Goal: Task Accomplishment & Management: Use online tool/utility

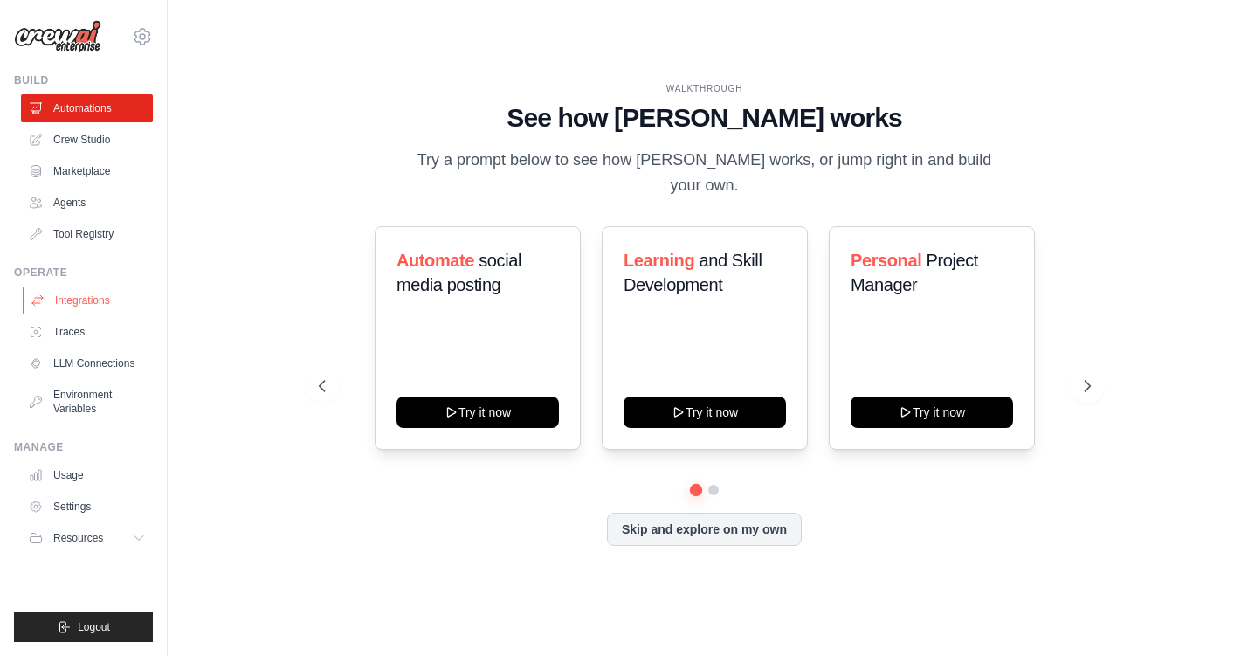
click at [78, 301] on link "Integrations" at bounding box center [89, 300] width 132 height 28
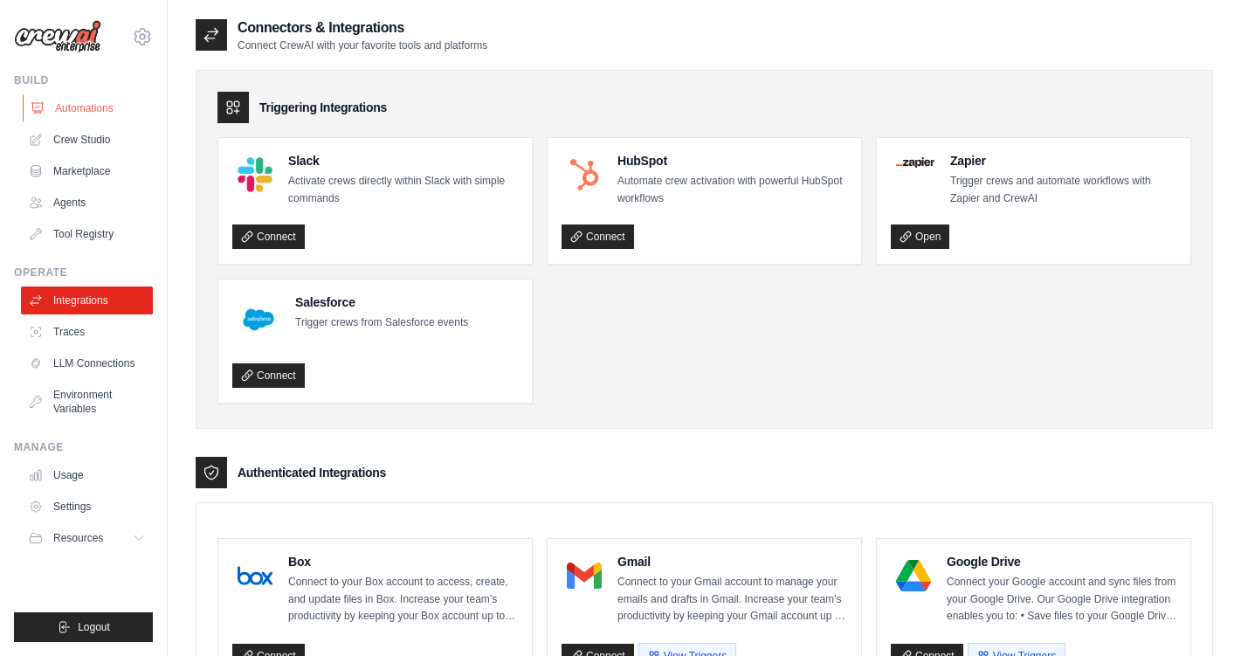
click at [108, 107] on link "Automations" at bounding box center [89, 108] width 132 height 28
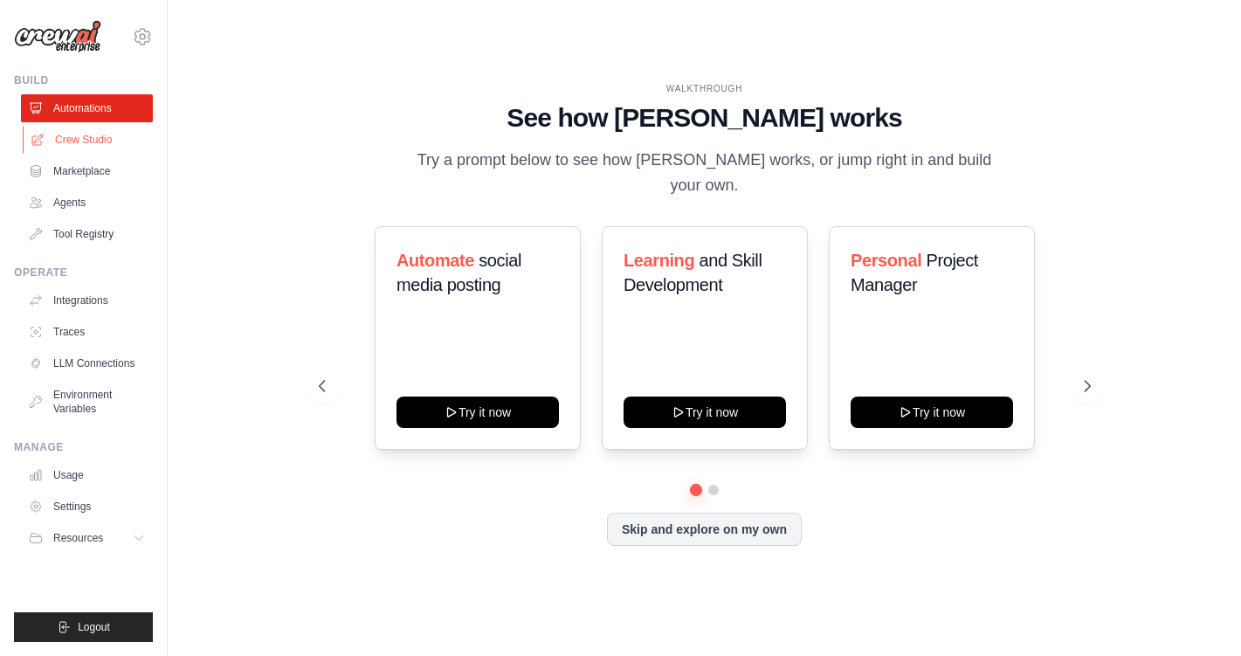
click at [120, 133] on link "Crew Studio" at bounding box center [89, 140] width 132 height 28
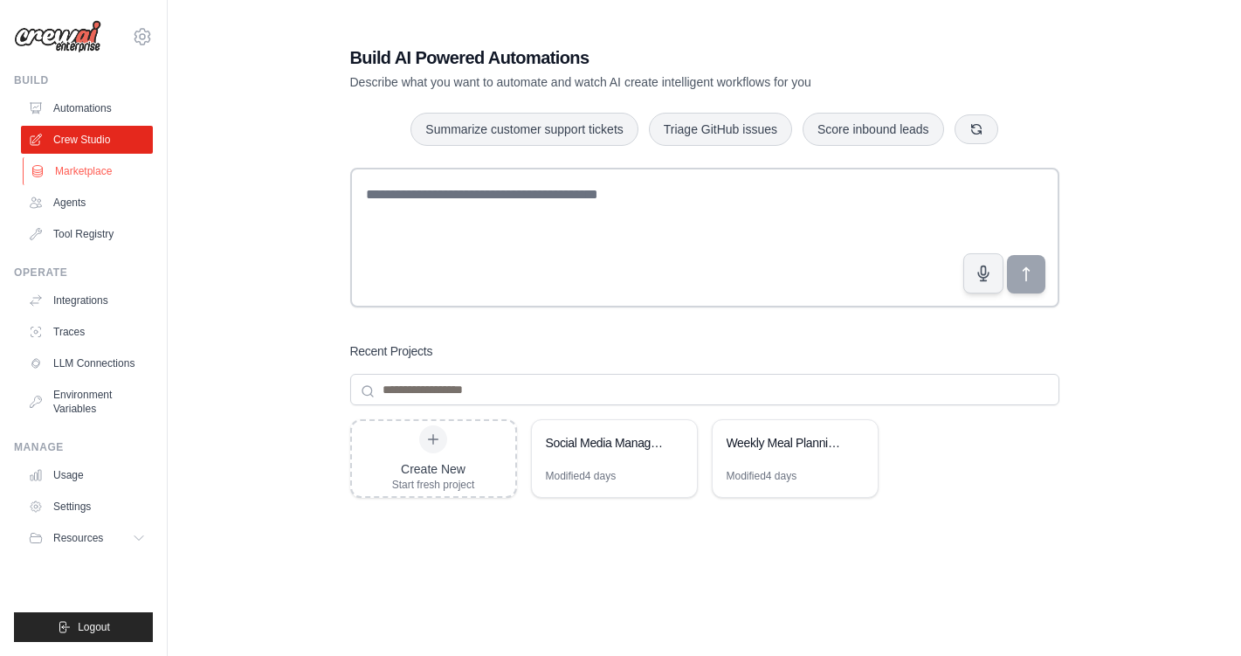
click at [64, 169] on link "Marketplace" at bounding box center [89, 171] width 132 height 28
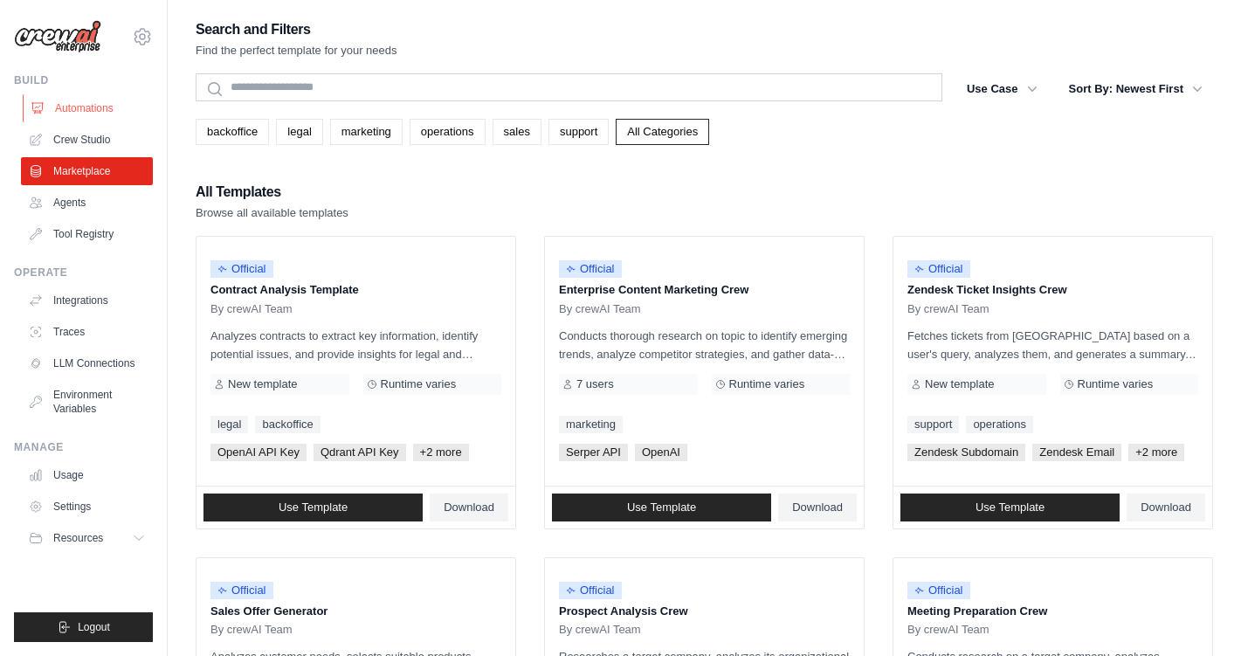
click at [103, 105] on link "Automations" at bounding box center [89, 108] width 132 height 28
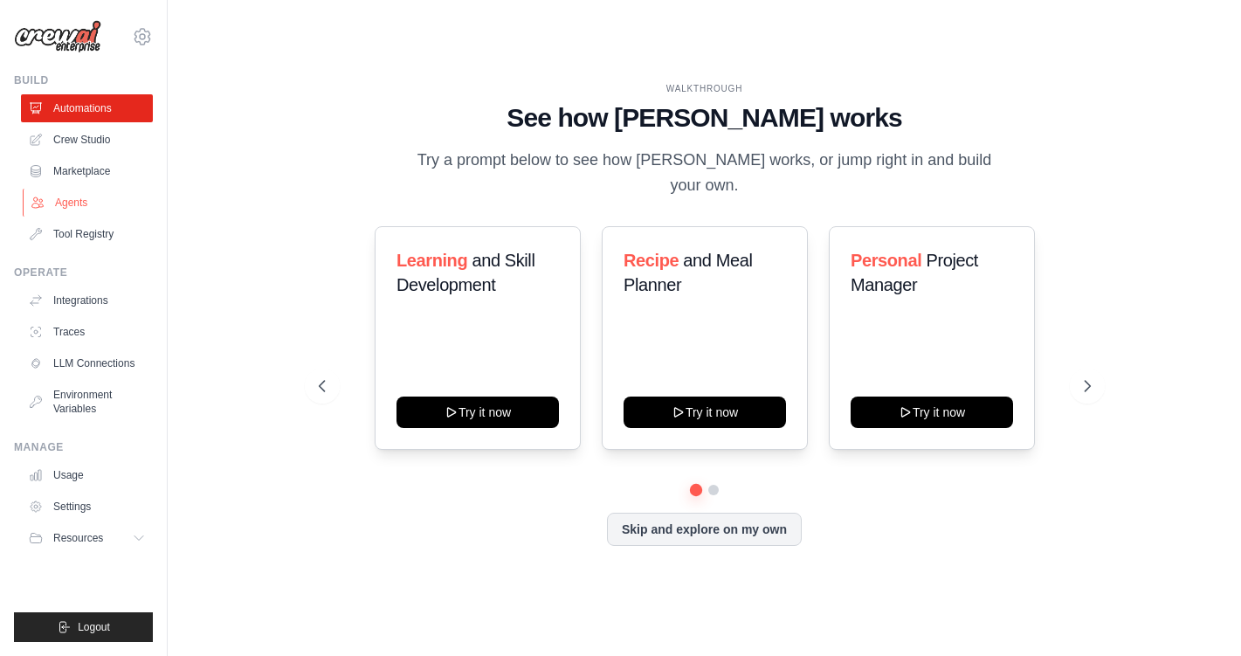
click at [81, 205] on link "Agents" at bounding box center [89, 203] width 132 height 28
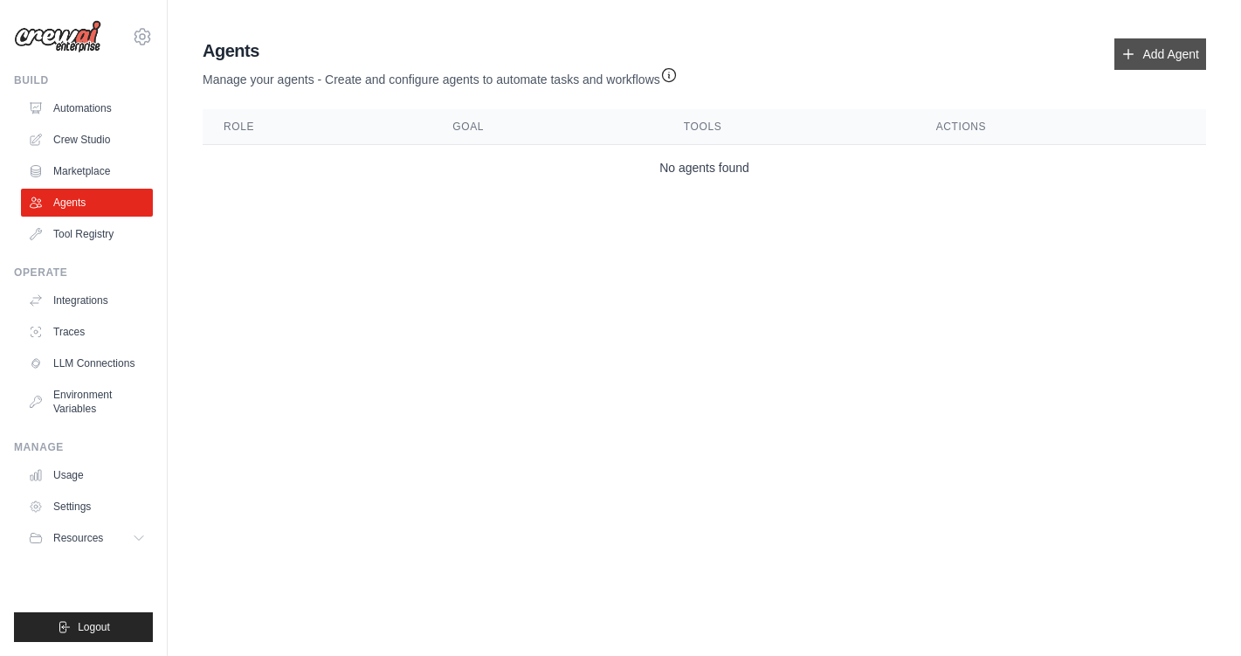
click at [1165, 53] on link "Add Agent" at bounding box center [1160, 53] width 92 height 31
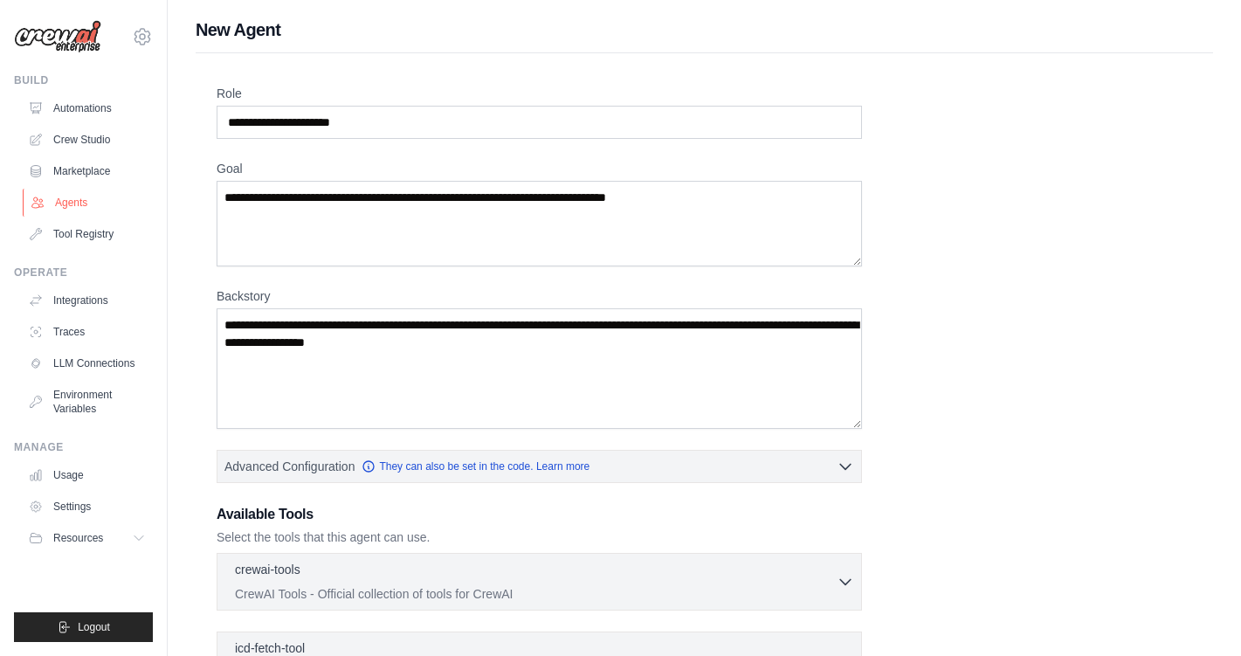
click at [75, 208] on link "Agents" at bounding box center [89, 203] width 132 height 28
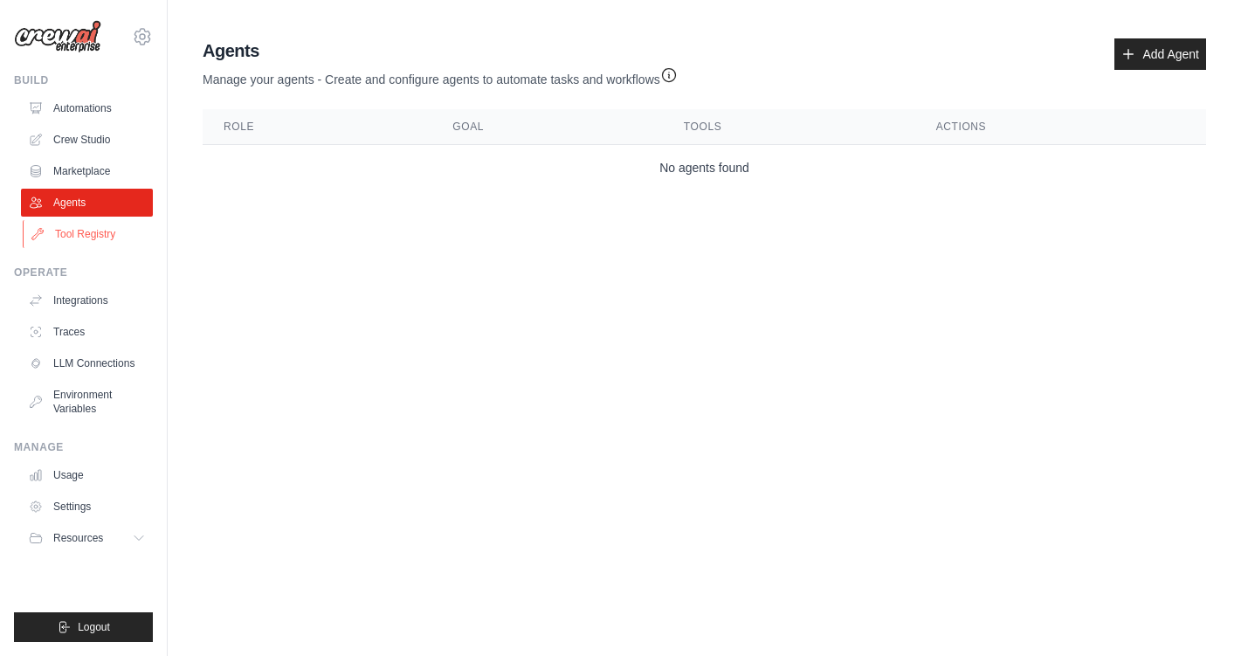
click at [72, 236] on link "Tool Registry" at bounding box center [89, 234] width 132 height 28
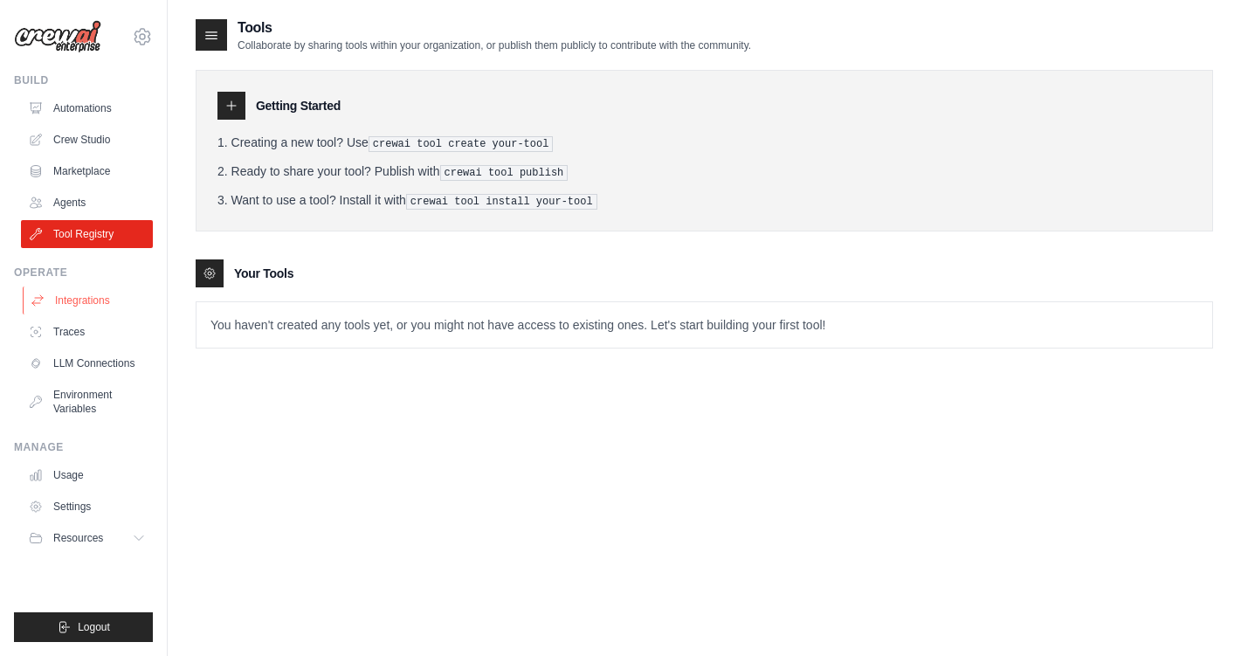
click at [81, 294] on link "Integrations" at bounding box center [89, 300] width 132 height 28
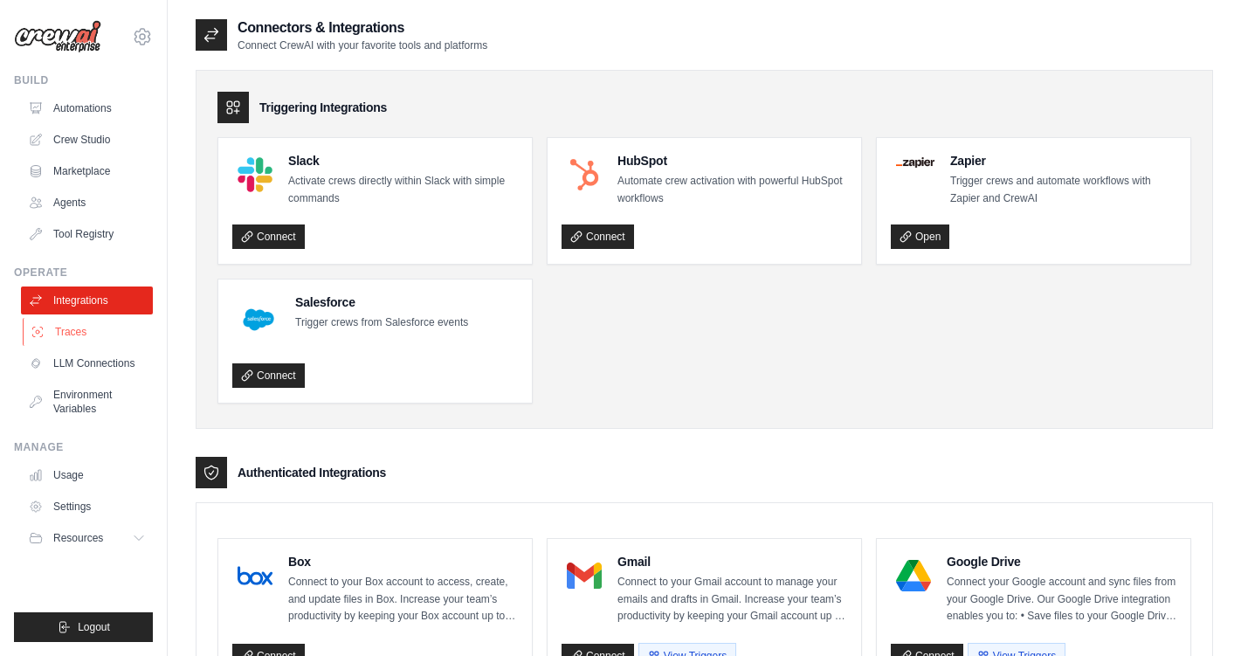
click at [97, 333] on link "Traces" at bounding box center [89, 332] width 132 height 28
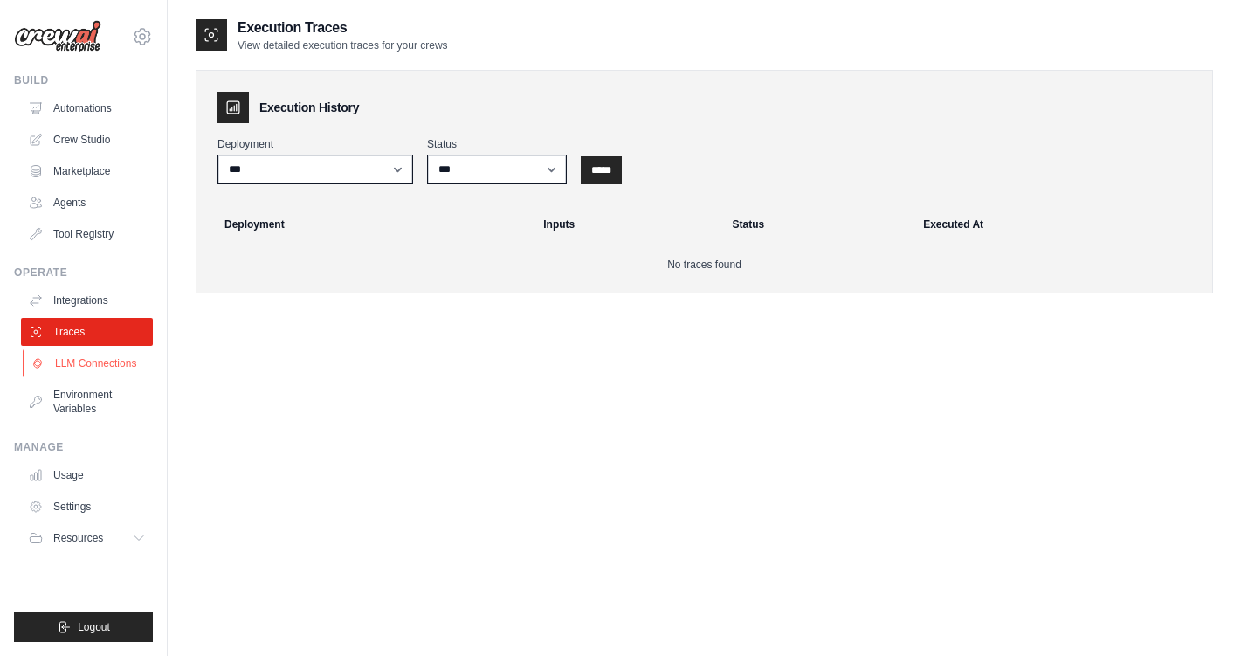
click at [106, 375] on link "LLM Connections" at bounding box center [89, 363] width 132 height 28
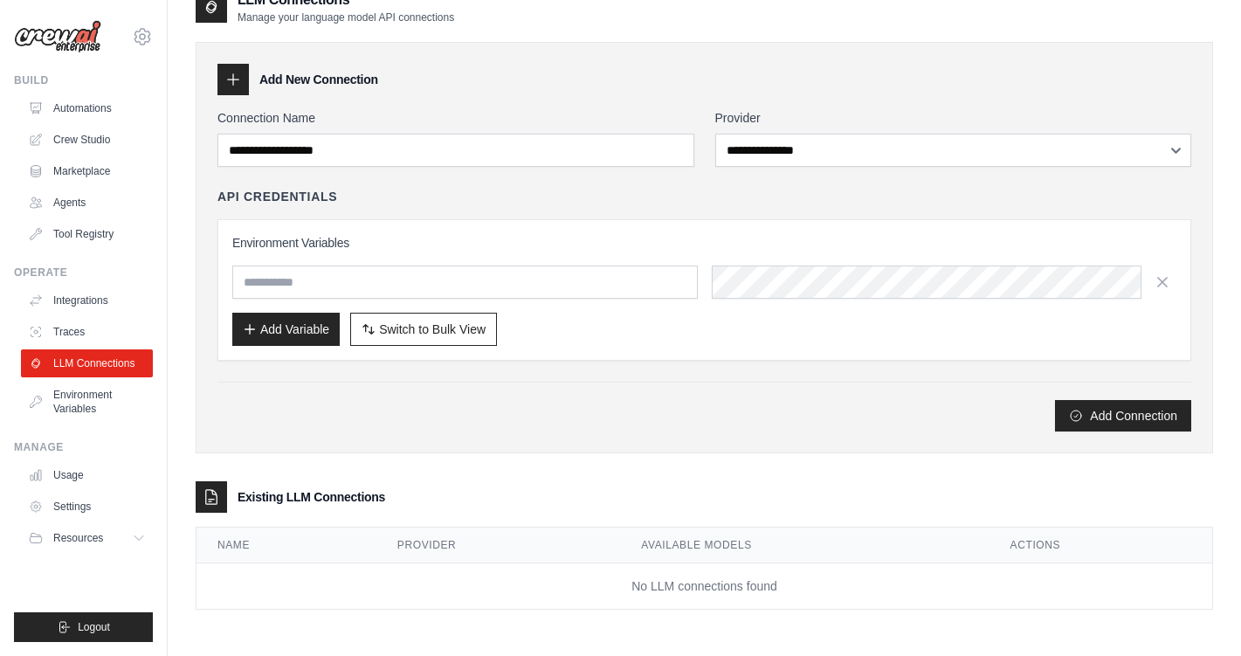
scroll to position [35, 0]
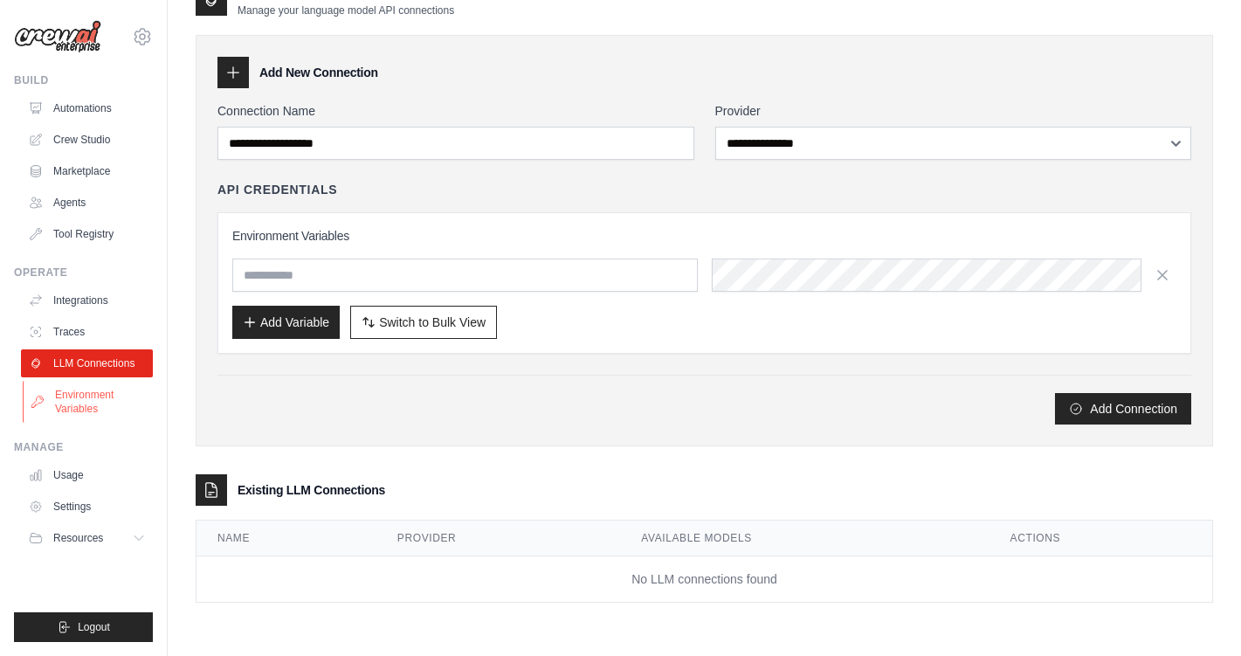
click at [124, 404] on link "Environment Variables" at bounding box center [89, 402] width 132 height 42
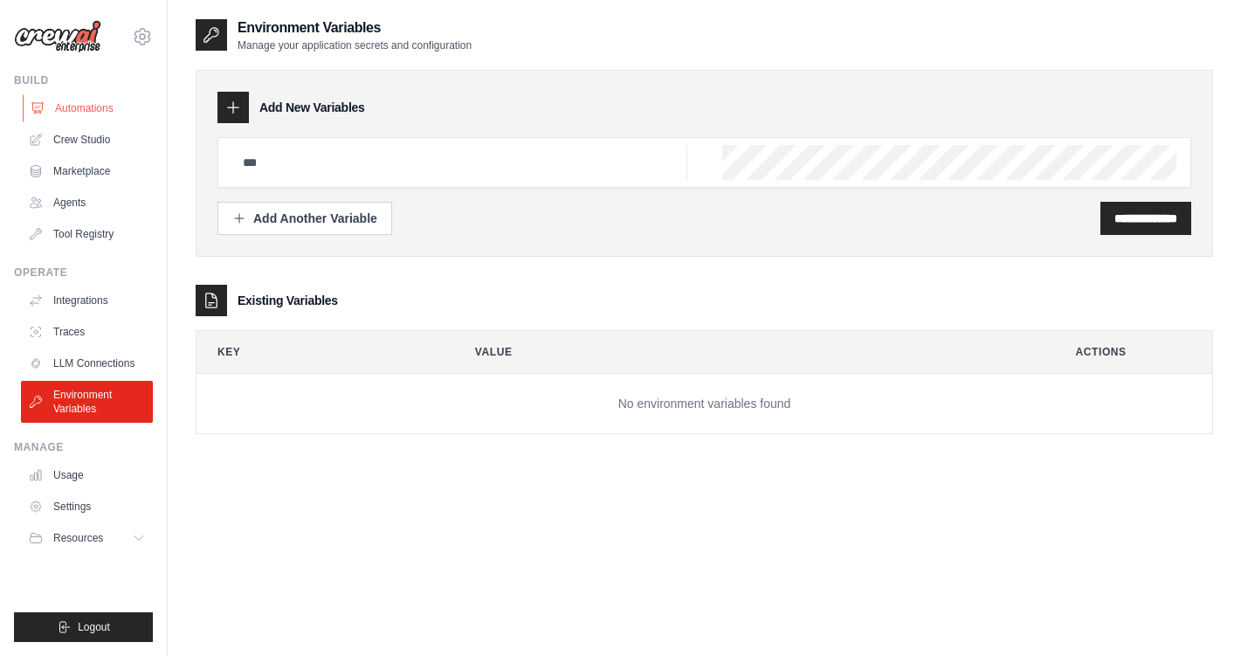
click at [116, 107] on link "Automations" at bounding box center [89, 108] width 132 height 28
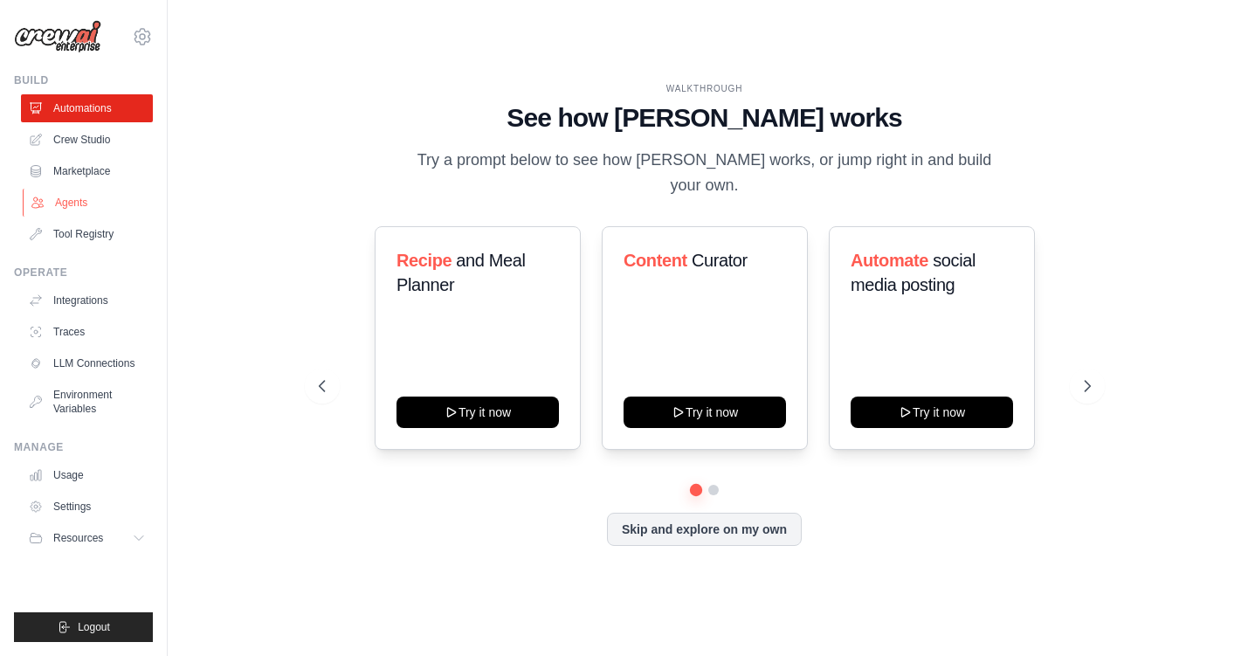
click at [104, 198] on link "Agents" at bounding box center [89, 203] width 132 height 28
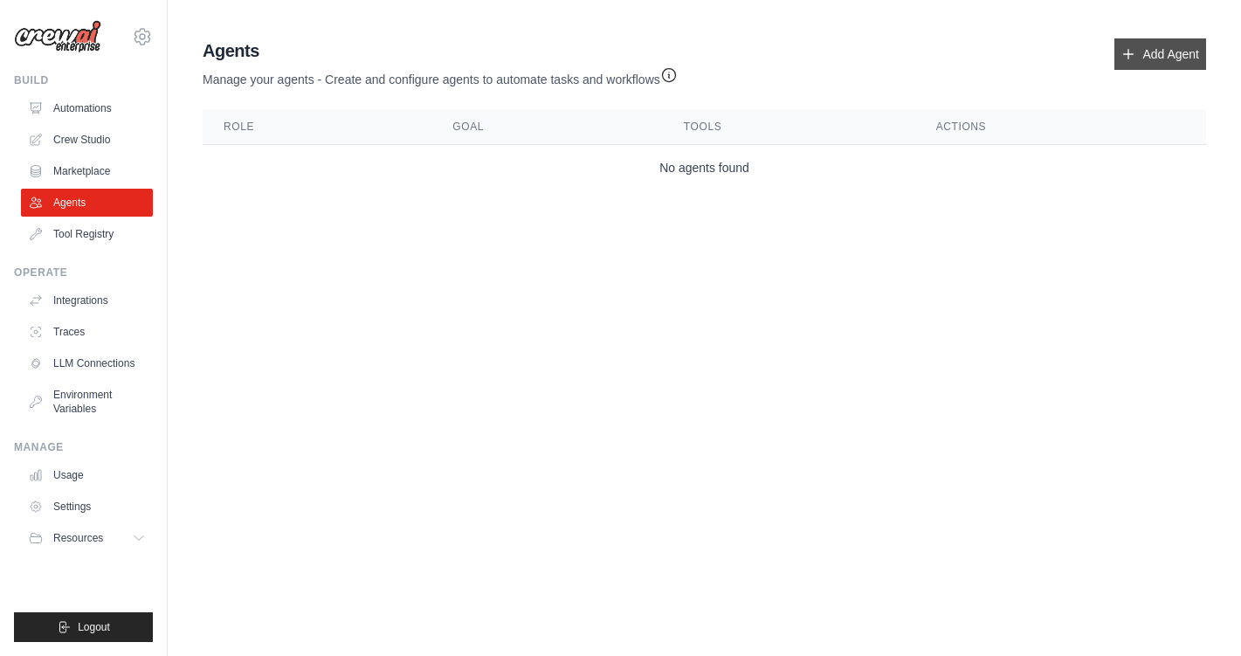
click at [1140, 62] on link "Add Agent" at bounding box center [1160, 53] width 92 height 31
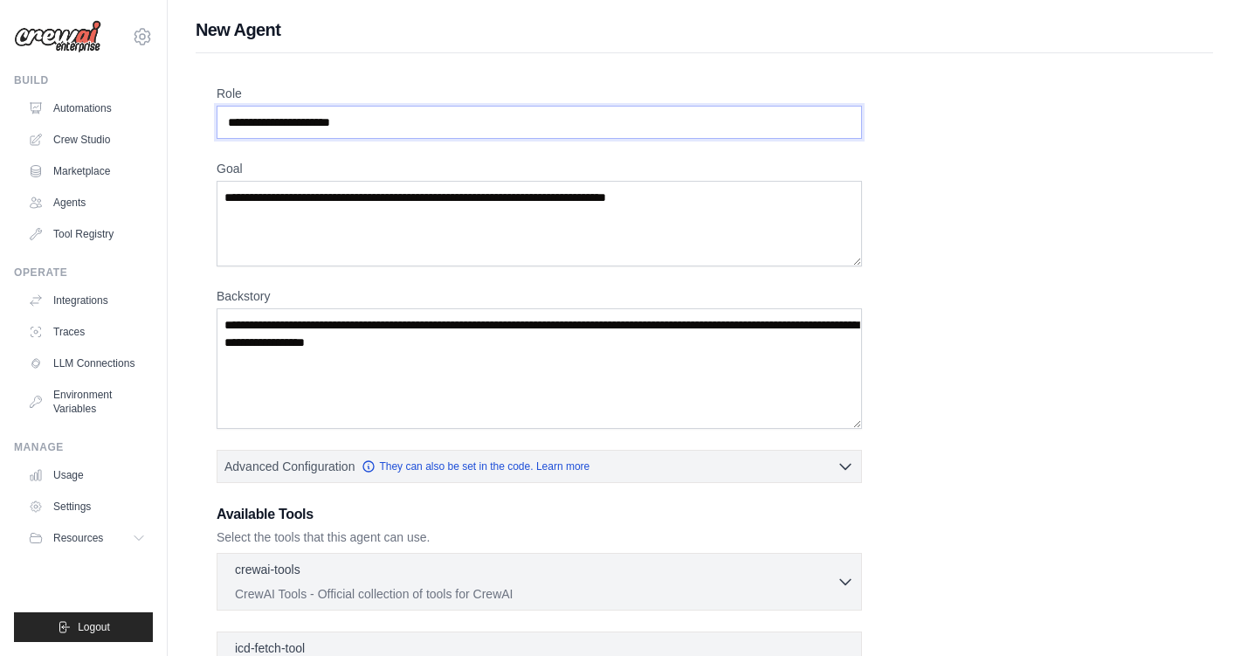
click at [560, 121] on input "Role" at bounding box center [539, 122] width 645 height 33
type input "**********"
type textarea "**********"
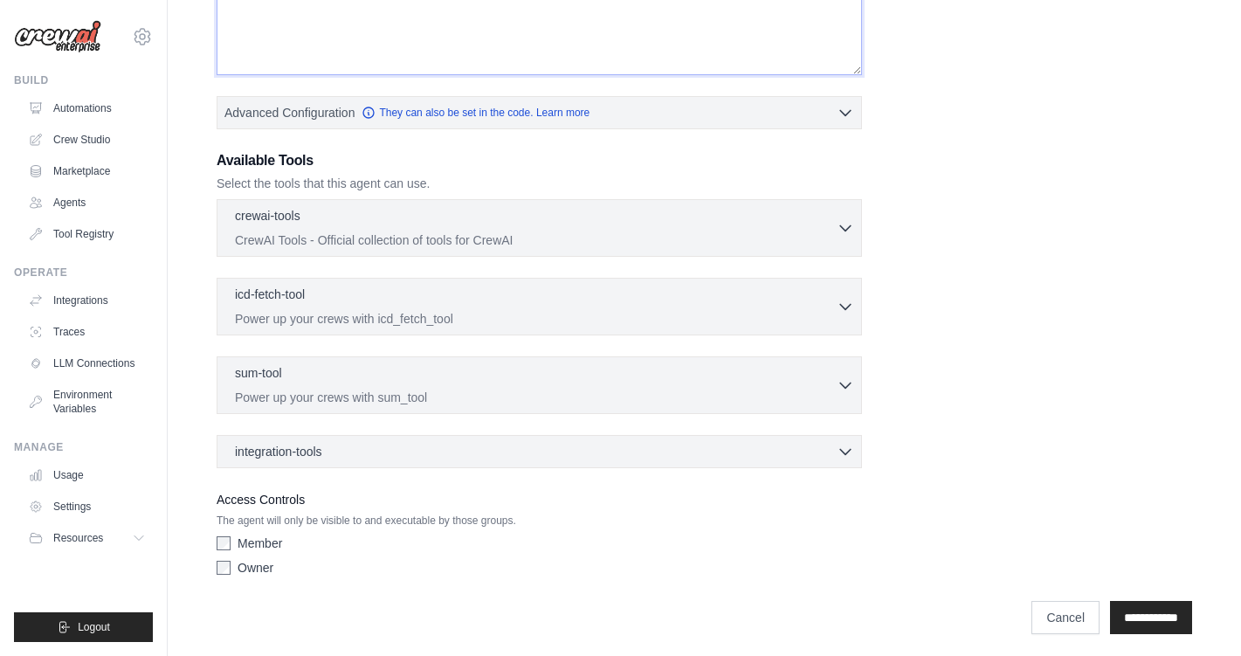
scroll to position [359, 0]
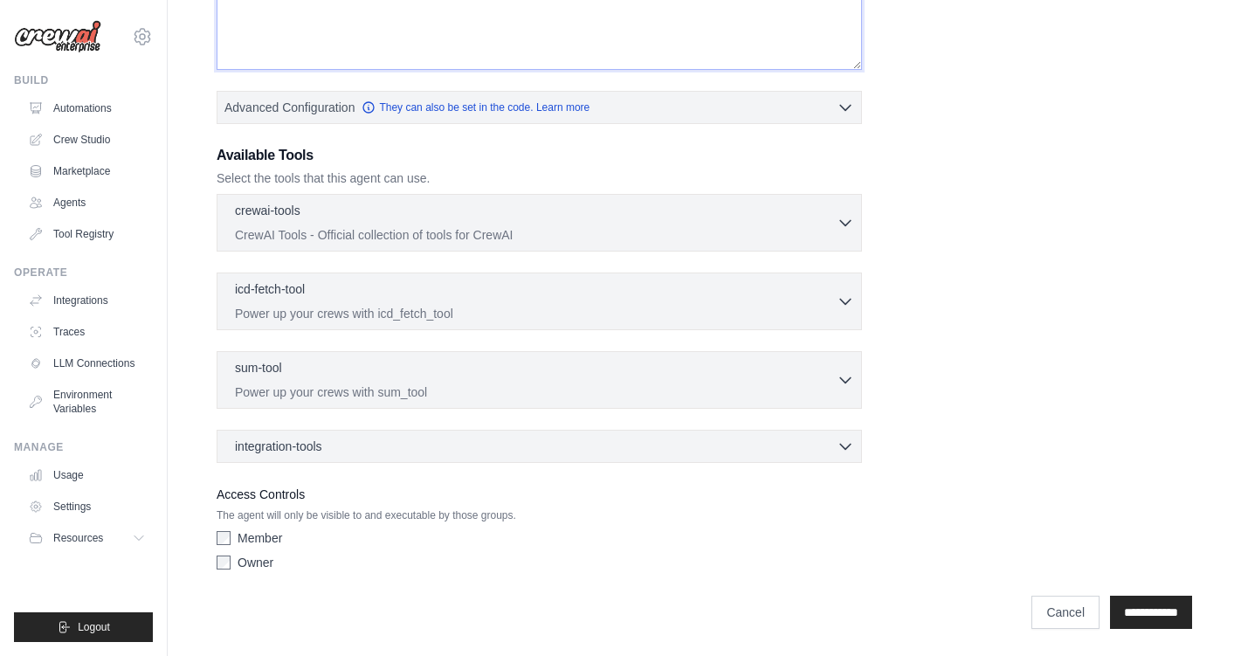
type textarea "**********"
click at [256, 563] on label "Owner" at bounding box center [256, 562] width 36 height 17
click at [337, 459] on div "integration-tools 0 selected Box Save files to Box Gmail" at bounding box center [539, 446] width 645 height 33
click at [337, 451] on div "integration-tools 0 selected" at bounding box center [544, 445] width 619 height 17
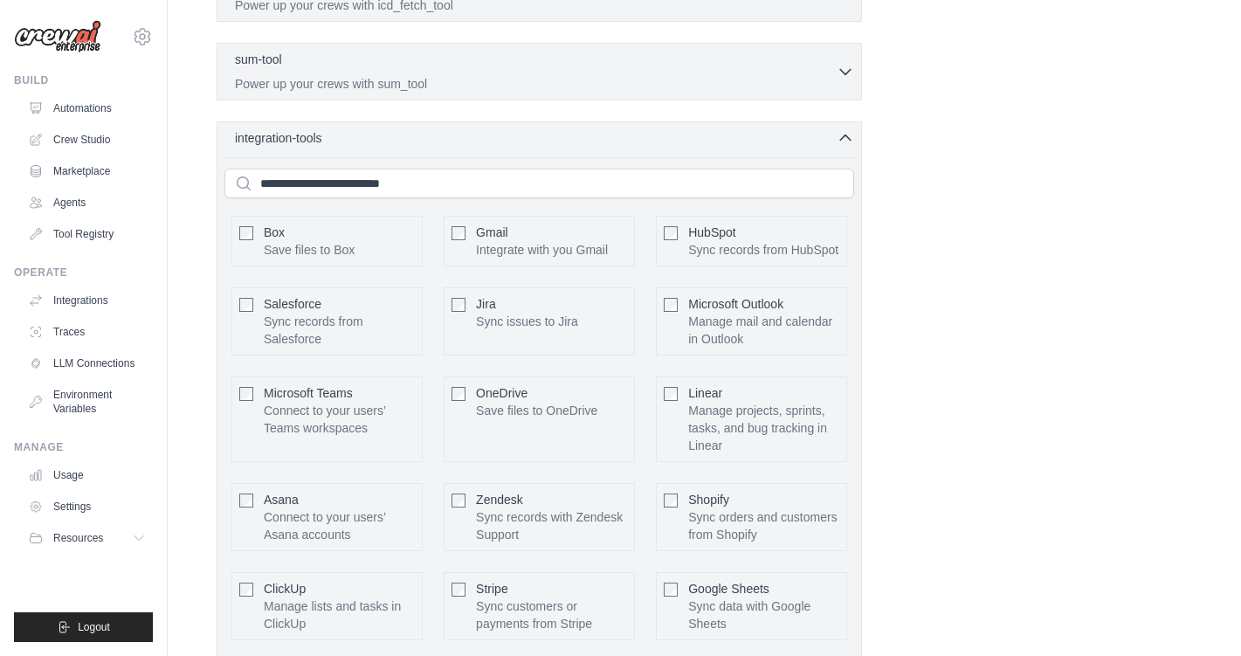
scroll to position [648, 0]
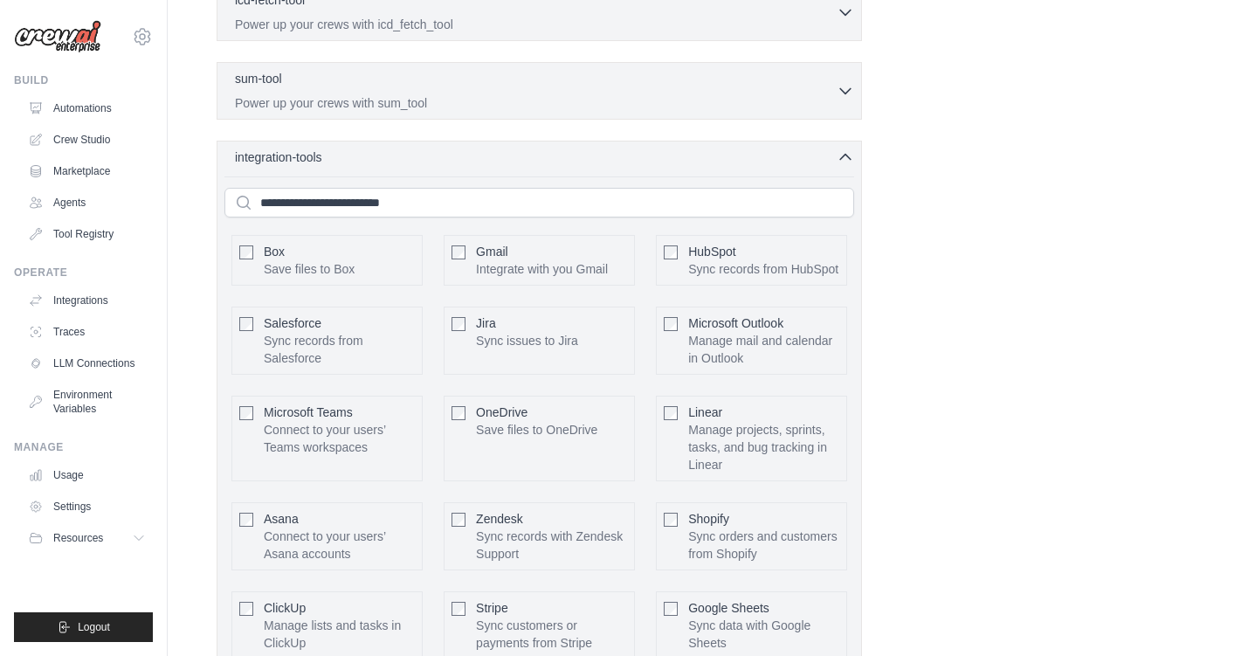
click at [541, 258] on div "Gmail Integrate with you Gmail" at bounding box center [542, 260] width 132 height 35
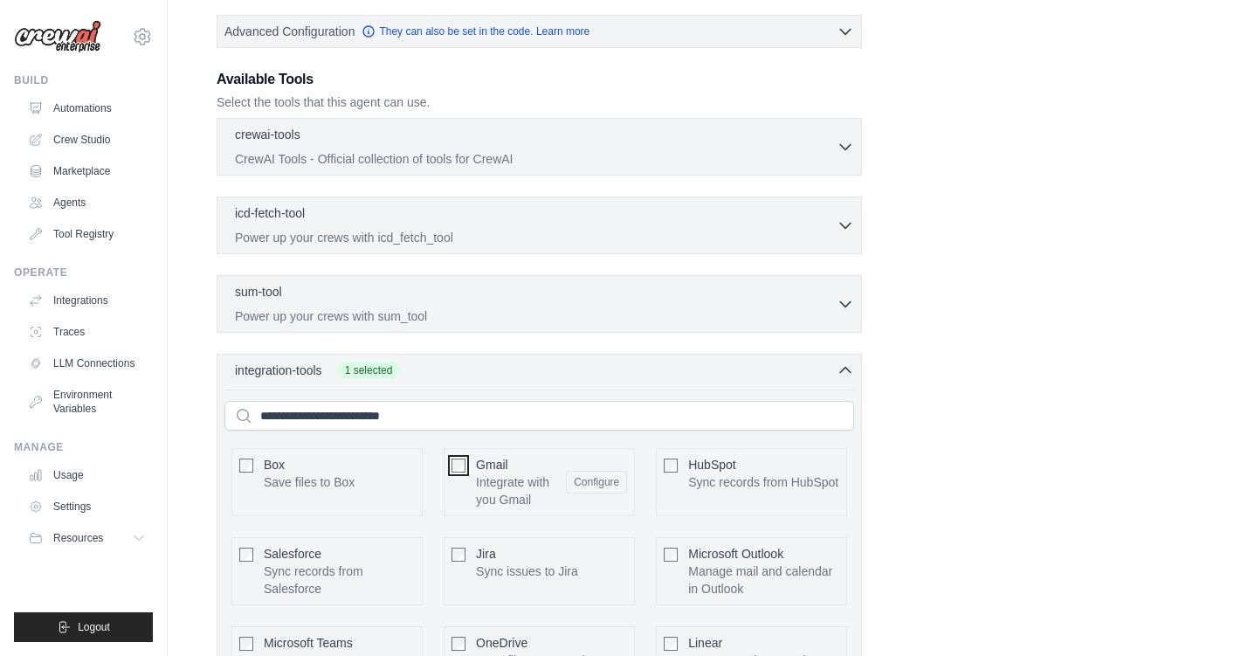
scroll to position [432, 0]
click at [541, 300] on div "sum-tool 0 selected" at bounding box center [536, 295] width 602 height 21
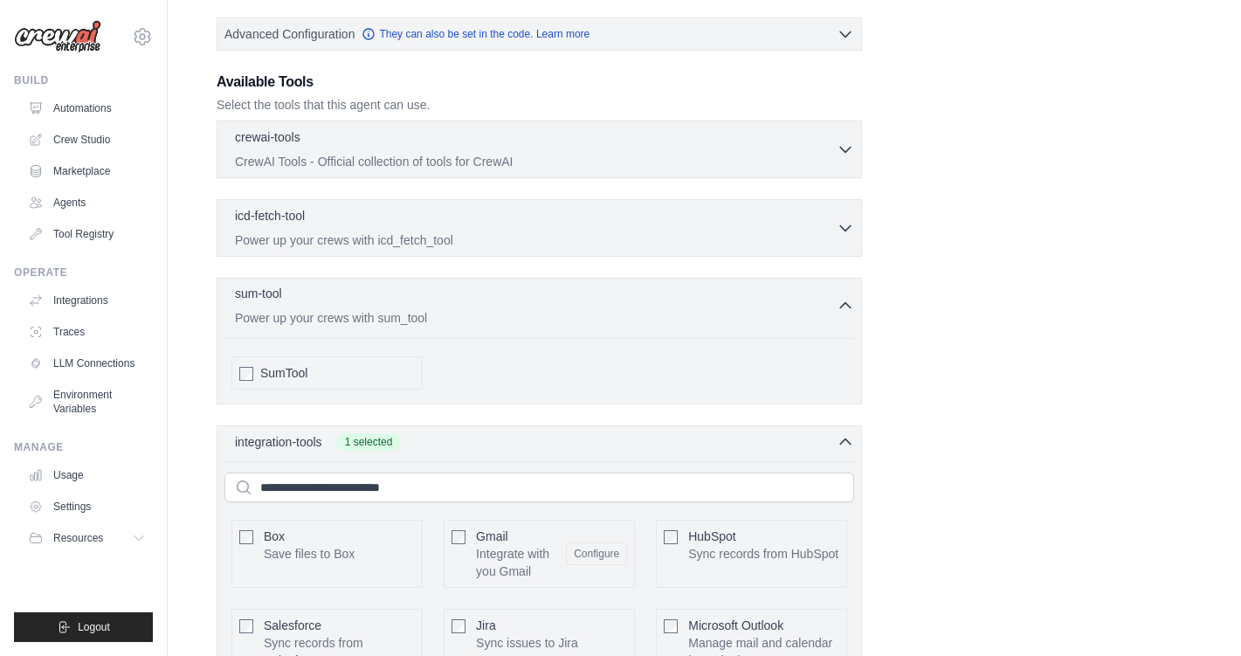
click at [541, 300] on div "sum-tool 0 selected" at bounding box center [536, 295] width 602 height 21
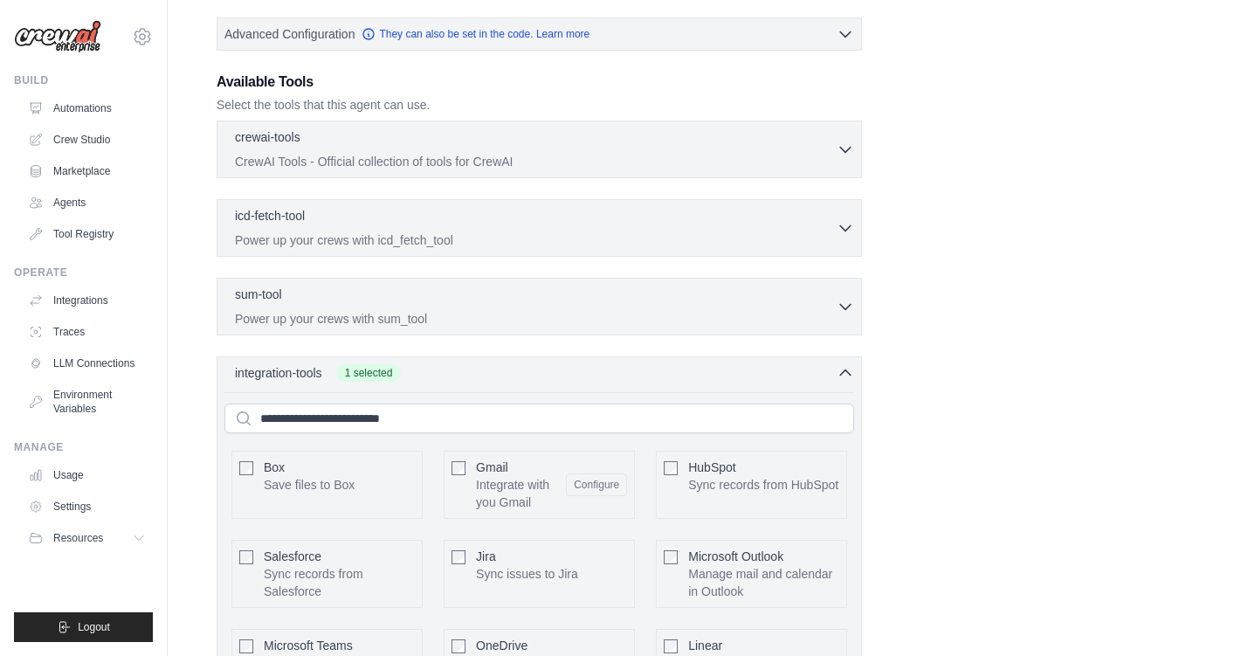
click at [541, 251] on div "icd-fetch-tool 0 selected Power up your crews with icd_fetch_tool IcdFetchTool" at bounding box center [539, 228] width 645 height 58
click at [539, 243] on p "Power up your crews with icd_fetch_tool" at bounding box center [536, 239] width 602 height 17
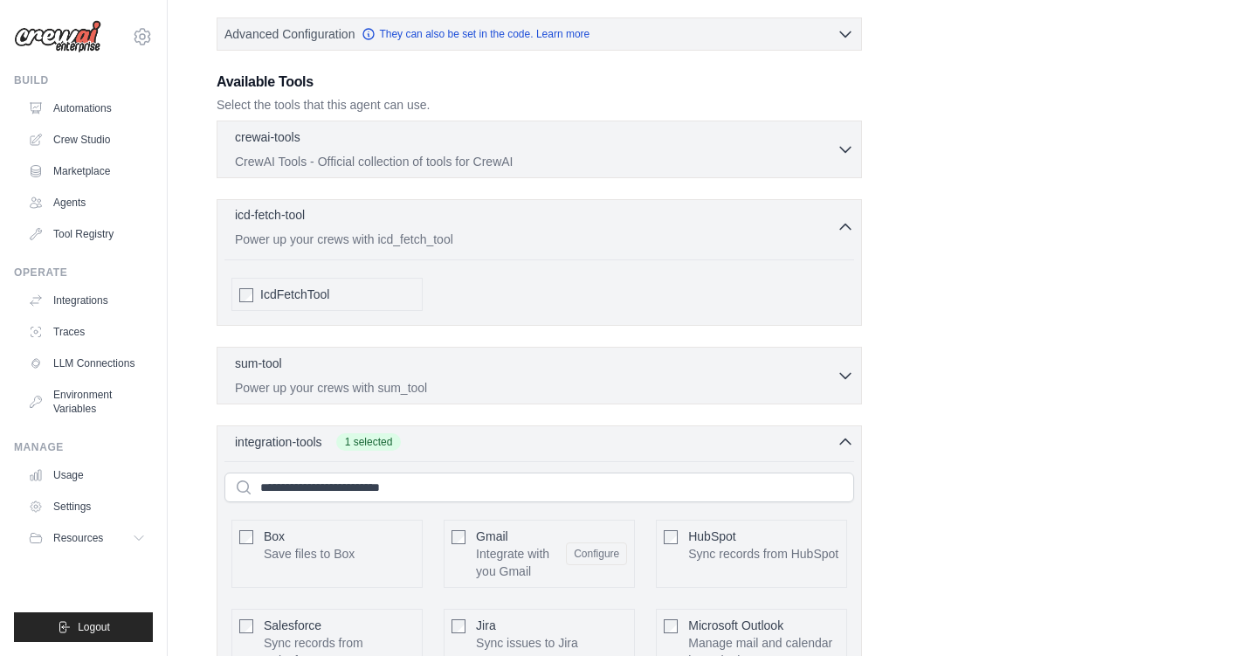
click at [539, 243] on p "Power up your crews with icd_fetch_tool" at bounding box center [536, 239] width 602 height 17
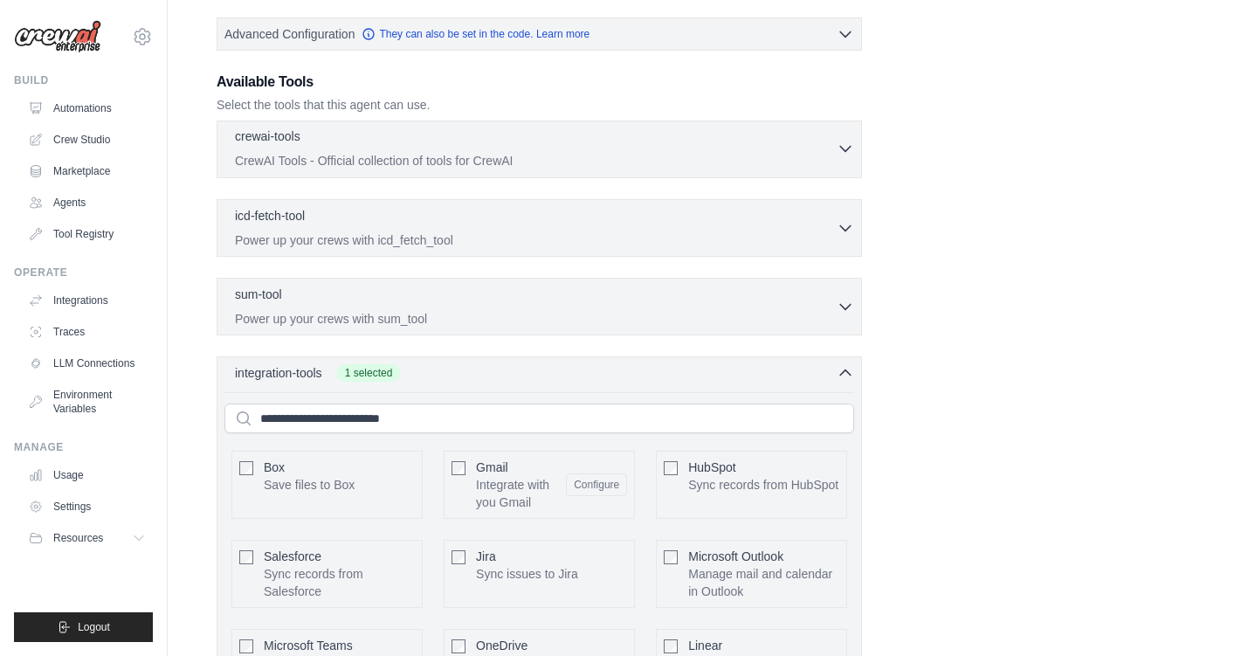
click at [539, 160] on p "CrewAI Tools - Official collection of tools for CrewAI" at bounding box center [536, 160] width 602 height 17
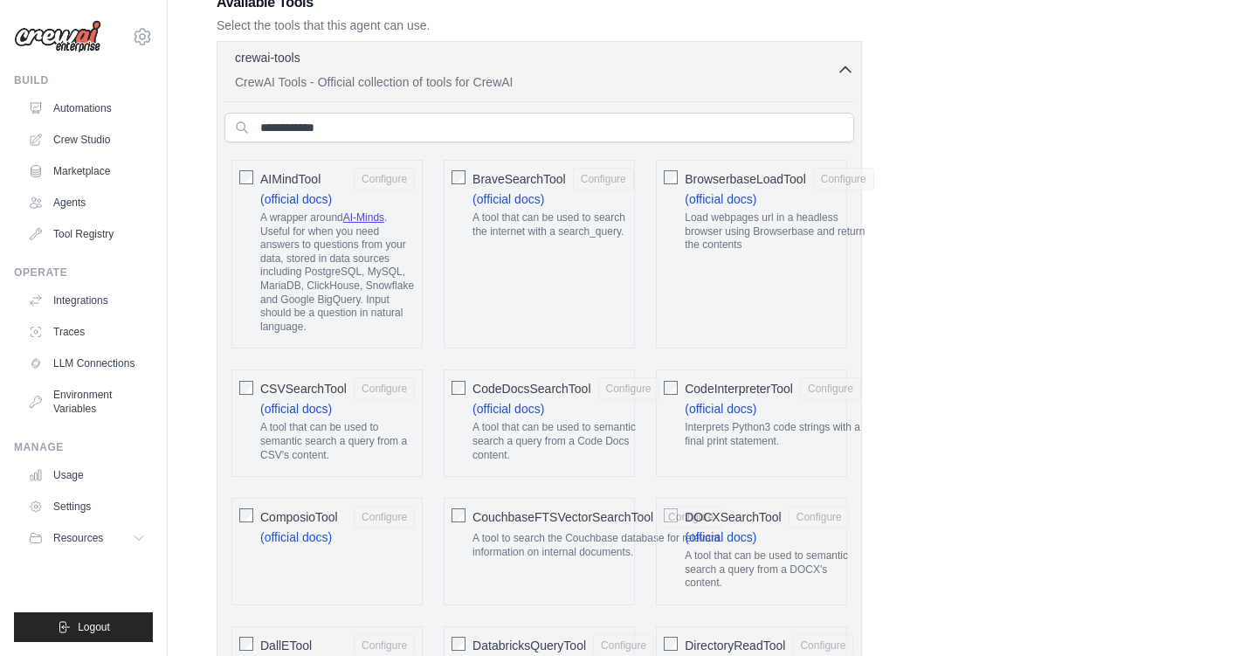
scroll to position [515, 0]
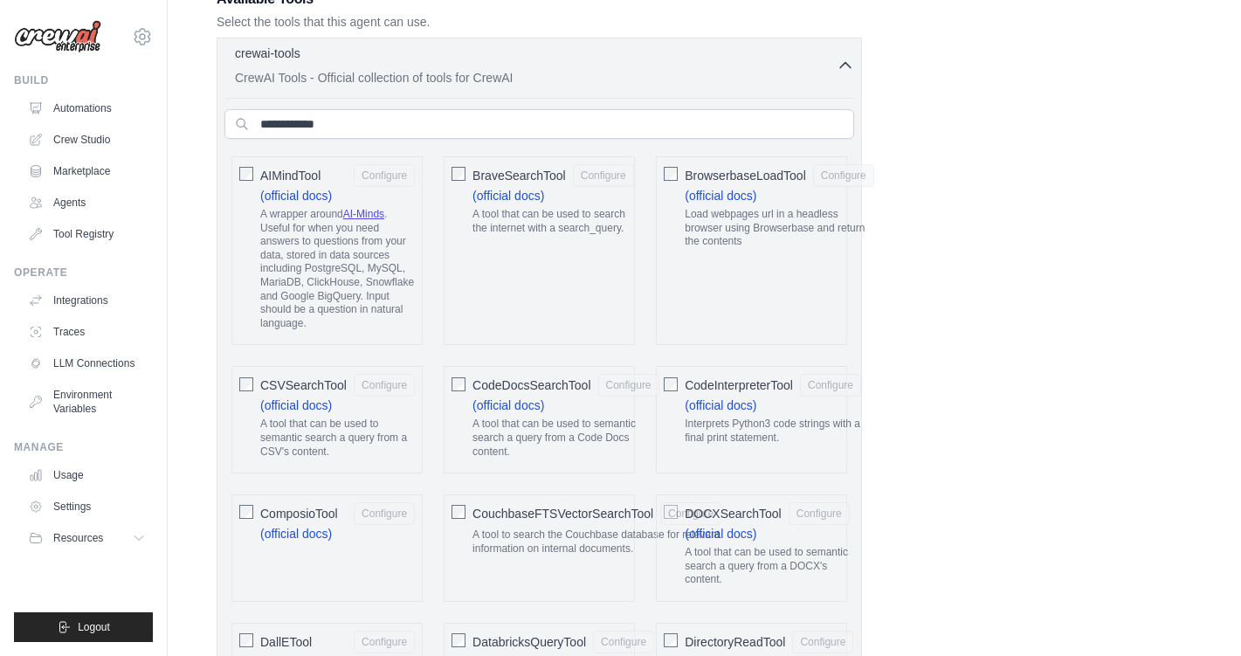
click at [569, 71] on p "CrewAI Tools - Official collection of tools for CrewAI" at bounding box center [536, 77] width 602 height 17
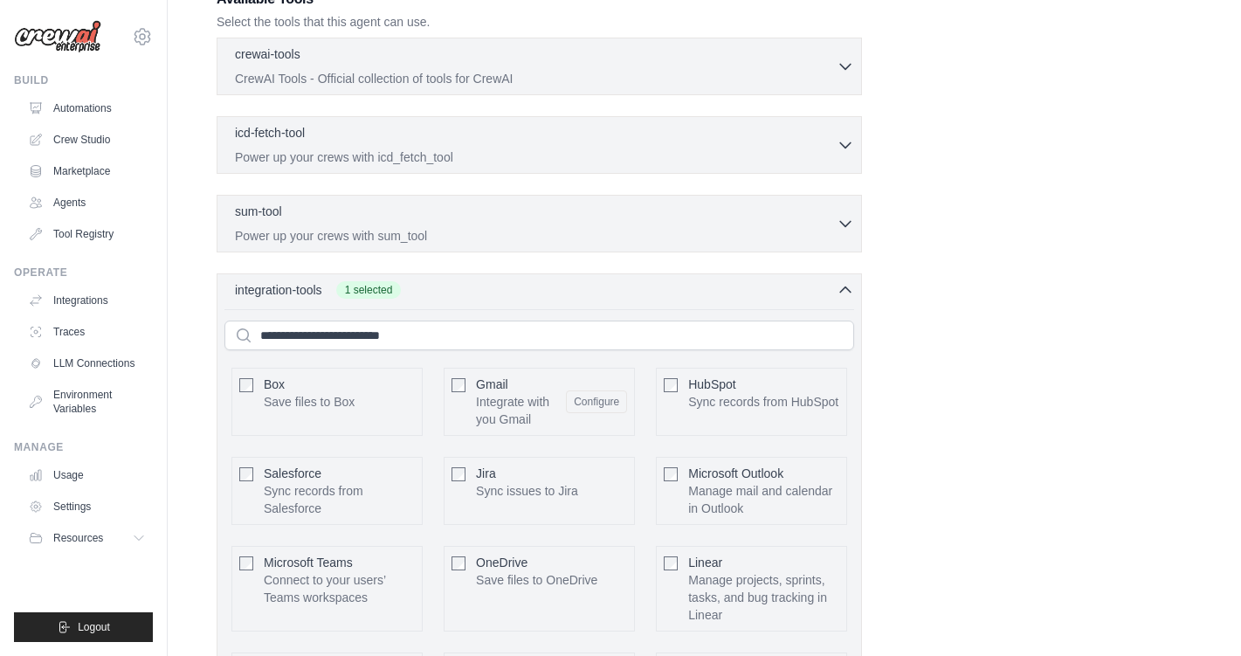
scroll to position [967, 0]
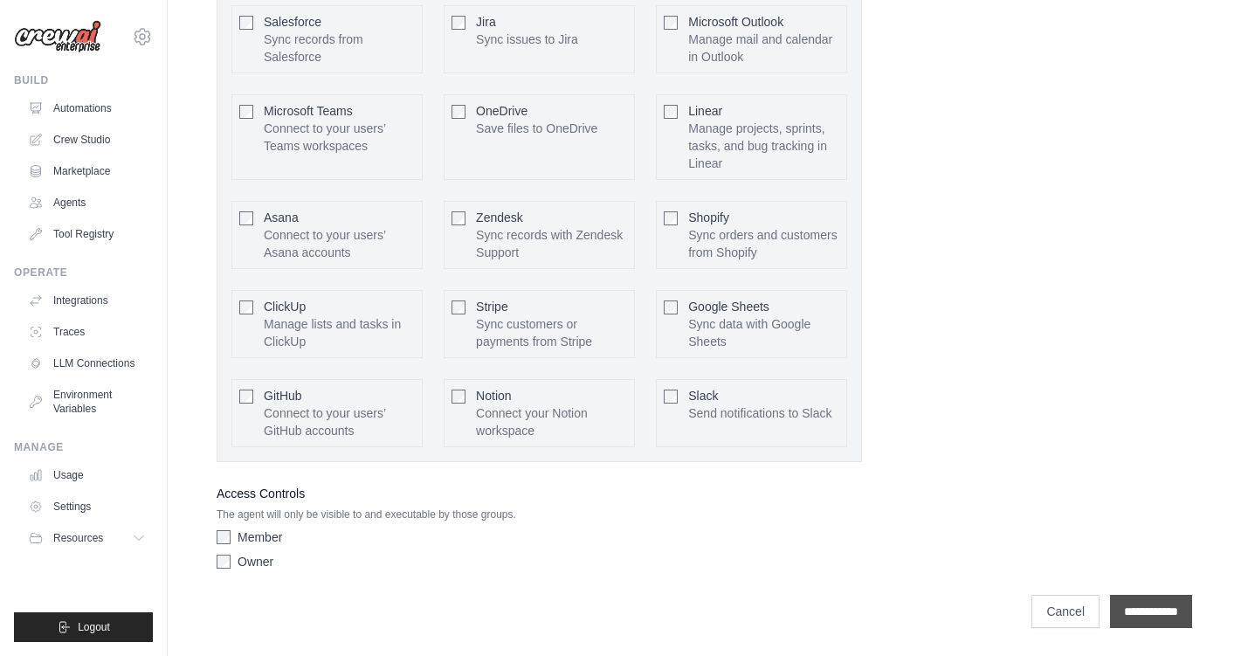
click at [1150, 614] on input "**********" at bounding box center [1151, 611] width 82 height 33
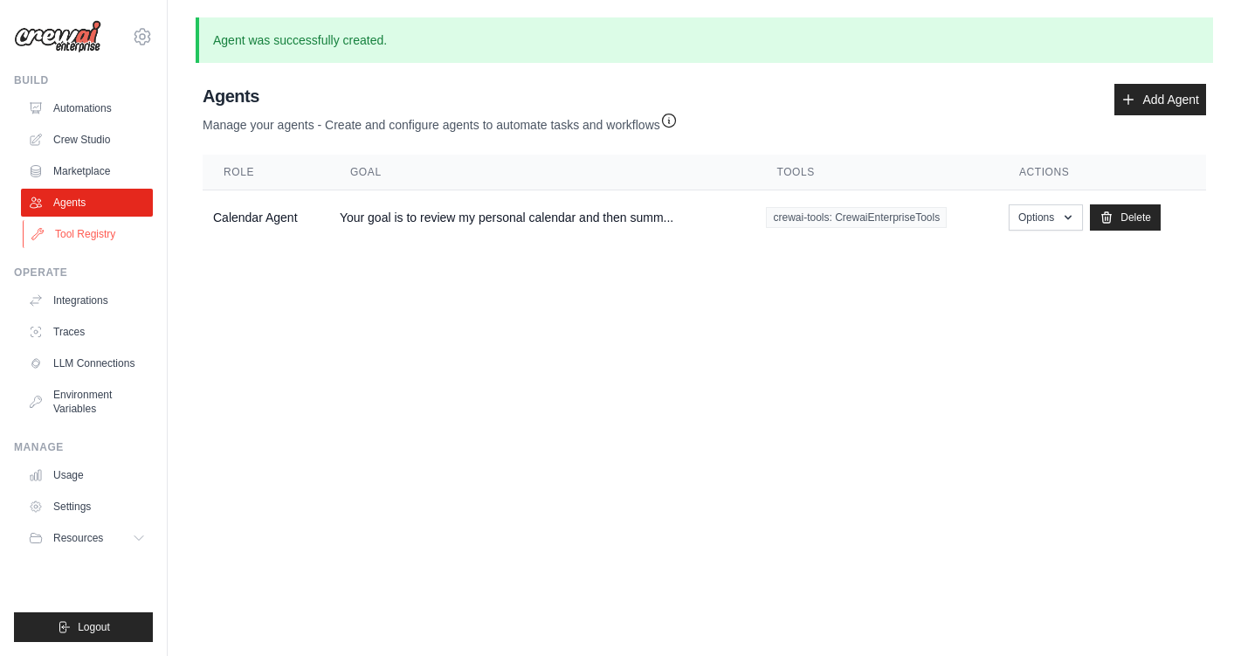
click at [126, 236] on link "Tool Registry" at bounding box center [89, 234] width 132 height 28
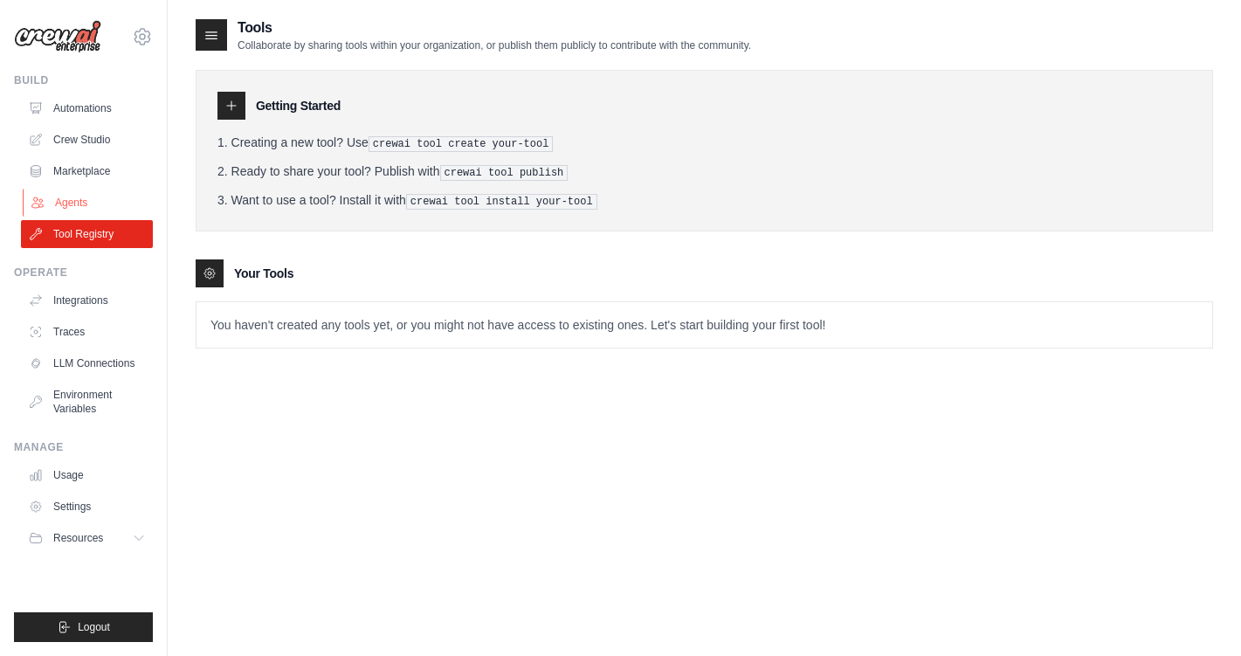
click at [86, 196] on link "Agents" at bounding box center [89, 203] width 132 height 28
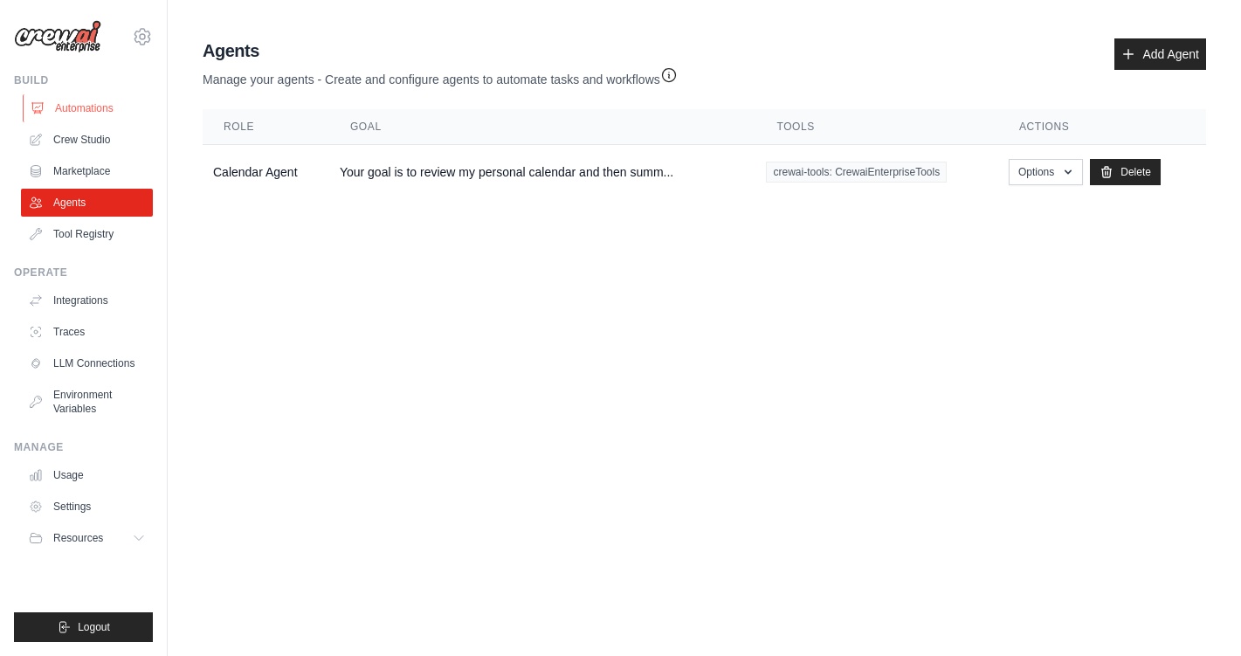
click at [83, 107] on link "Automations" at bounding box center [89, 108] width 132 height 28
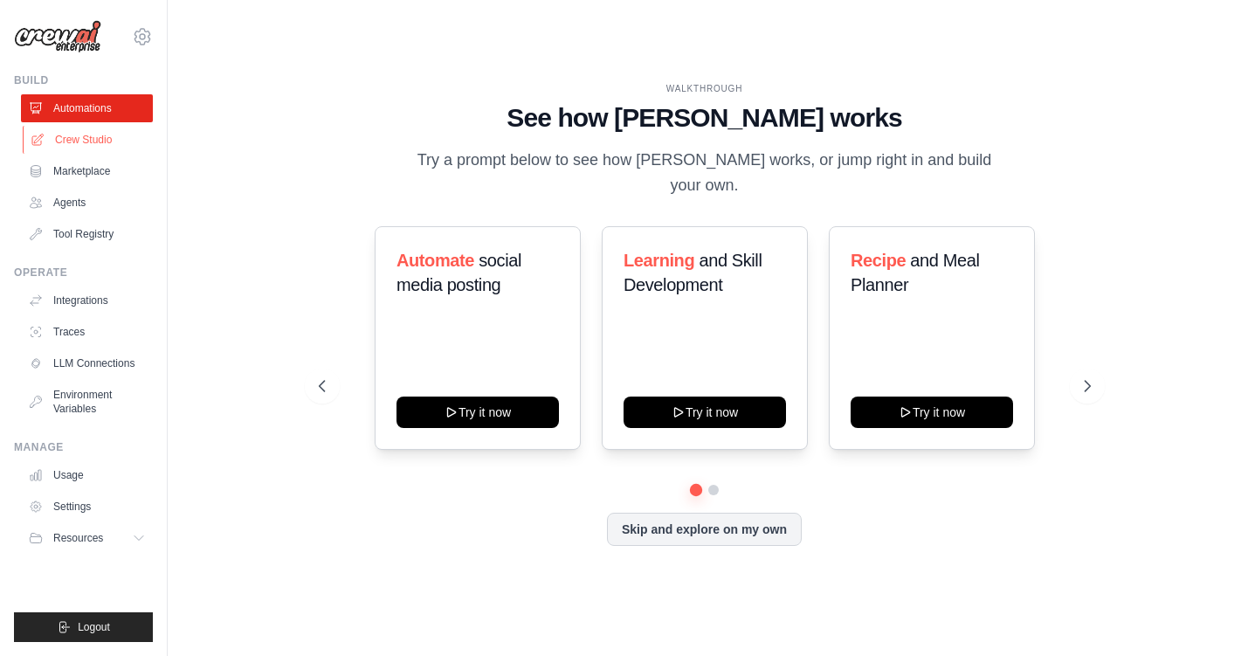
click at [76, 140] on link "Crew Studio" at bounding box center [89, 140] width 132 height 28
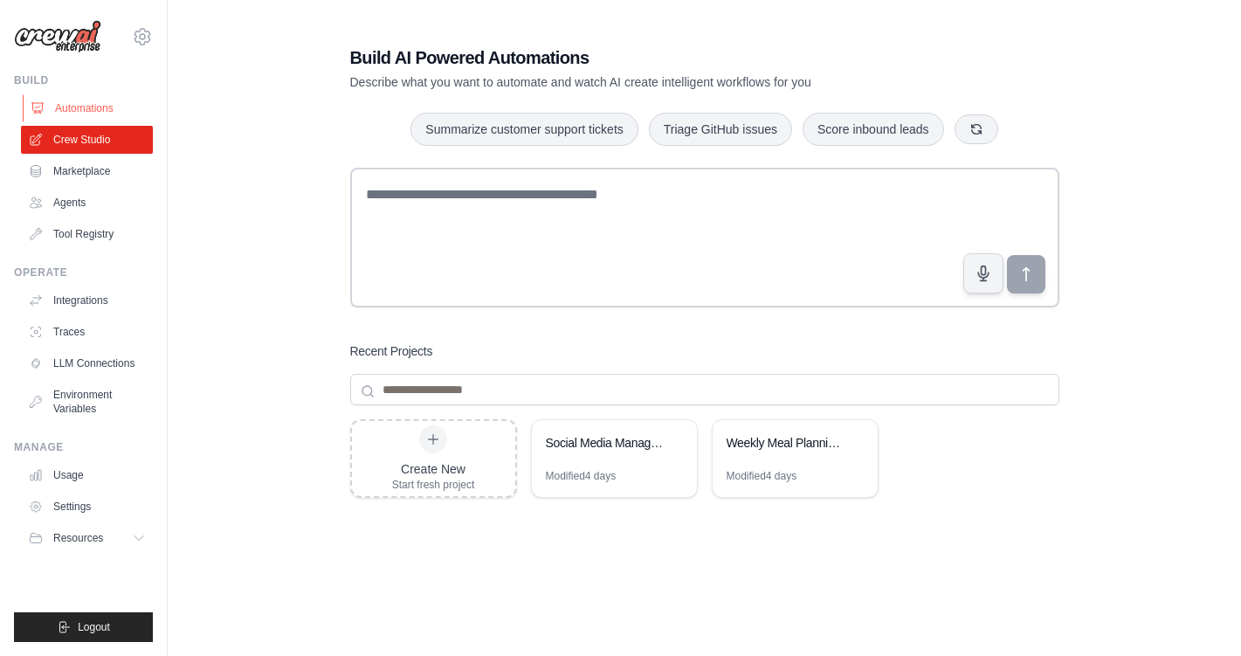
click at [65, 113] on link "Automations" at bounding box center [89, 108] width 132 height 28
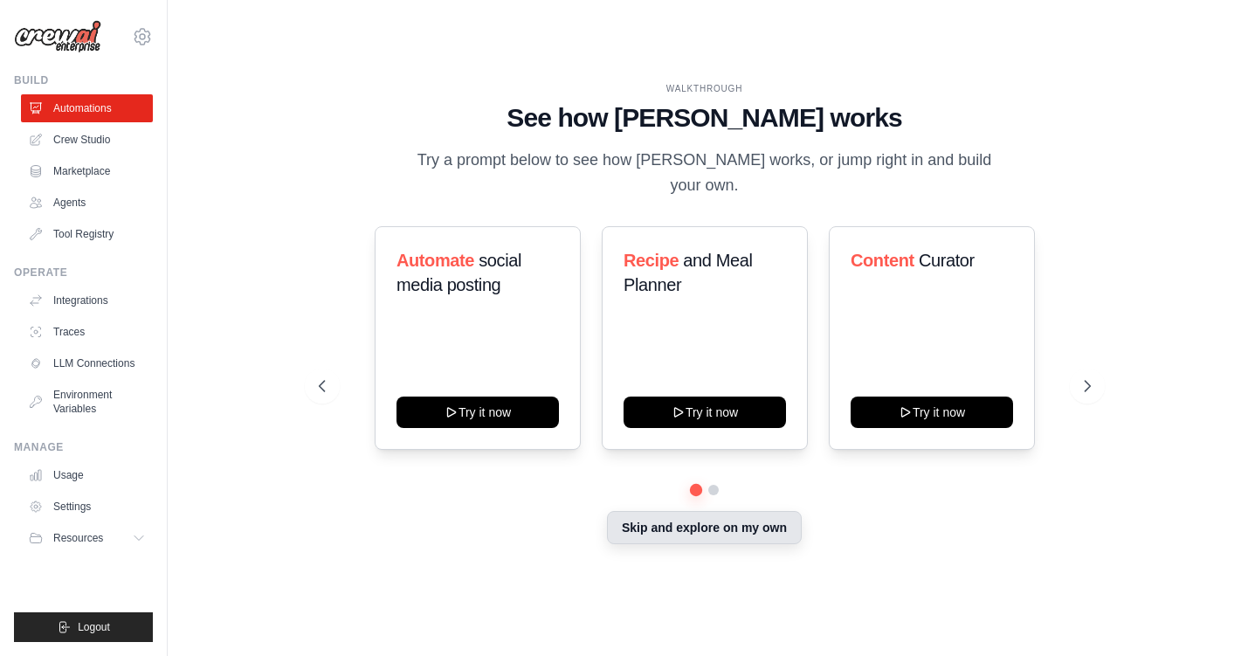
click at [672, 519] on button "Skip and explore on my own" at bounding box center [704, 527] width 195 height 33
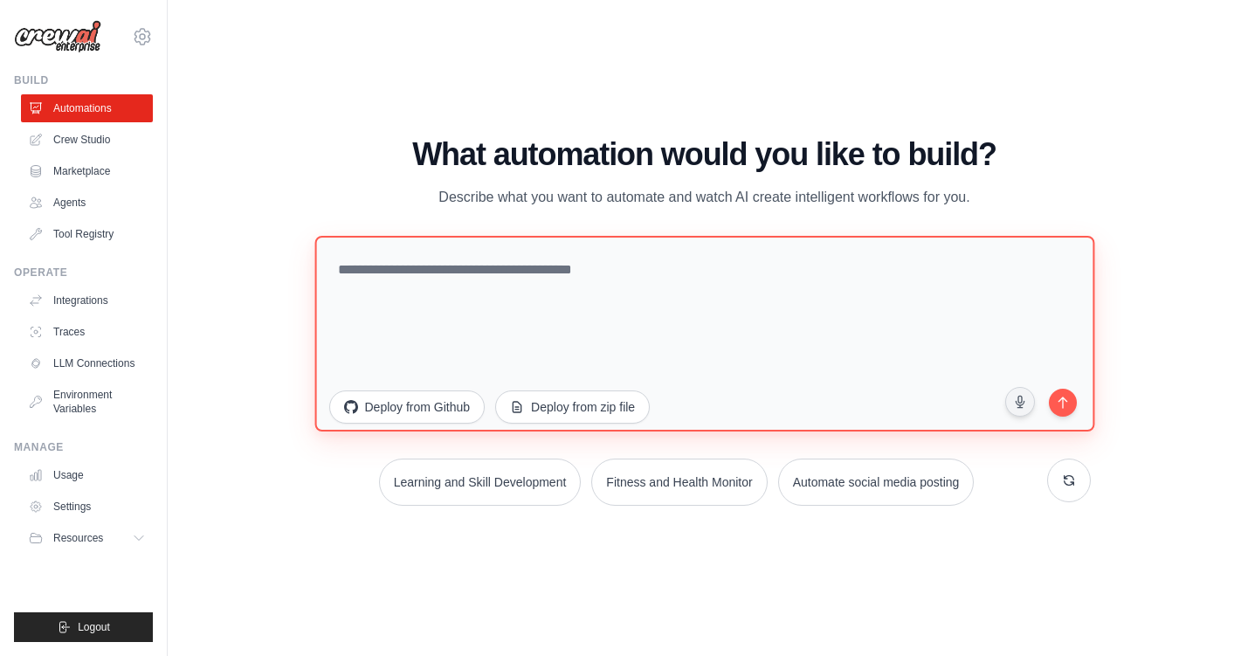
click at [602, 326] on textarea at bounding box center [704, 333] width 780 height 196
type textarea "**********"
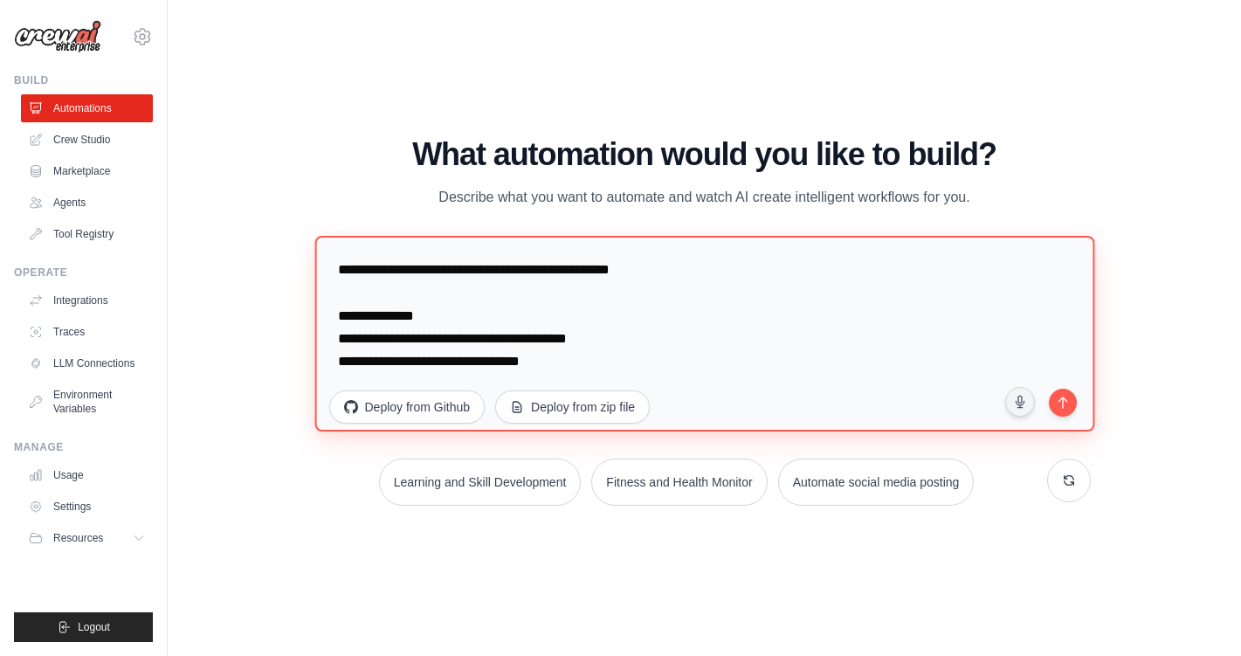
type textarea "**********"
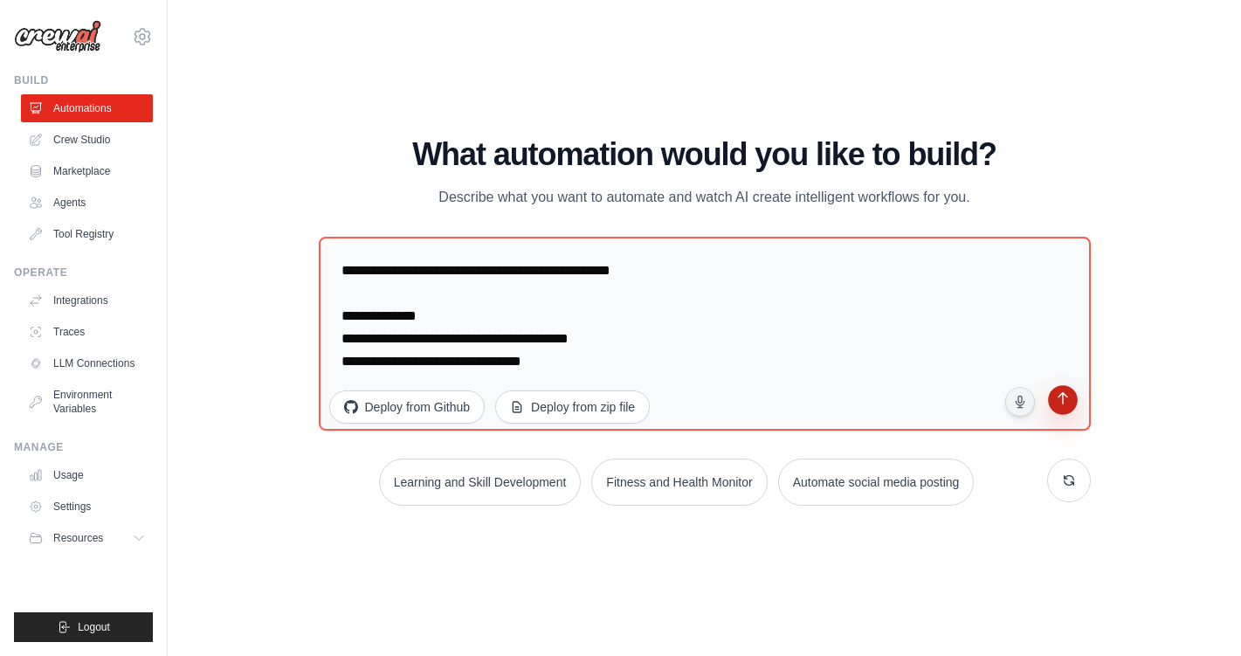
click at [1062, 413] on button "submit" at bounding box center [1061, 401] width 33 height 33
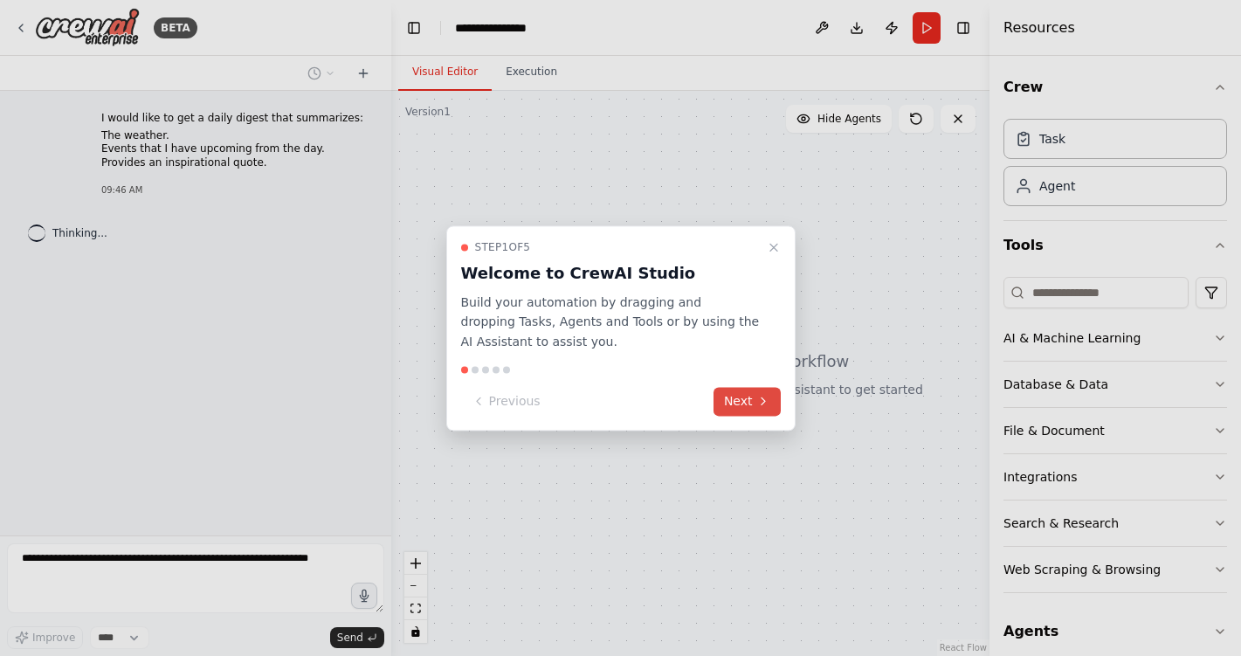
click at [768, 399] on icon at bounding box center [763, 402] width 14 height 14
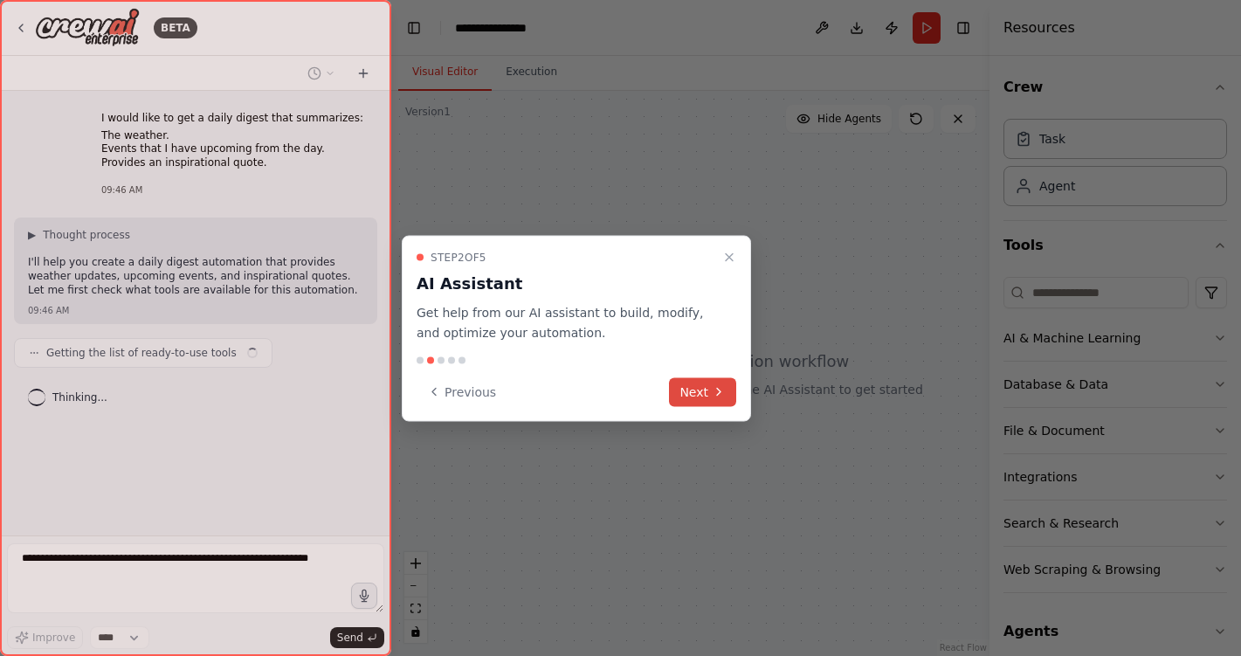
click at [720, 391] on icon at bounding box center [719, 392] width 14 height 14
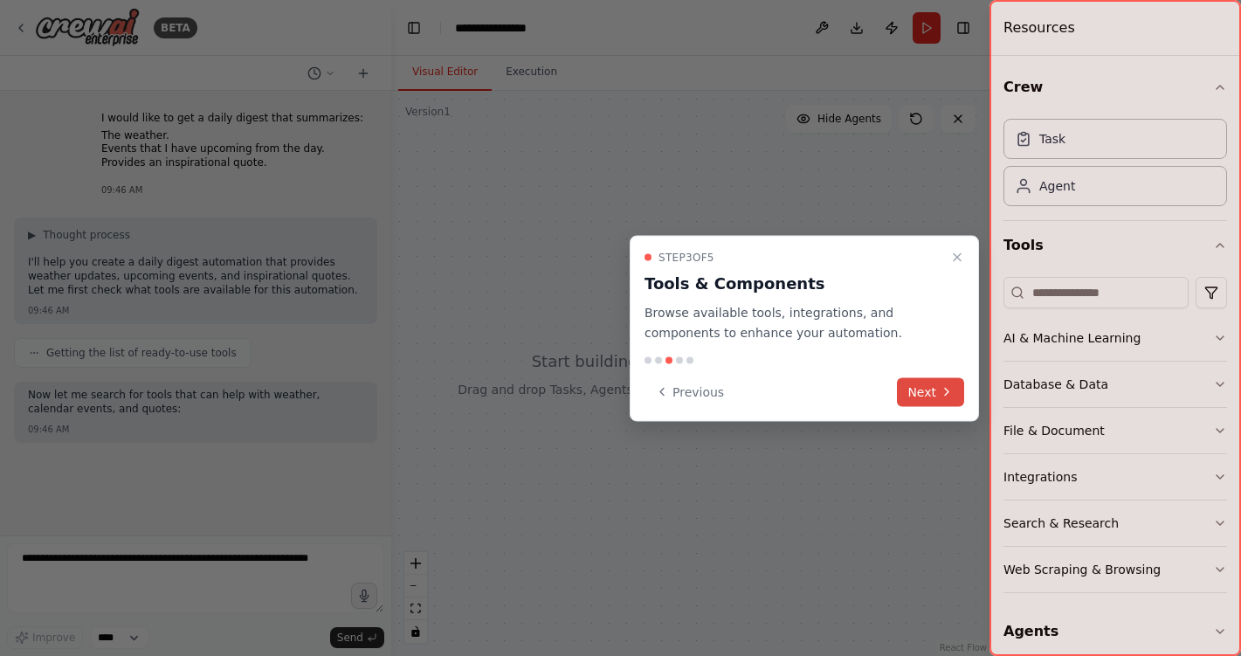
click at [946, 398] on button "Next" at bounding box center [930, 391] width 67 height 29
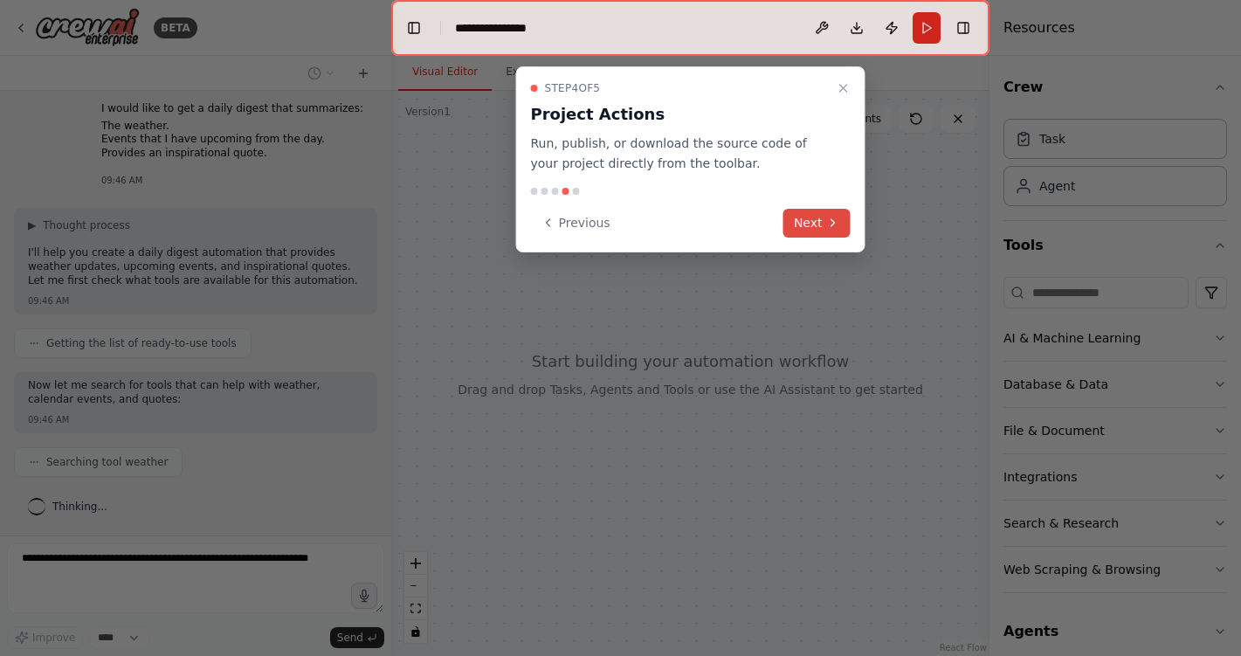
click at [826, 222] on icon at bounding box center [833, 223] width 14 height 14
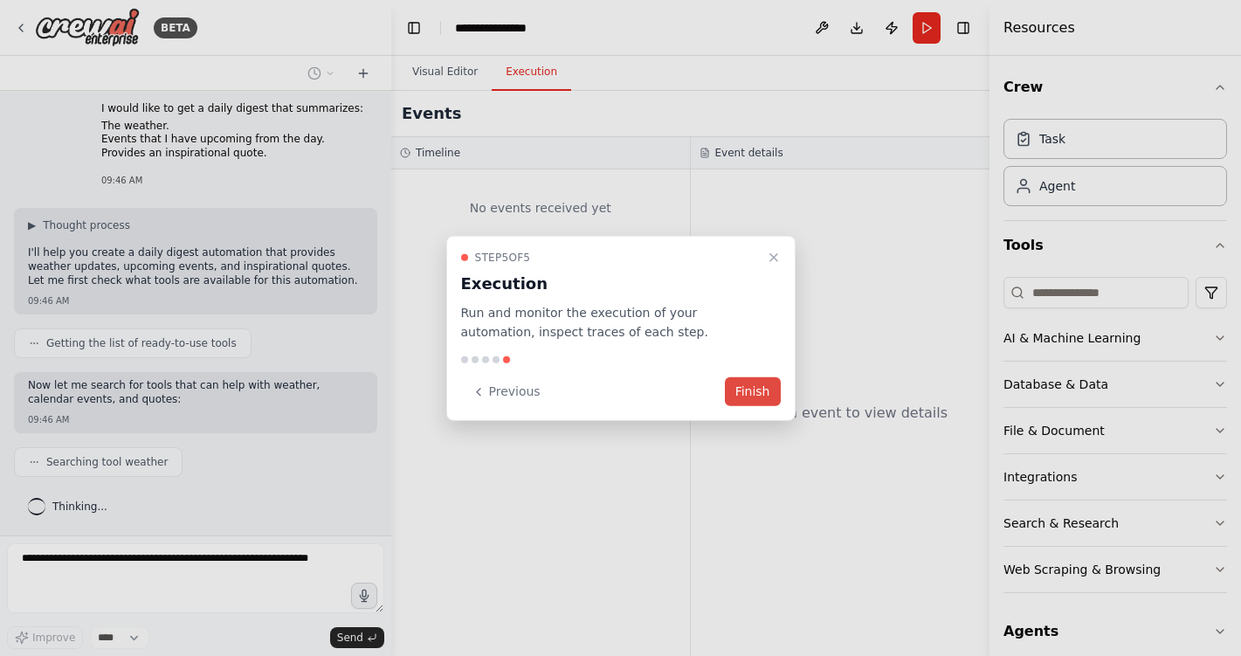
scroll to position [53, 0]
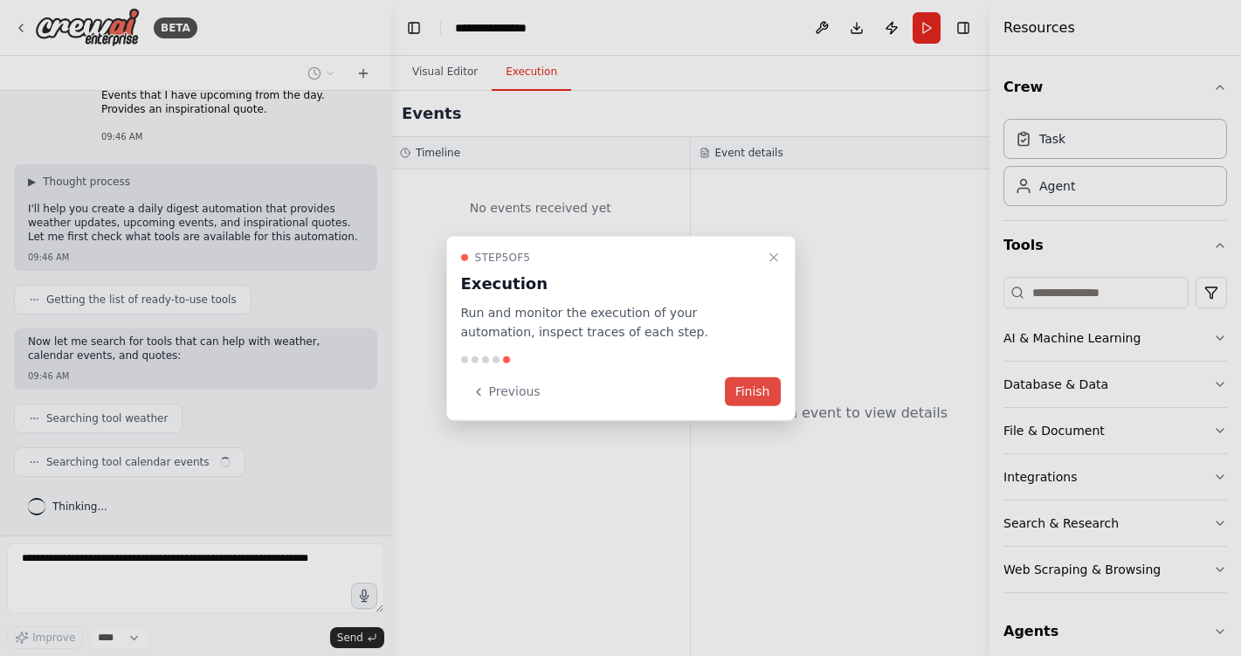
click at [755, 391] on button "Finish" at bounding box center [753, 391] width 56 height 29
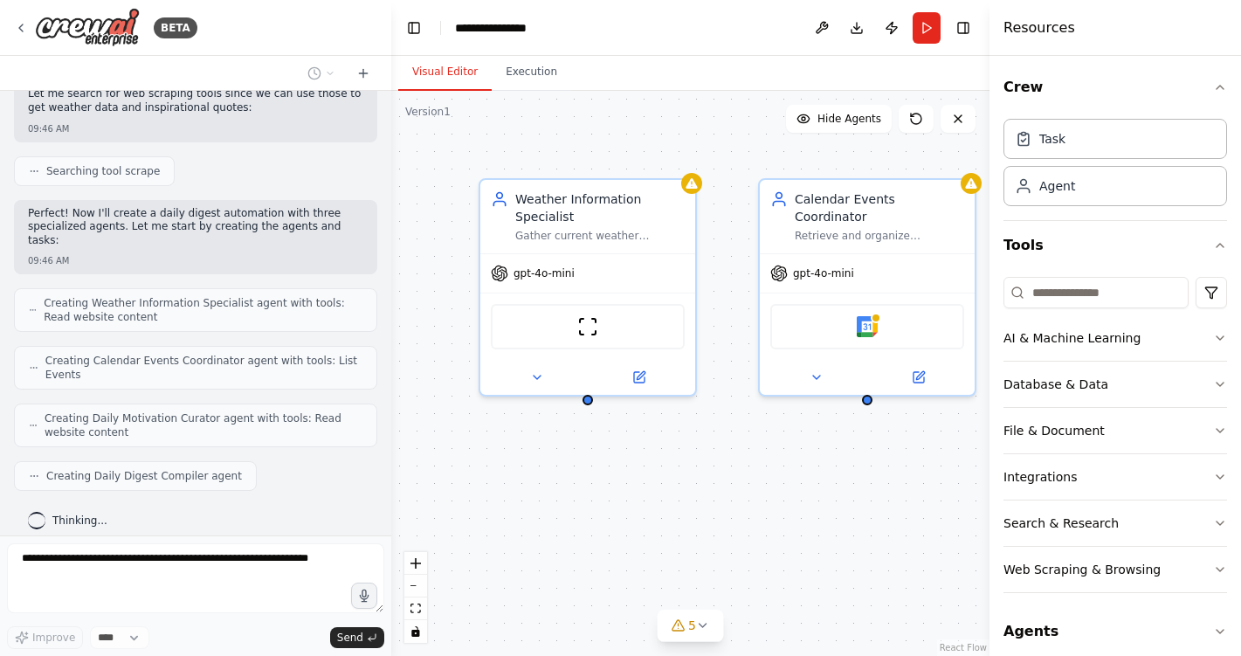
scroll to position [613, 0]
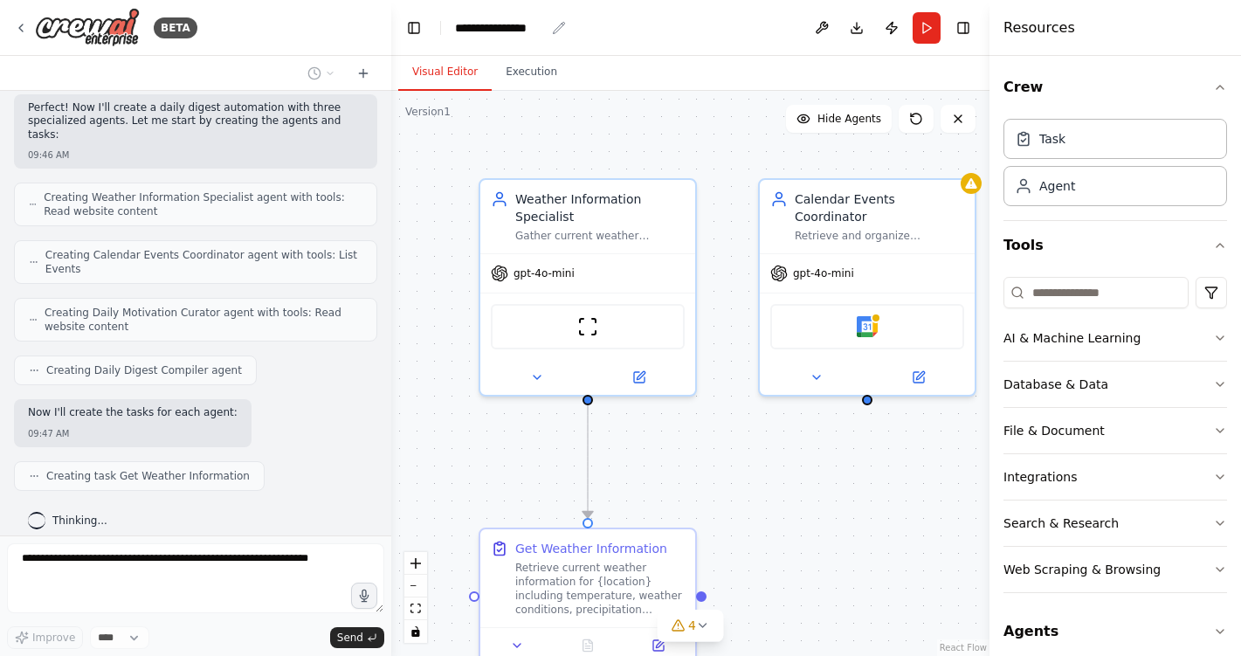
click at [504, 27] on div "**********" at bounding box center [500, 27] width 90 height 17
click at [504, 27] on div "**********" at bounding box center [520, 27] width 131 height 17
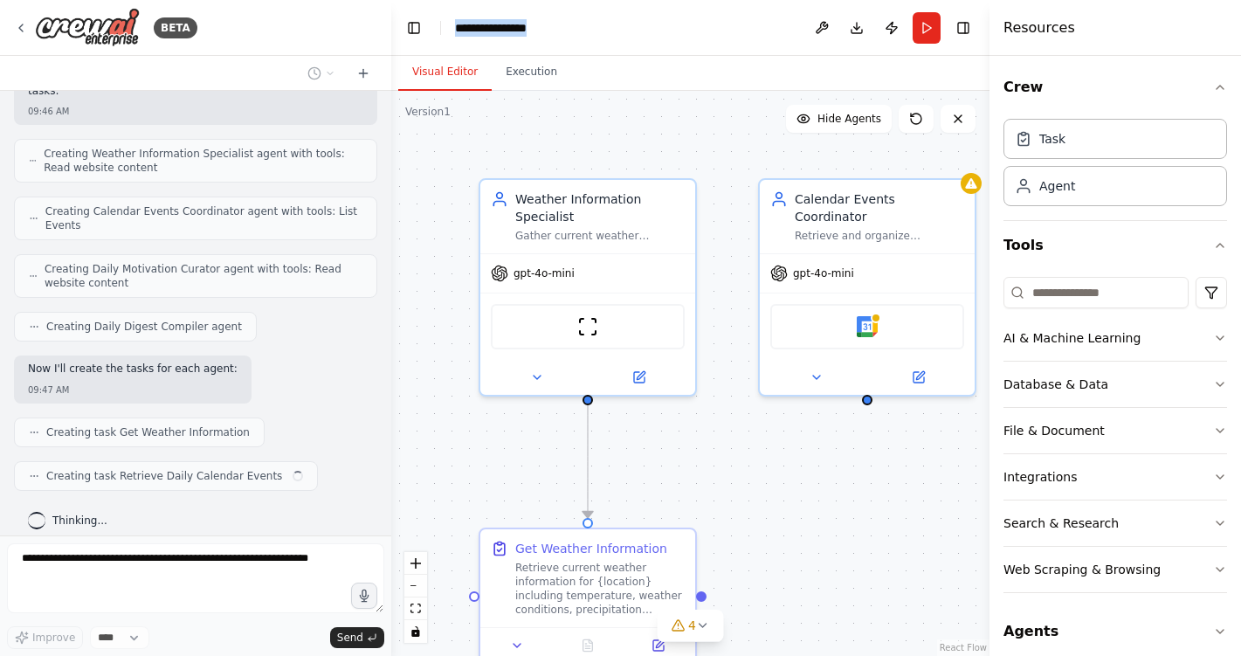
click at [504, 27] on div "**********" at bounding box center [520, 27] width 131 height 17
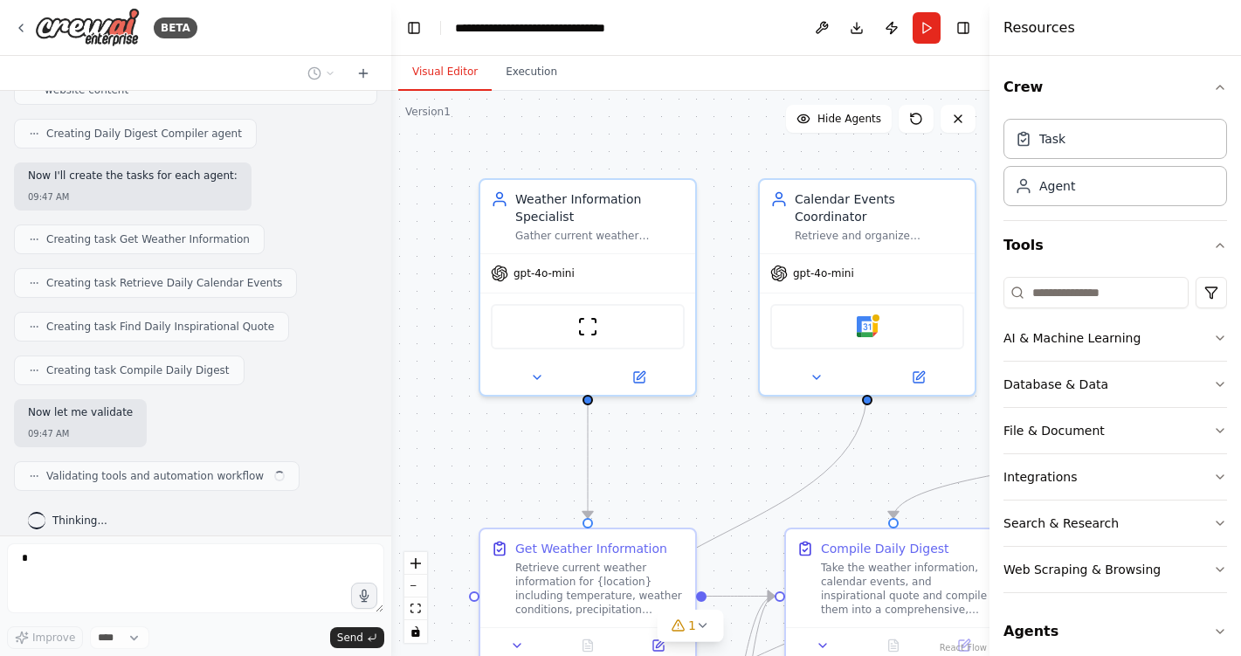
scroll to position [850, 0]
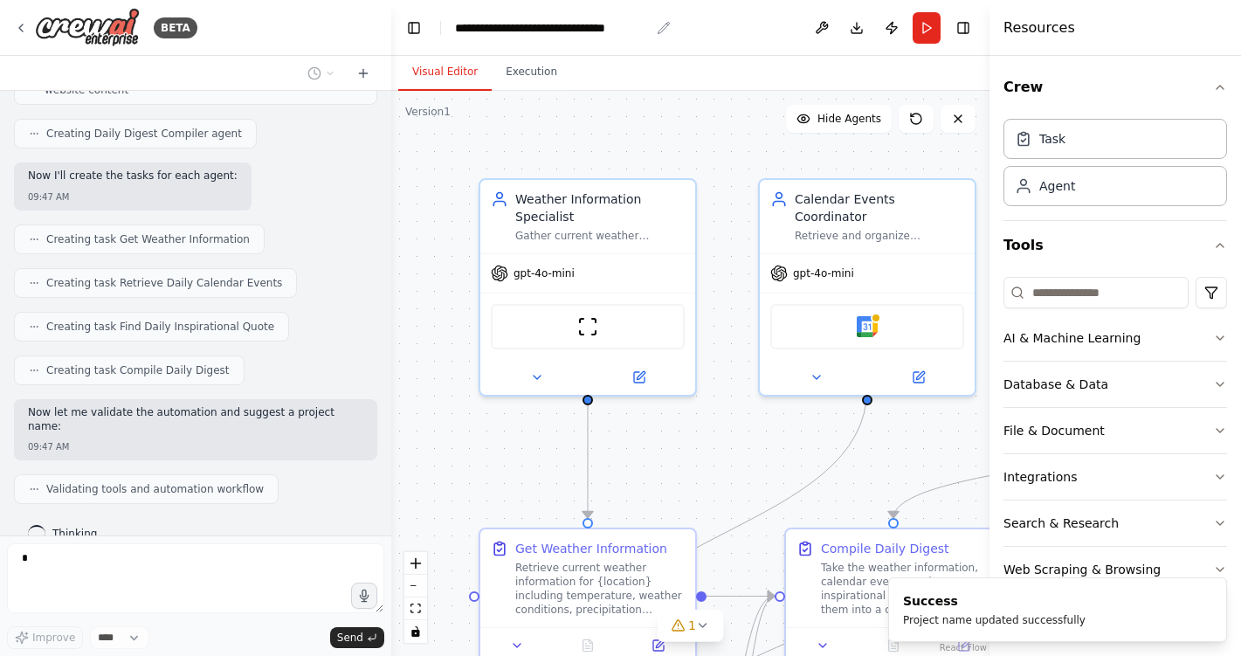
click at [647, 27] on div "**********" at bounding box center [552, 27] width 195 height 17
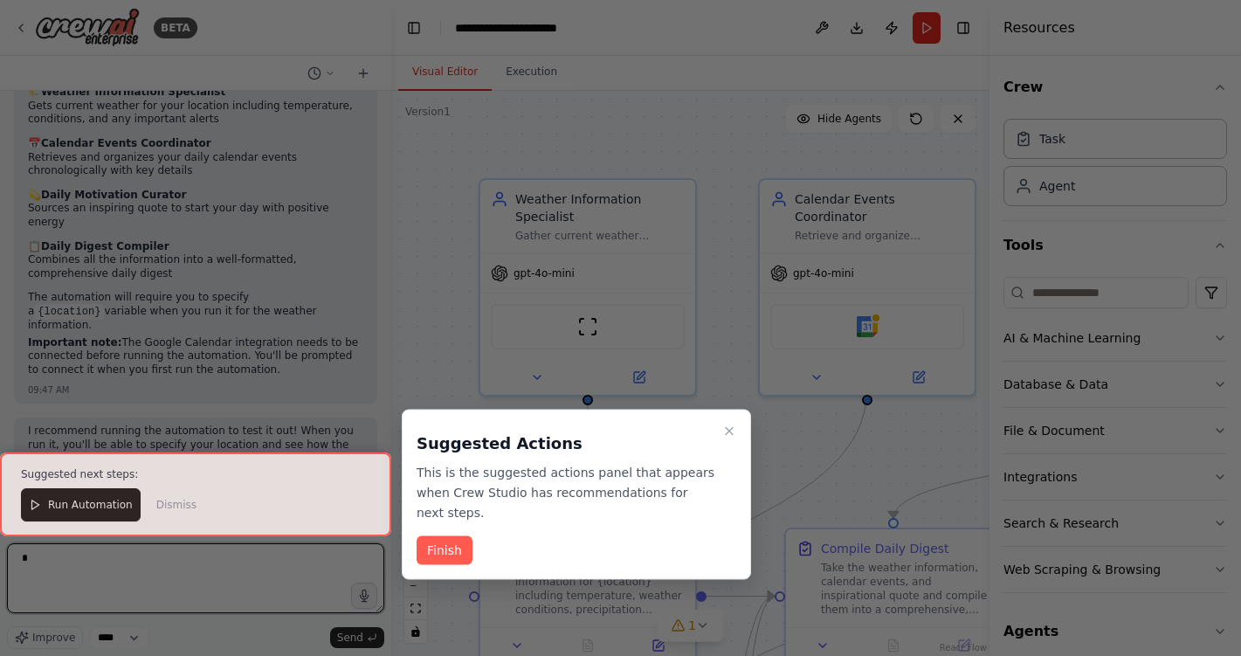
scroll to position [1376, 0]
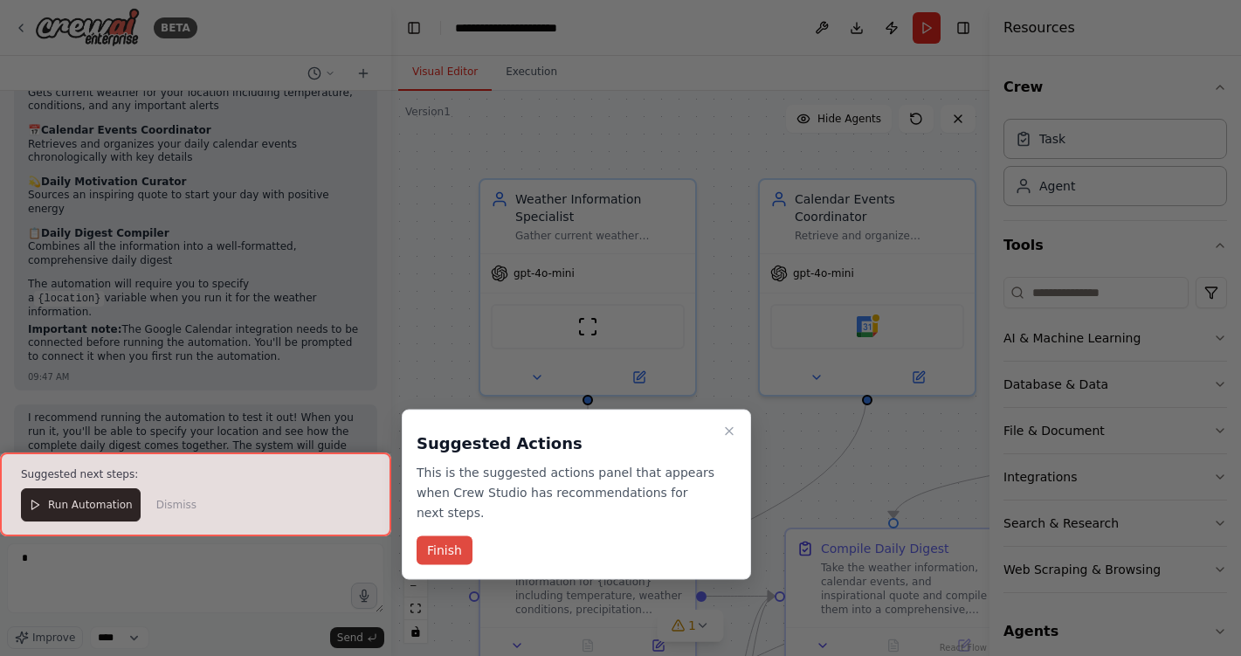
click at [445, 547] on button "Finish" at bounding box center [445, 550] width 56 height 29
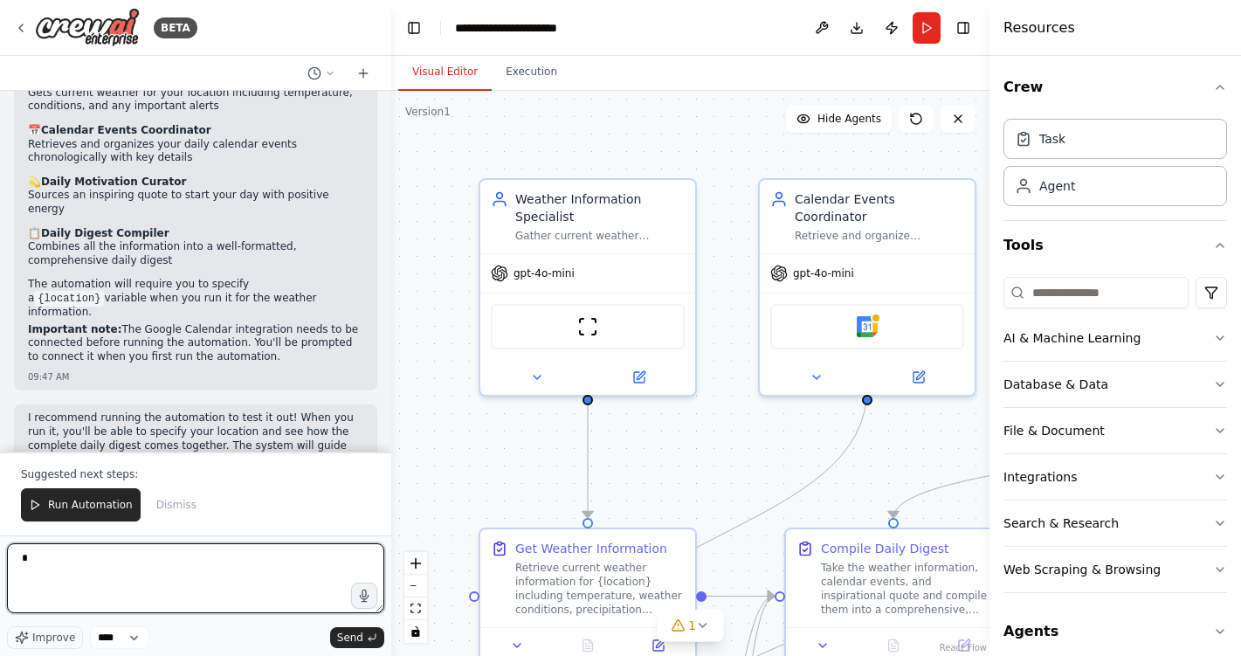
click at [61, 561] on textarea "*" at bounding box center [195, 578] width 377 height 70
type textarea "*"
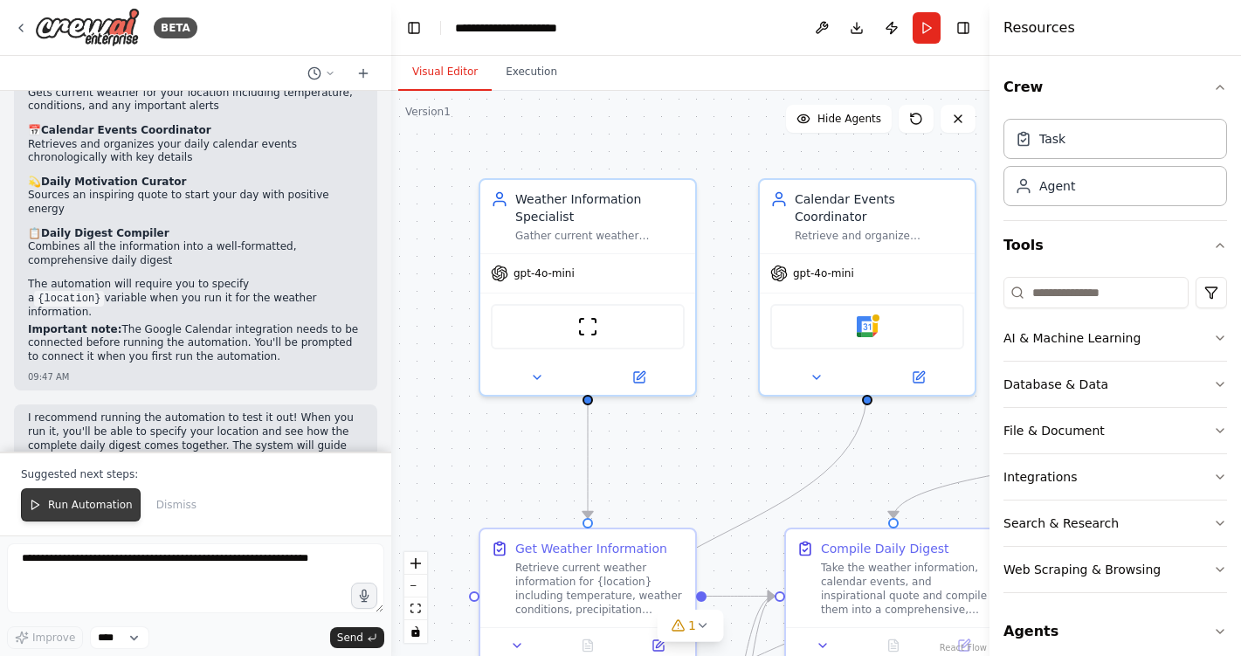
click at [100, 502] on span "Run Automation" at bounding box center [90, 505] width 85 height 14
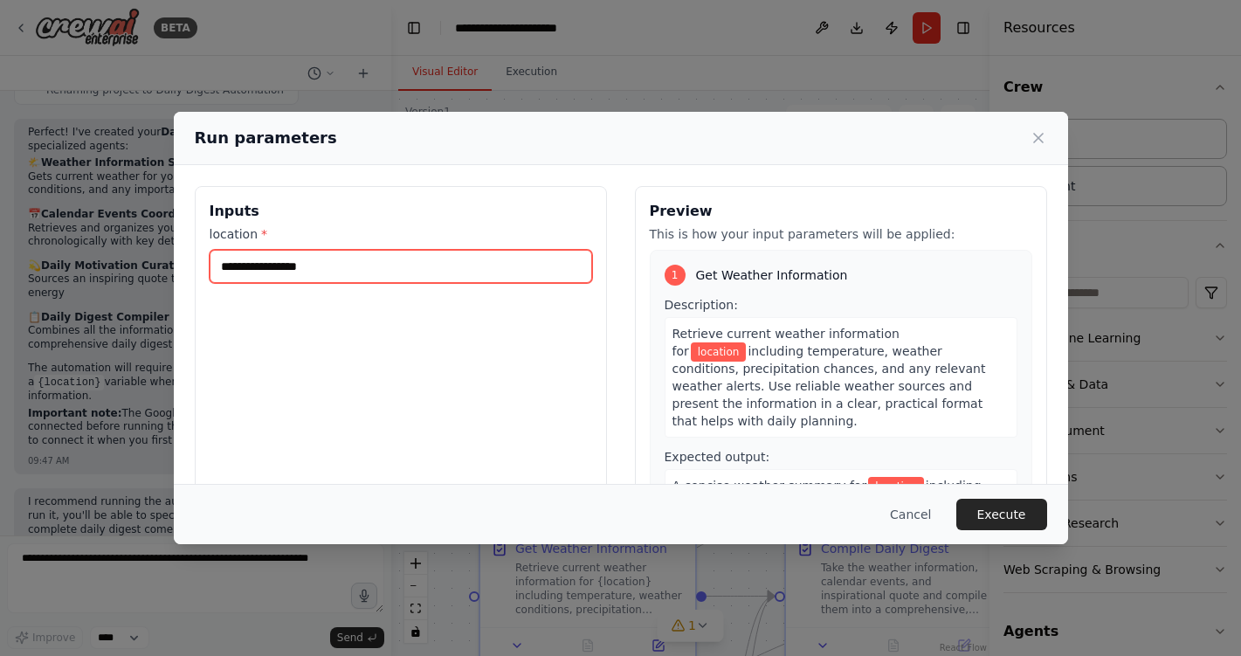
click at [315, 272] on input "location *" at bounding box center [401, 266] width 382 height 33
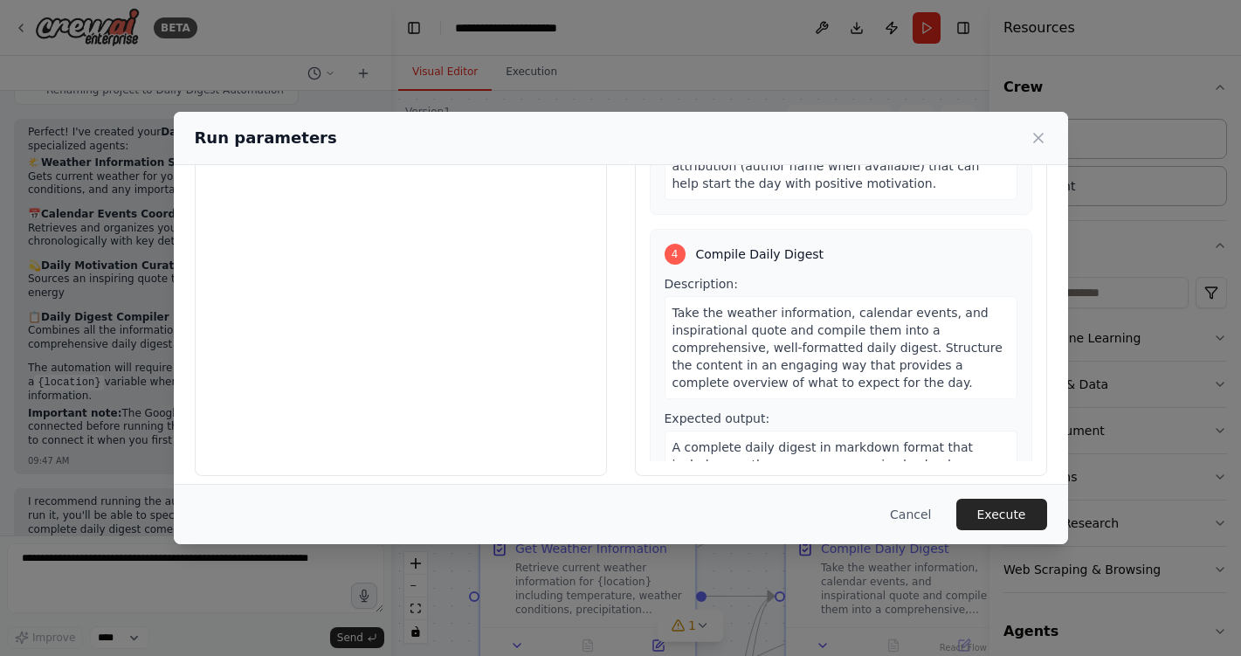
scroll to position [136, 0]
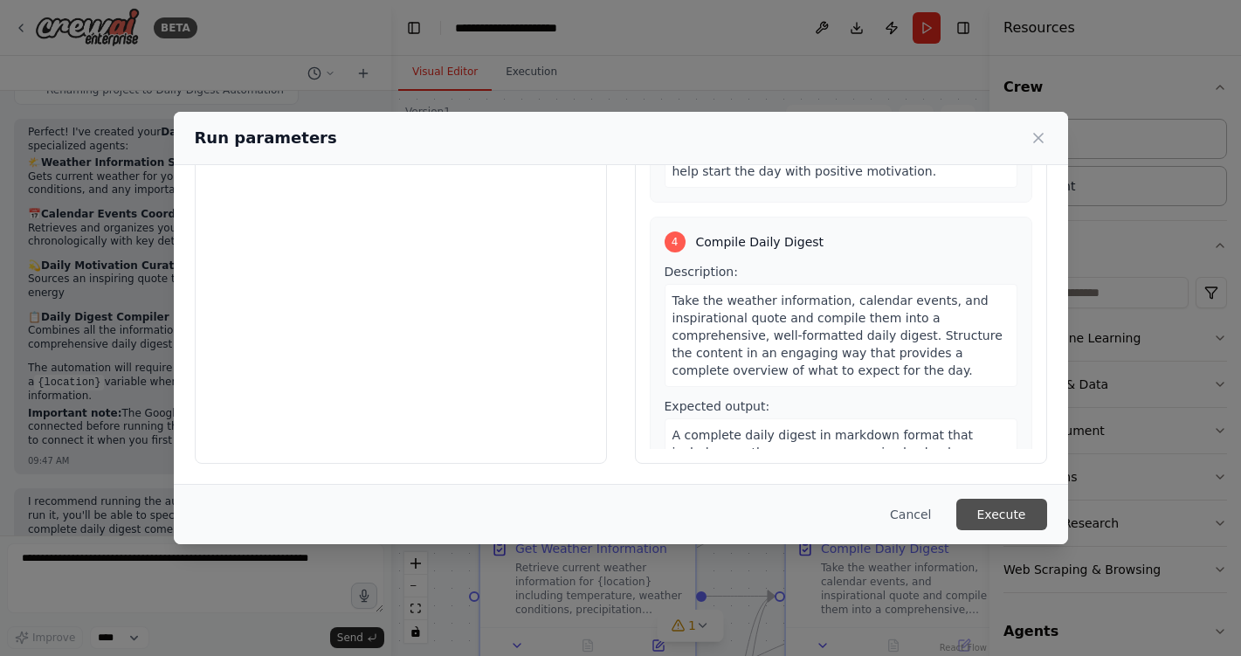
type input "**********"
click at [991, 511] on button "Execute" at bounding box center [1001, 514] width 91 height 31
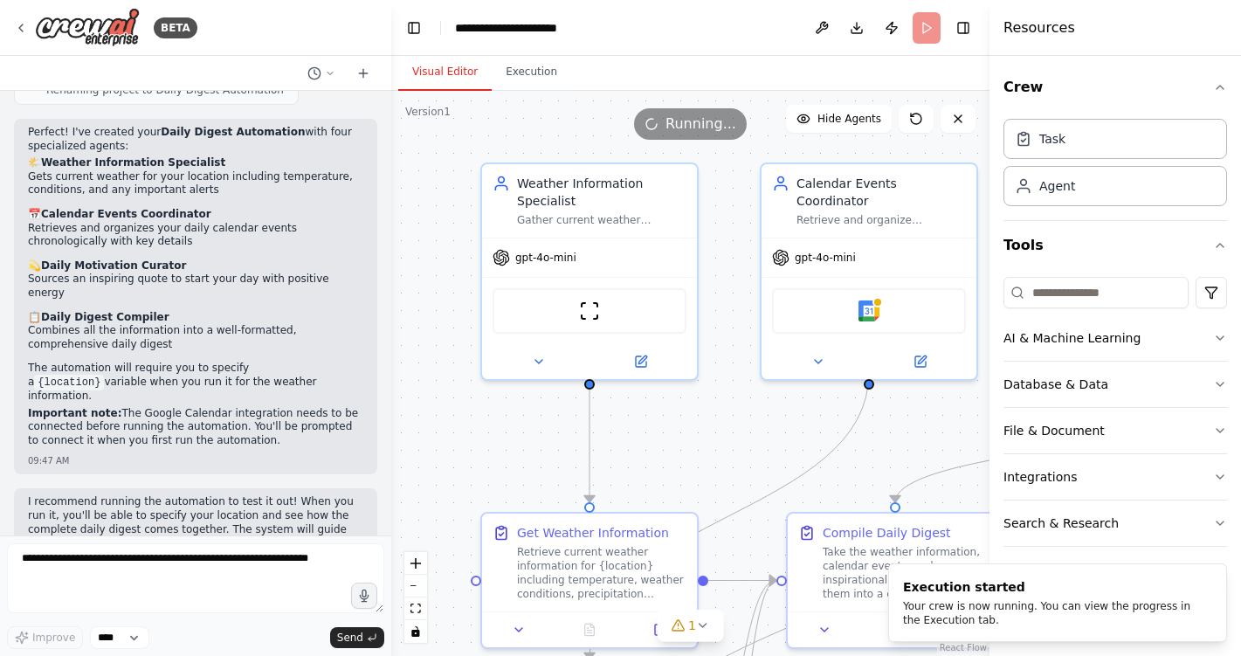
drag, startPoint x: 679, startPoint y: 448, endPoint x: 680, endPoint y: 432, distance: 15.8
click at [680, 432] on div ".deletable-edge-delete-btn { width: 20px; height: 20px; border: 0px solid #ffff…" at bounding box center [690, 373] width 598 height 565
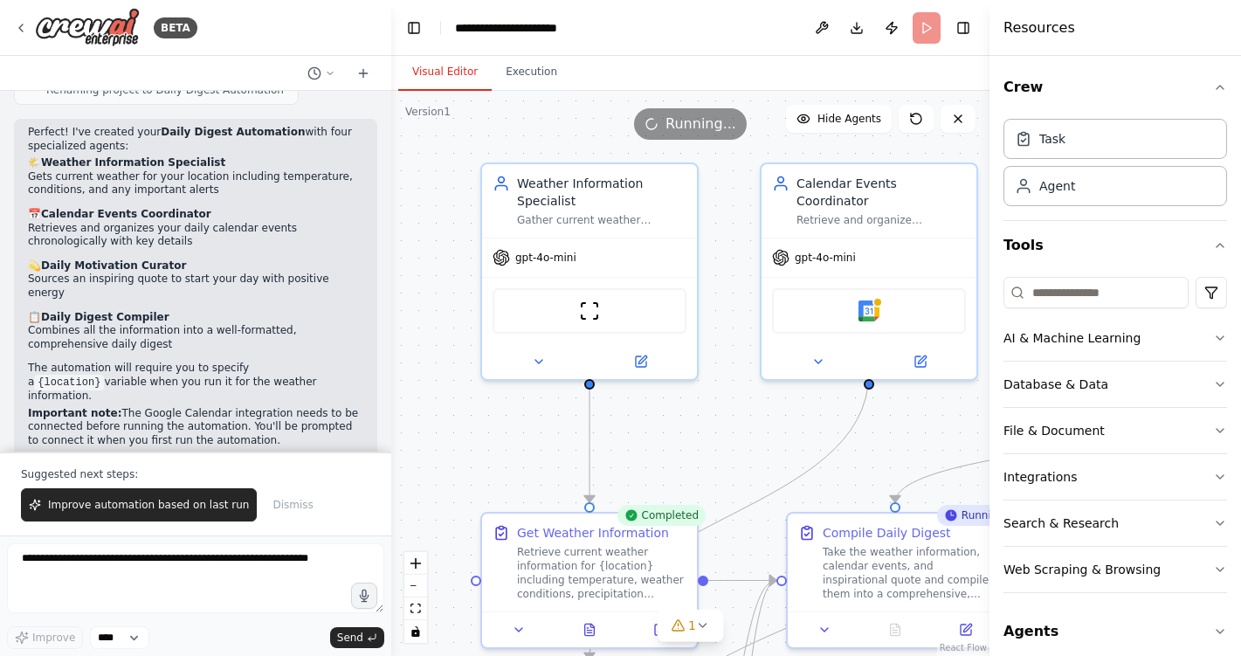
scroll to position [1376, 0]
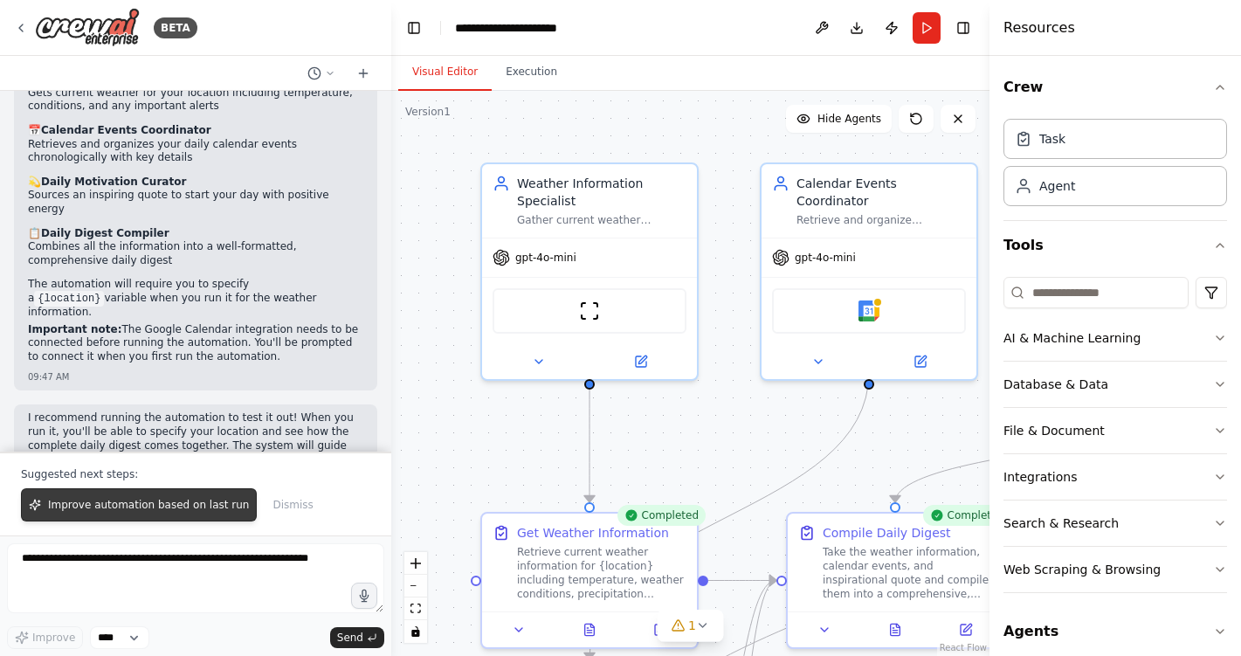
click at [156, 511] on span "Improve automation based on last run" at bounding box center [148, 505] width 201 height 14
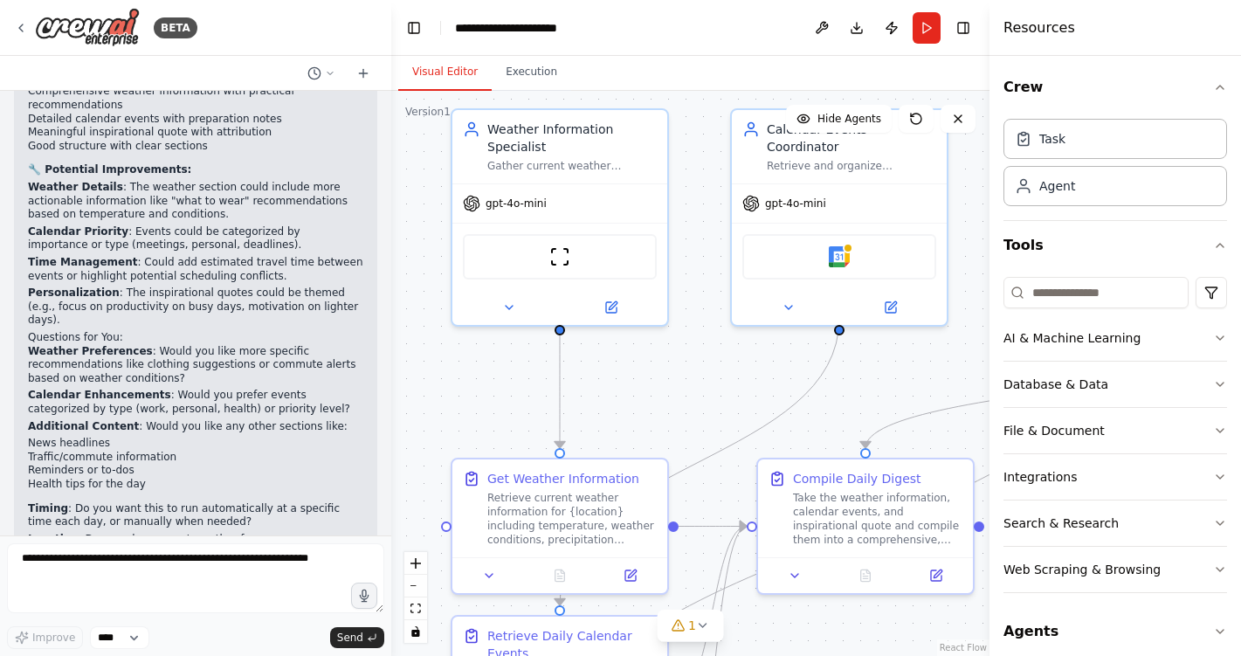
scroll to position [2125, 0]
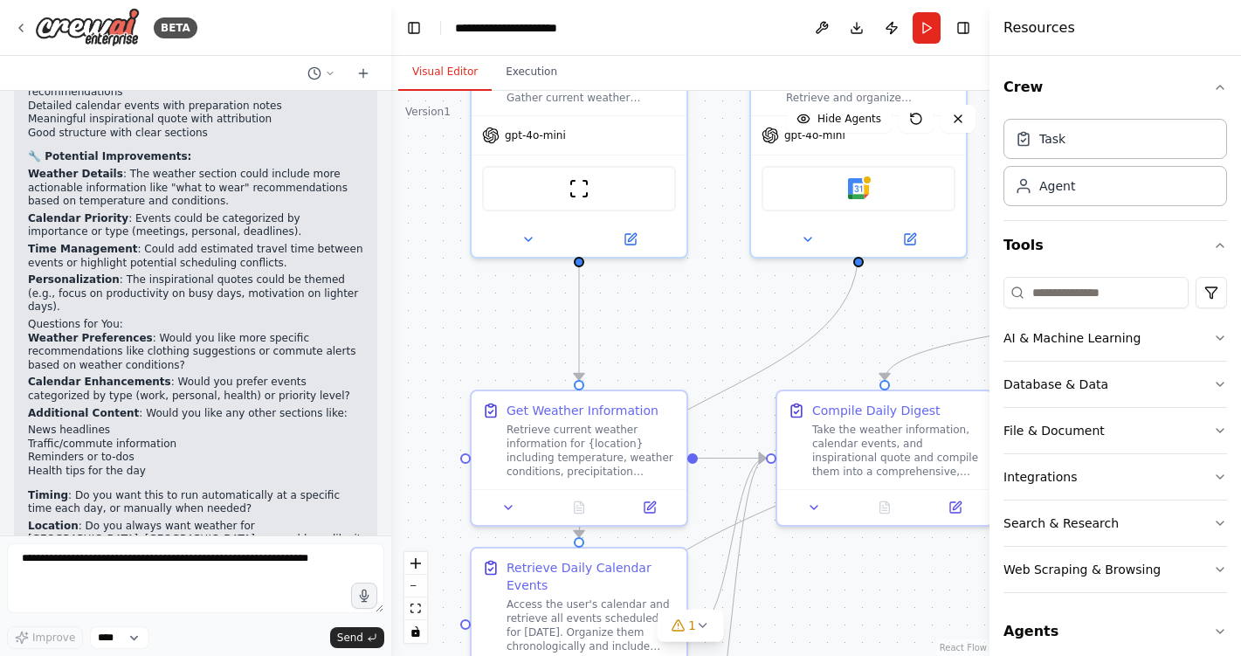
drag, startPoint x: 537, startPoint y: 458, endPoint x: 528, endPoint y: 346, distance: 113.0
click at [527, 339] on div ".deletable-edge-delete-btn { width: 20px; height: 20px; border: 0px solid #ffff…" at bounding box center [690, 373] width 598 height 565
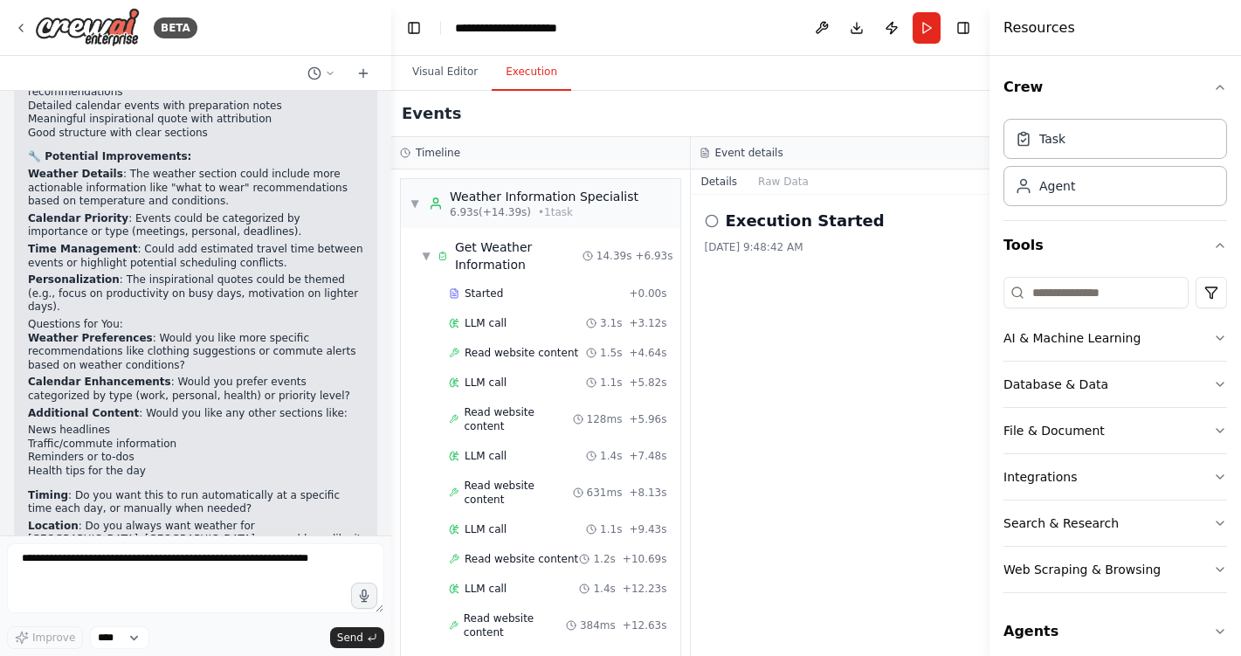
click at [545, 79] on button "Execution" at bounding box center [531, 72] width 79 height 37
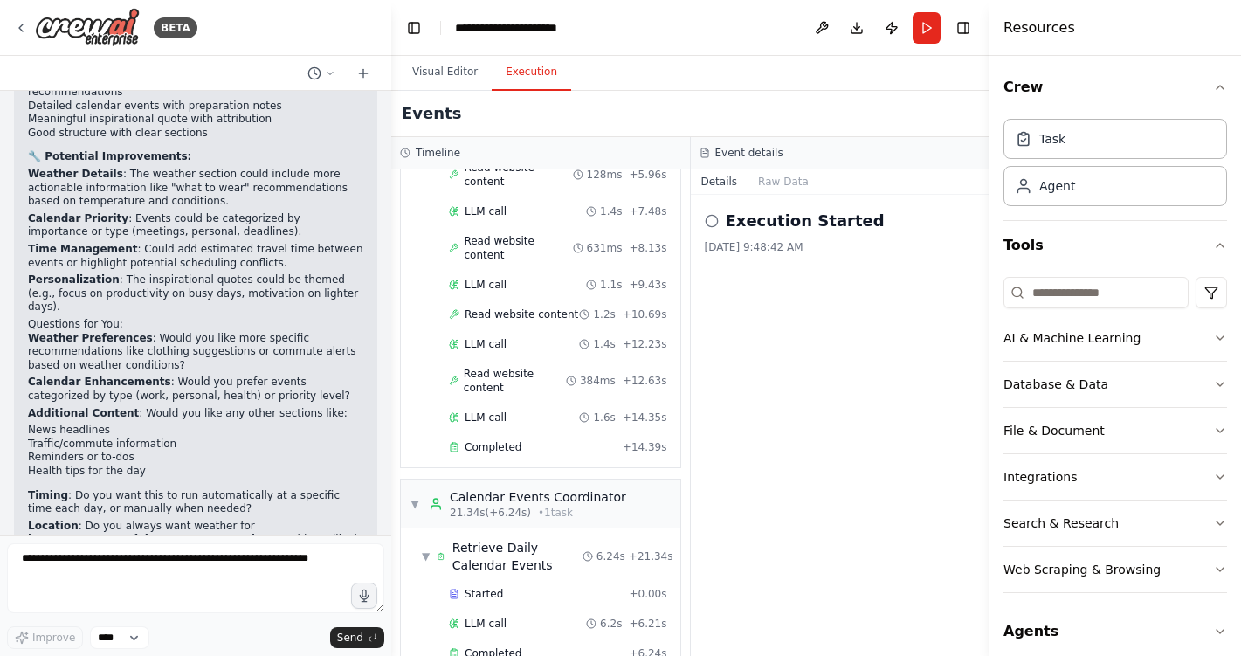
scroll to position [0, 0]
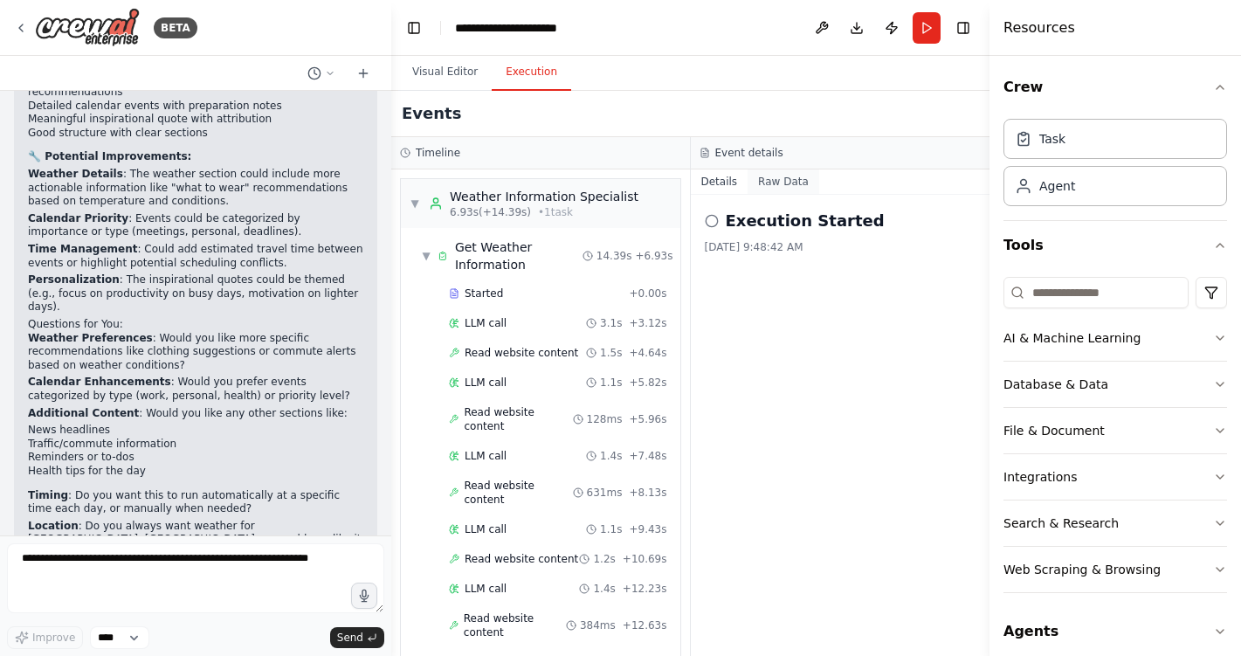
click at [782, 177] on button "Raw Data" at bounding box center [783, 181] width 72 height 24
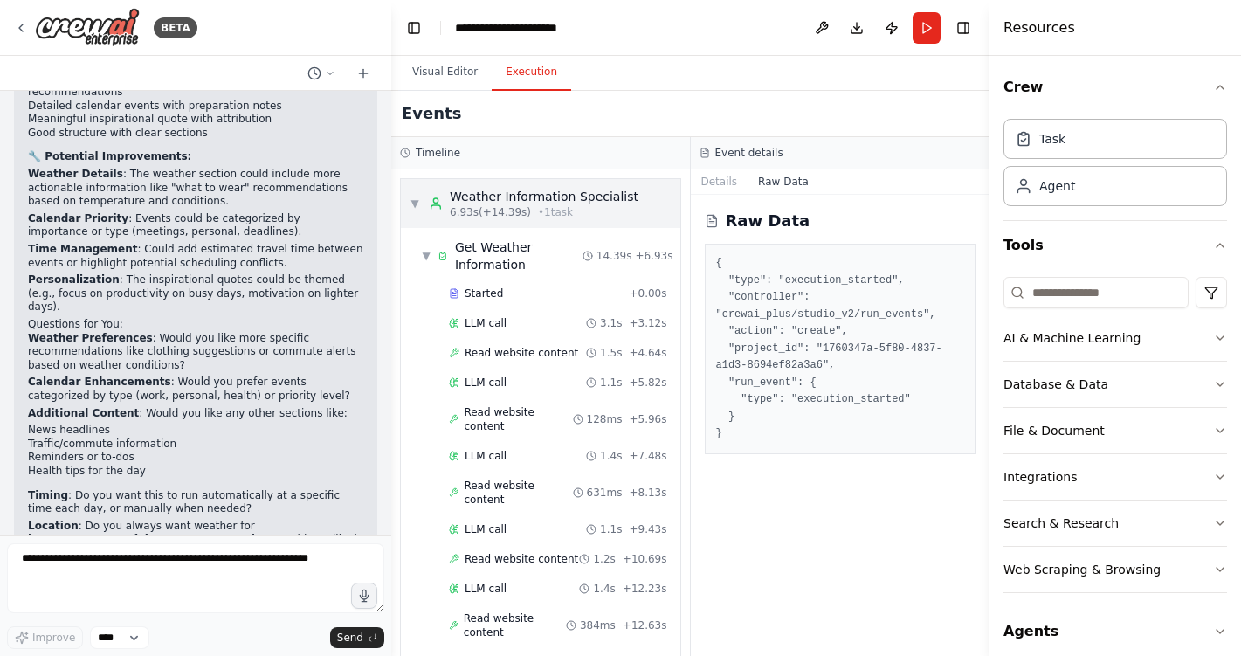
click at [589, 213] on div "6.93s (+14.39s) • 1 task" at bounding box center [544, 212] width 189 height 14
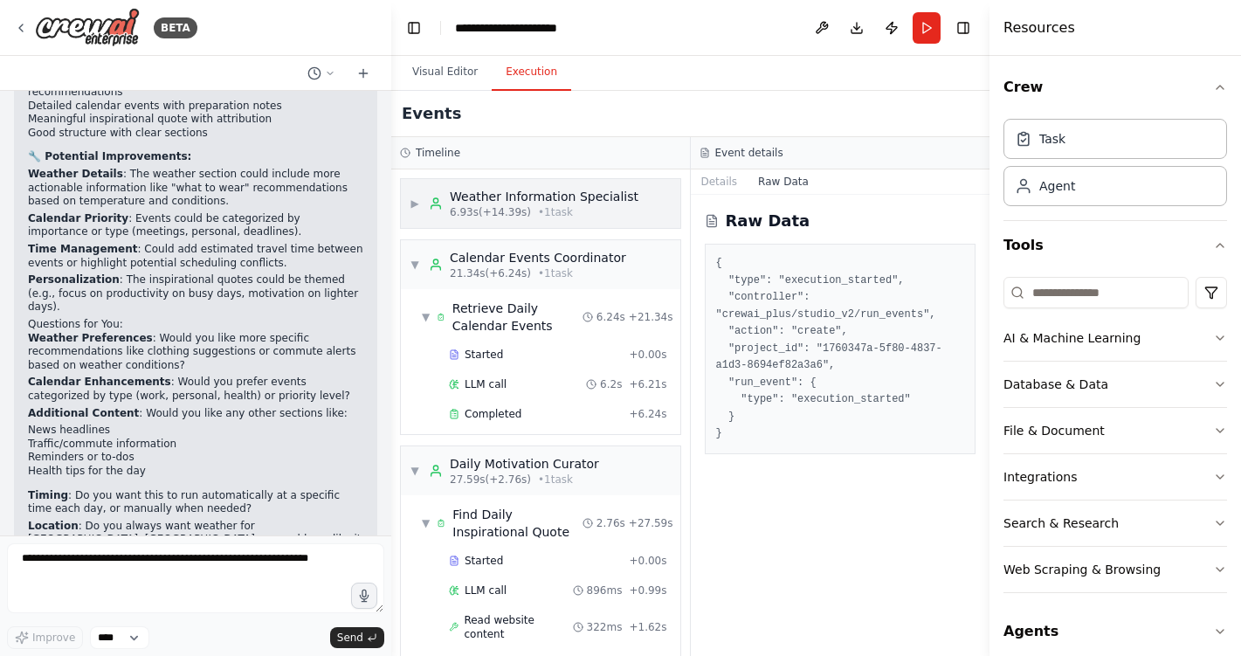
click at [589, 213] on div "6.93s (+14.39s) • 1 task" at bounding box center [544, 212] width 189 height 14
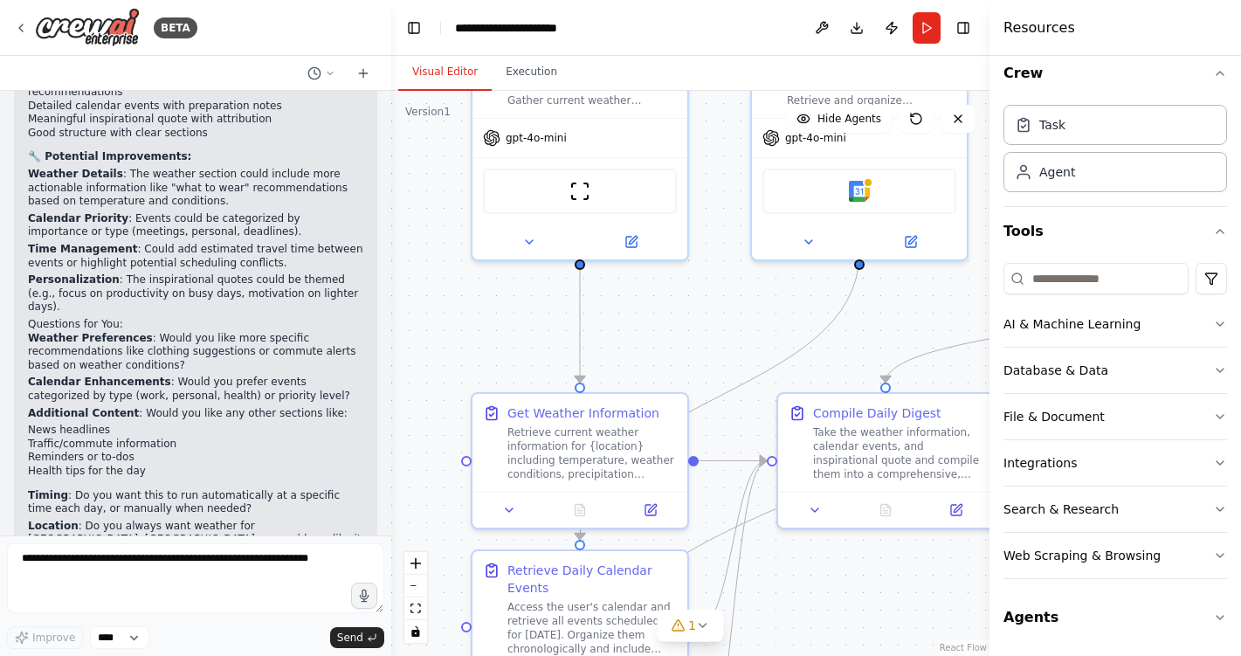
click at [443, 80] on button "Visual Editor" at bounding box center [444, 72] width 93 height 37
click at [531, 74] on button "Execution" at bounding box center [531, 72] width 79 height 37
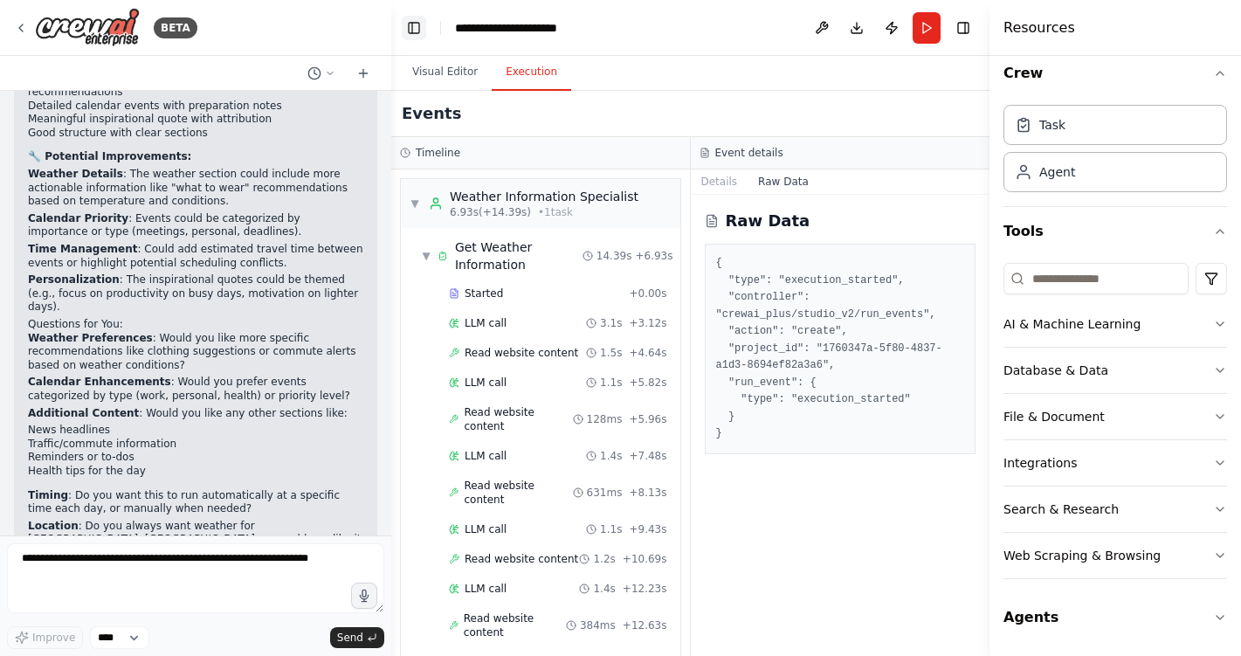
click at [412, 30] on button "Toggle Left Sidebar" at bounding box center [414, 28] width 24 height 24
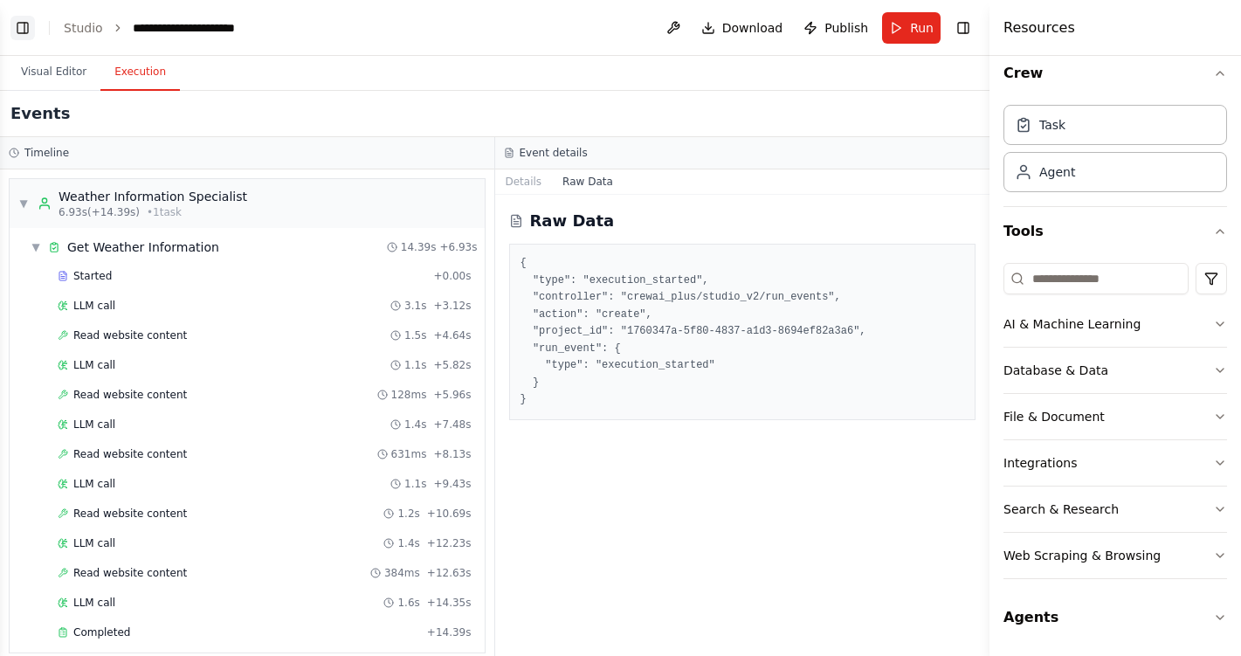
click at [28, 29] on button "Toggle Left Sidebar" at bounding box center [22, 28] width 24 height 24
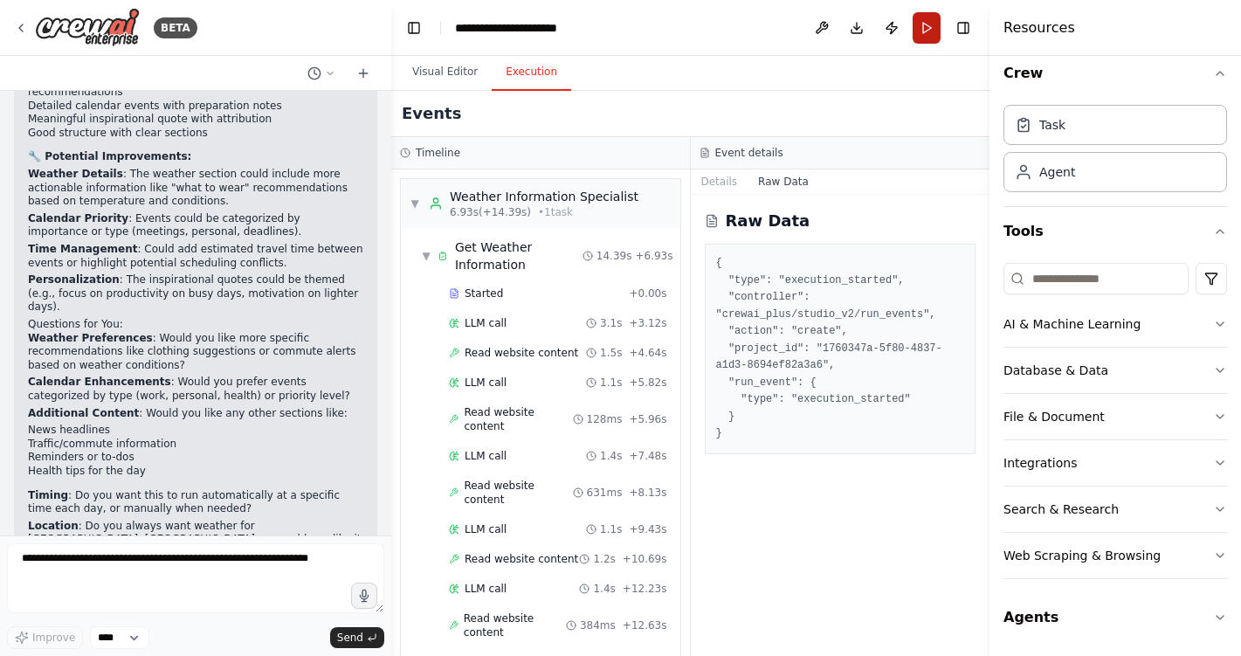
click at [937, 32] on button "Run" at bounding box center [927, 27] width 28 height 31
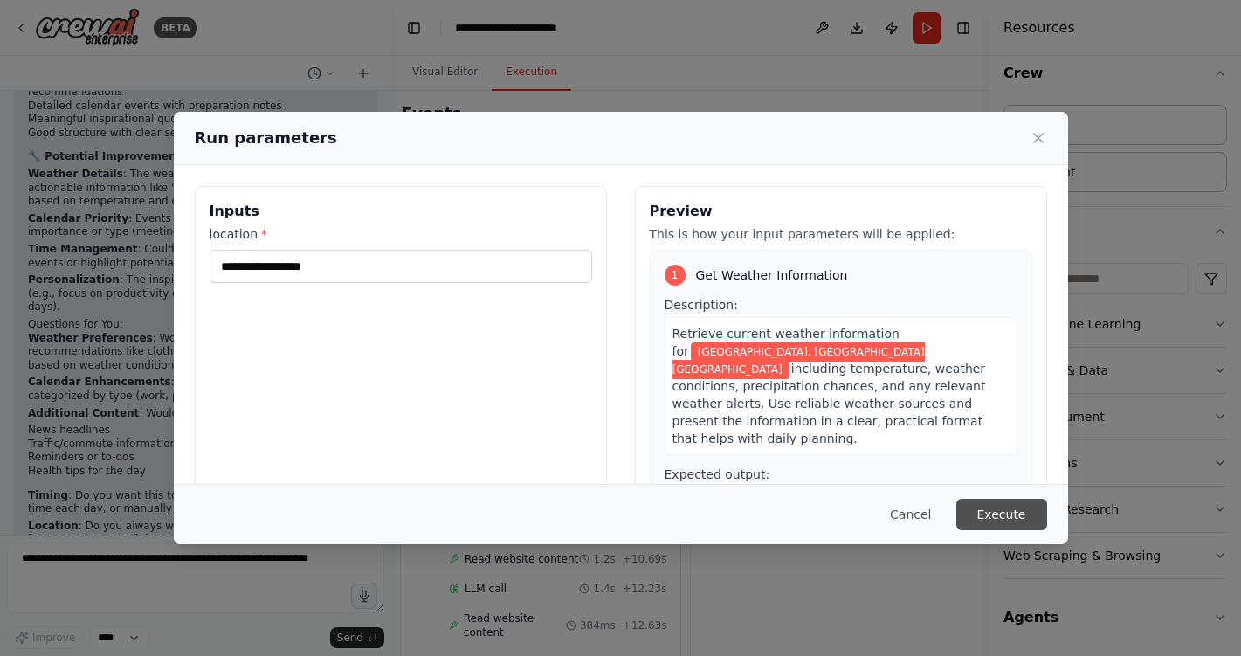
click at [1000, 512] on button "Execute" at bounding box center [1001, 514] width 91 height 31
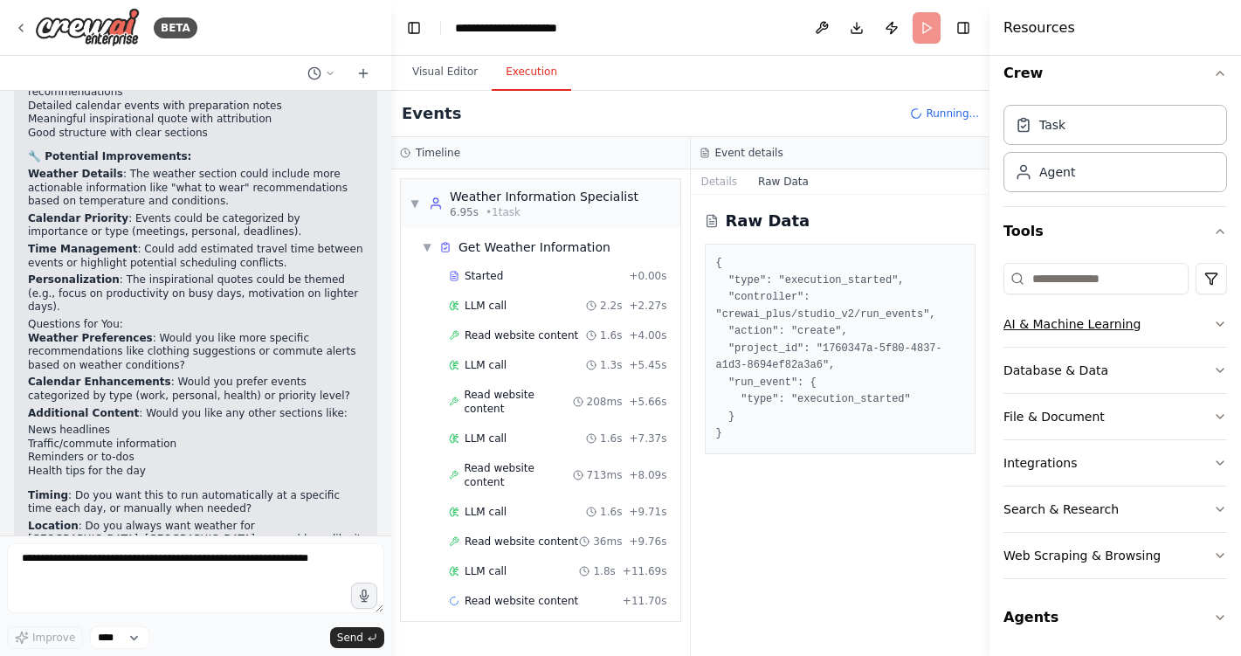
click at [1086, 334] on button "AI & Machine Learning" at bounding box center [1115, 323] width 224 height 45
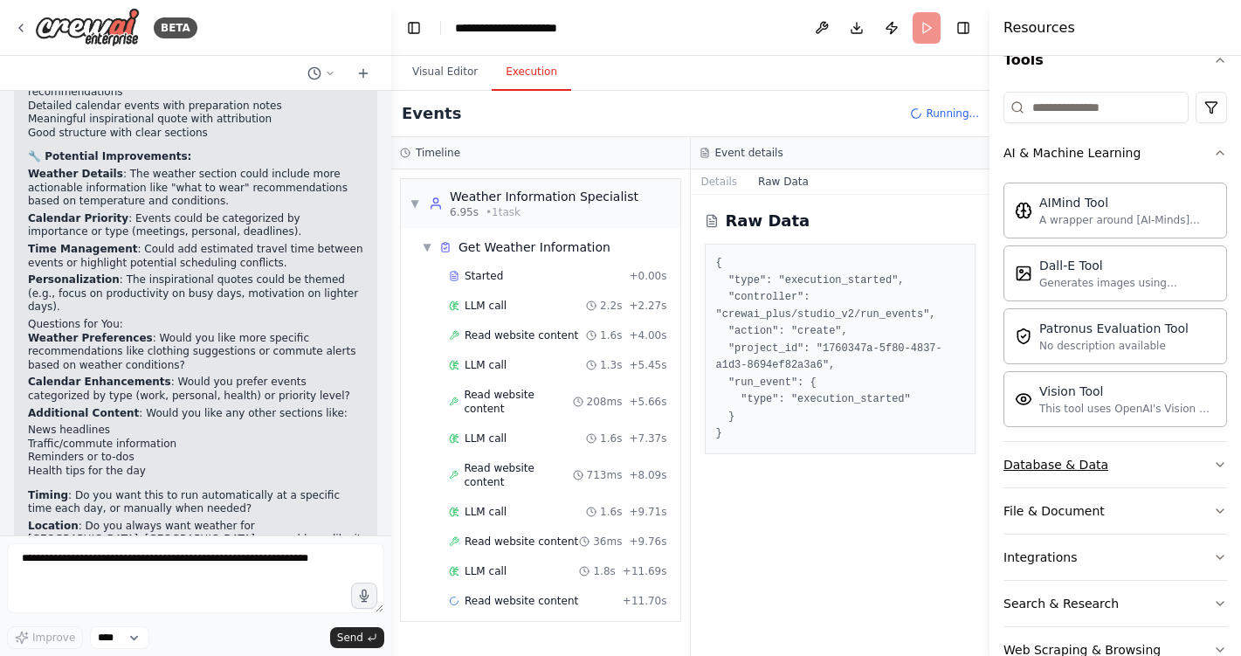
click at [1123, 470] on button "Database & Data" at bounding box center [1115, 464] width 224 height 45
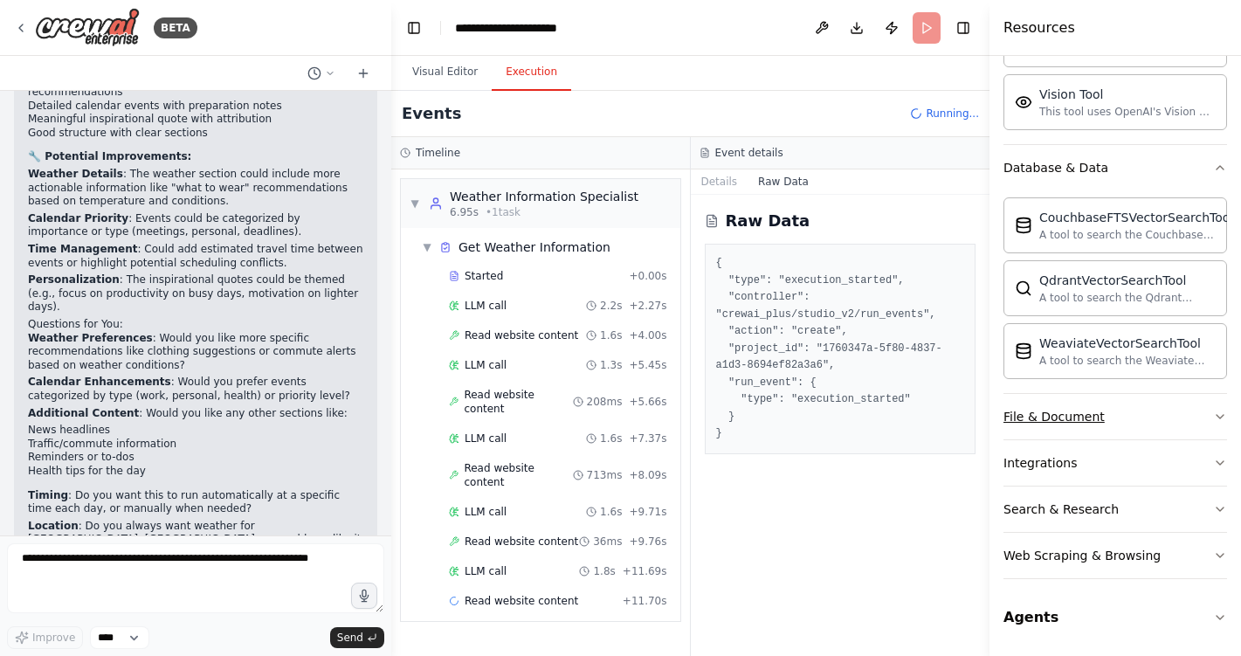
click at [1119, 413] on button "File & Document" at bounding box center [1115, 416] width 224 height 45
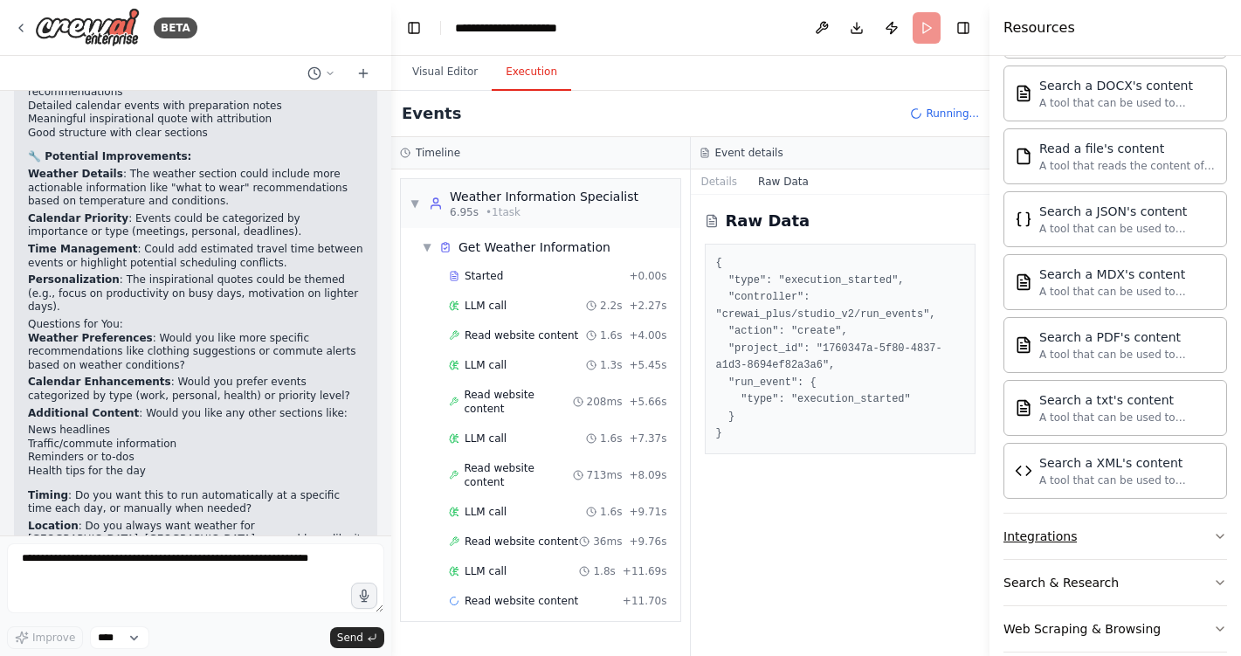
click at [1132, 531] on button "Integrations" at bounding box center [1115, 535] width 224 height 45
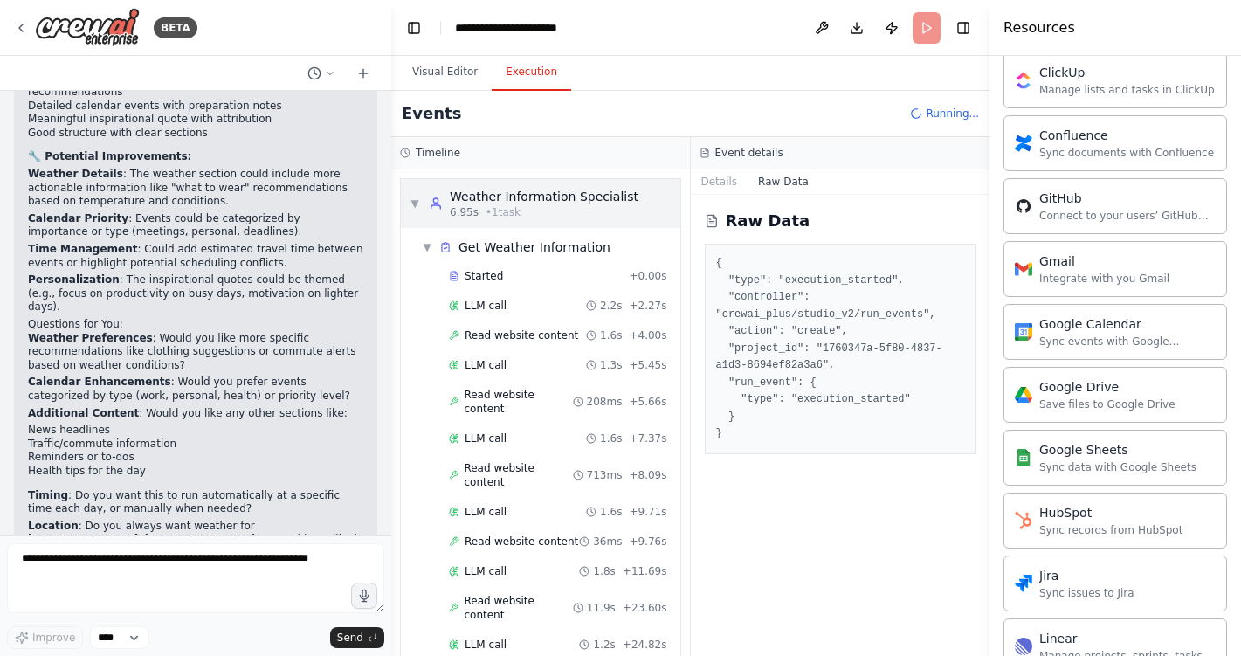
click at [412, 204] on span "▼" at bounding box center [415, 203] width 10 height 14
click at [427, 252] on span "▼" at bounding box center [427, 247] width 10 height 14
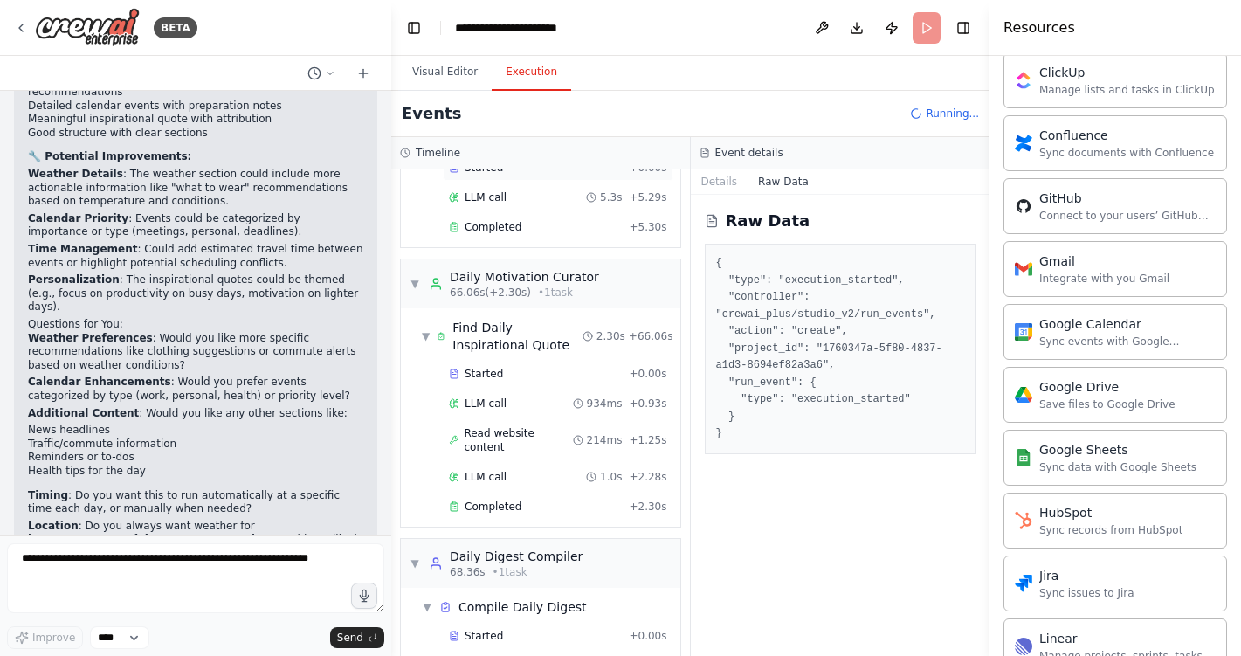
scroll to position [279, 0]
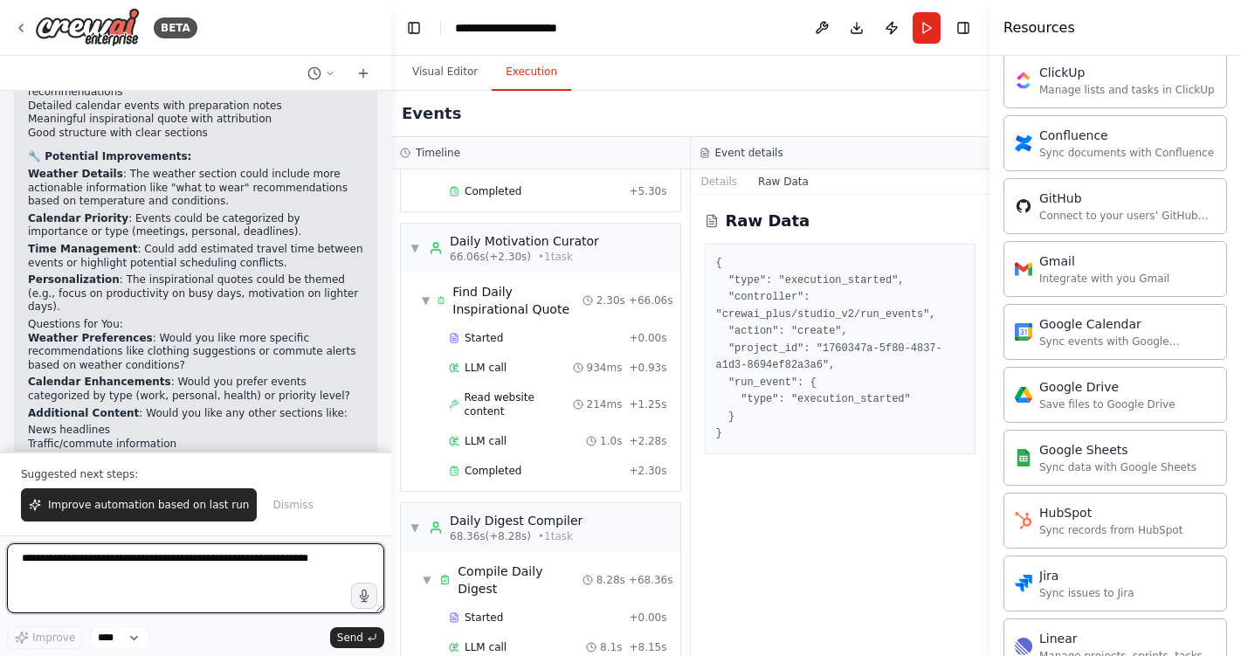
click at [250, 566] on textarea at bounding box center [195, 578] width 377 height 70
type textarea "**********"
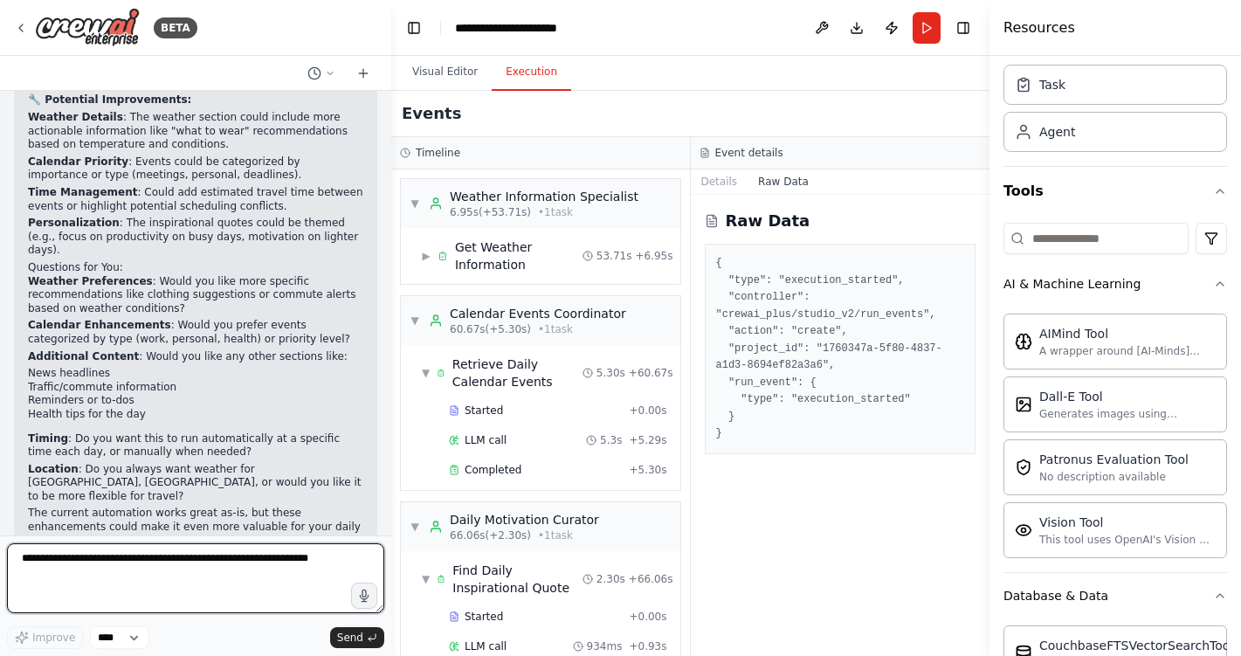
scroll to position [2188, 0]
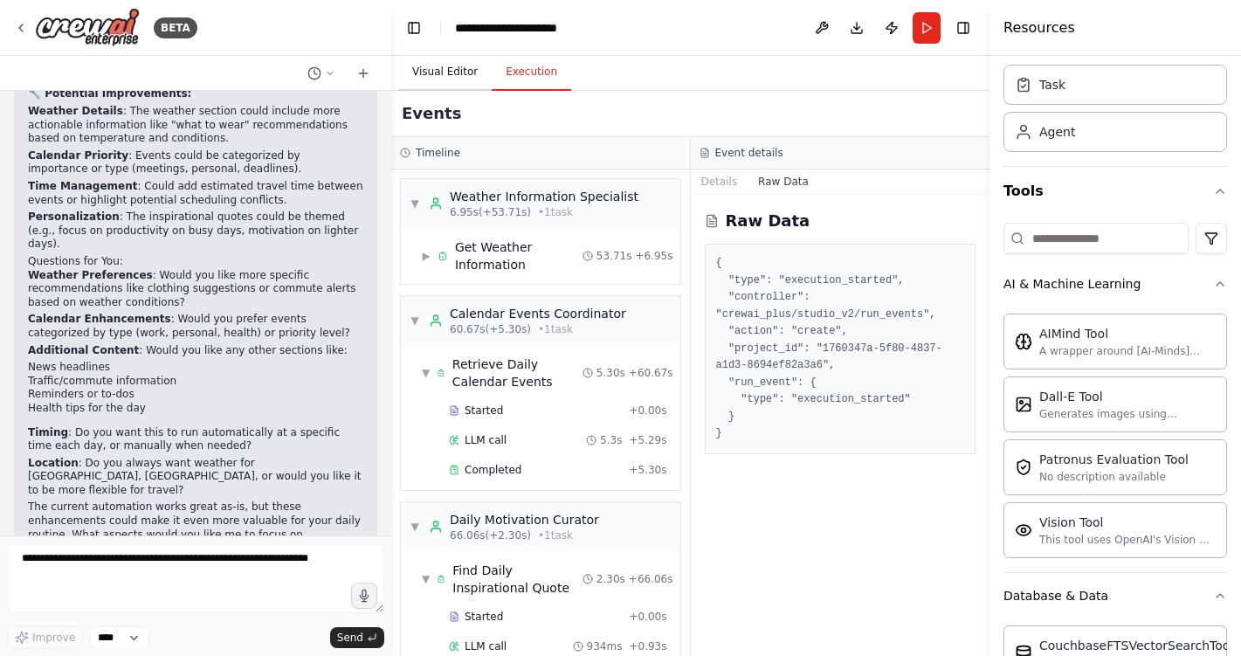
click at [453, 70] on button "Visual Editor" at bounding box center [444, 72] width 93 height 37
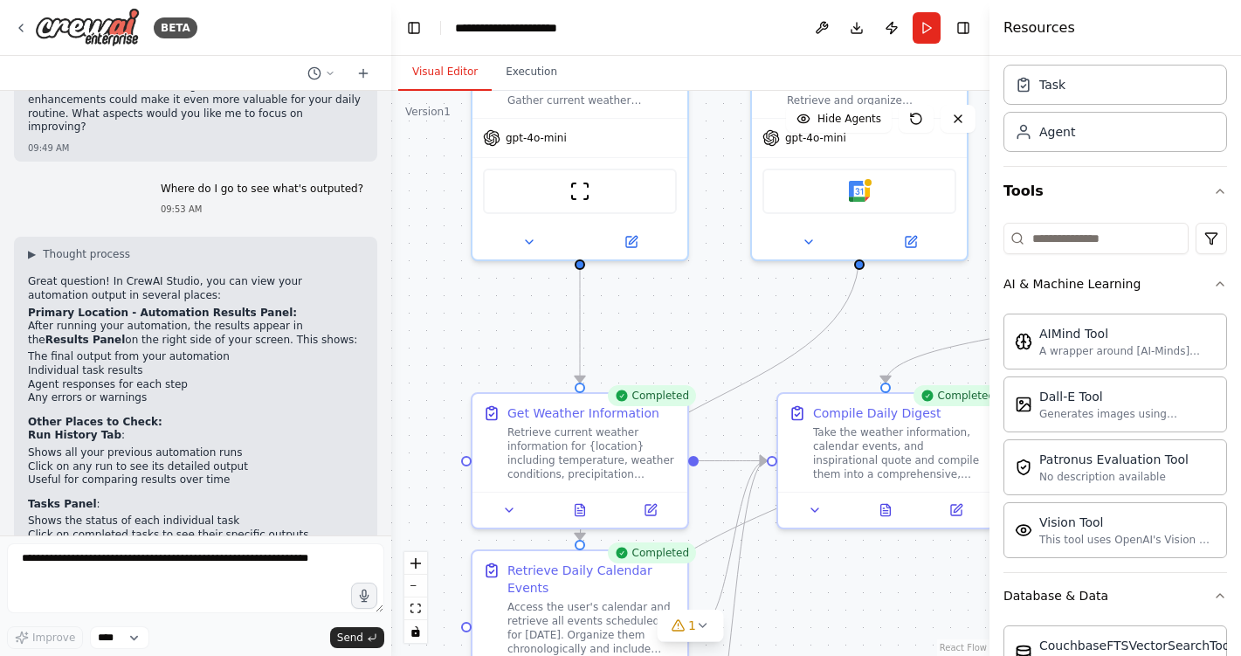
scroll to position [0, 0]
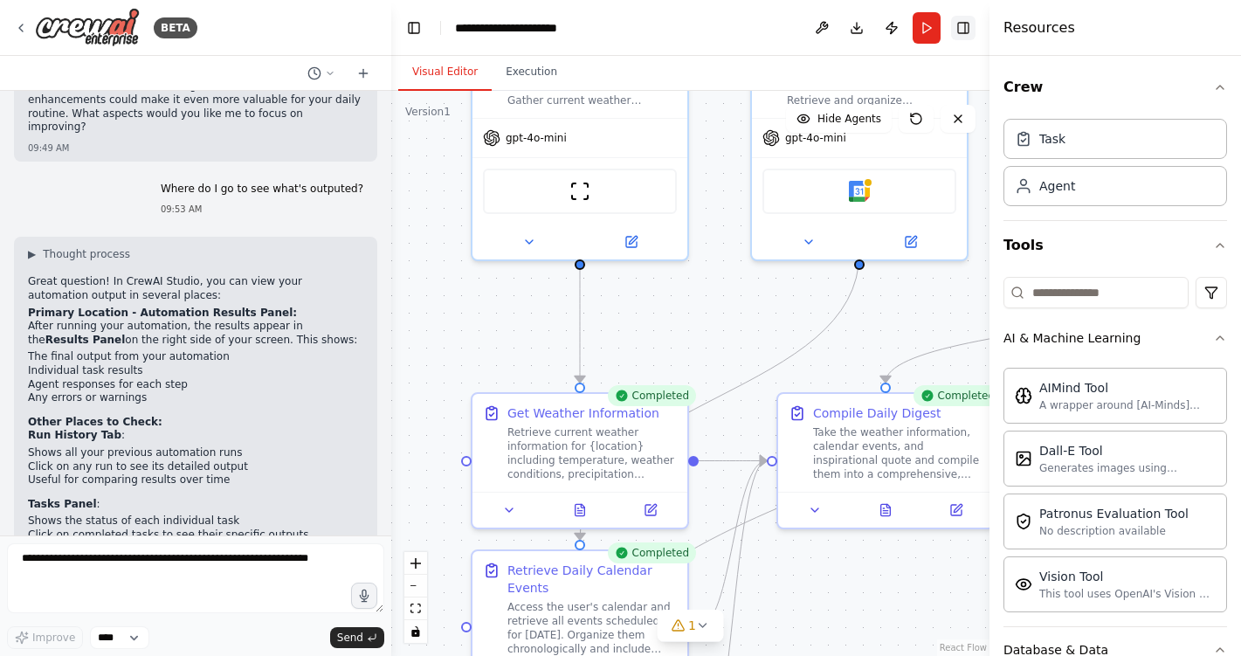
click at [958, 30] on button "Toggle Right Sidebar" at bounding box center [963, 28] width 24 height 24
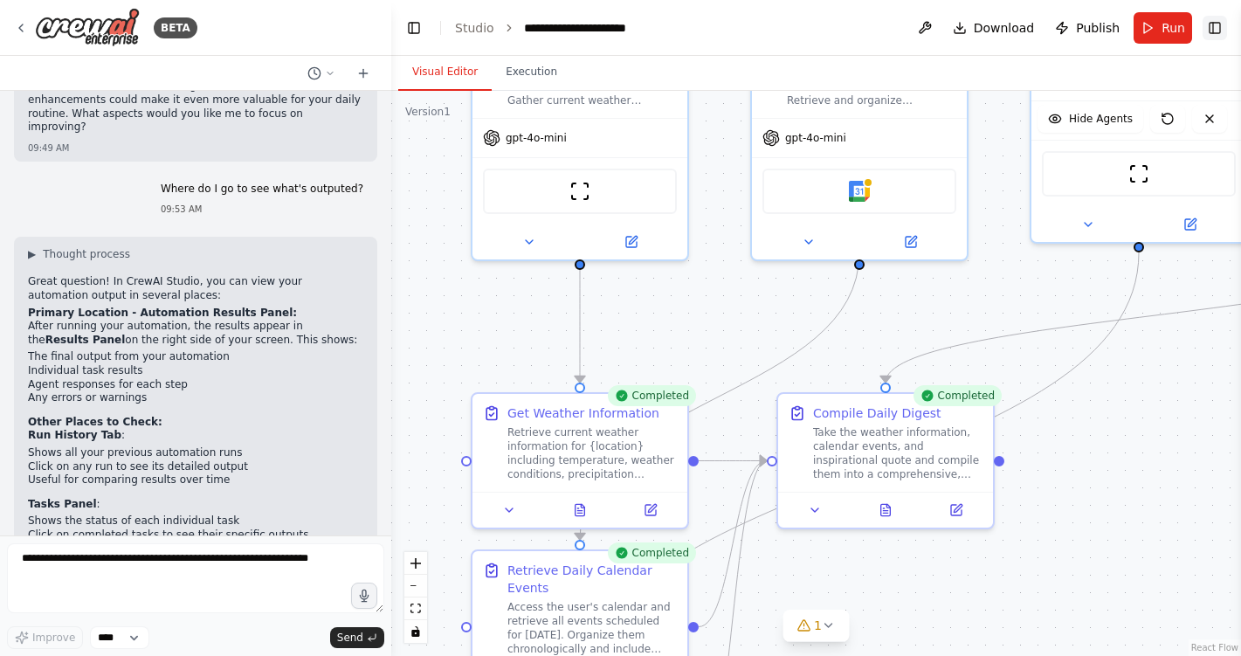
click at [1223, 31] on button "Toggle Right Sidebar" at bounding box center [1214, 28] width 24 height 24
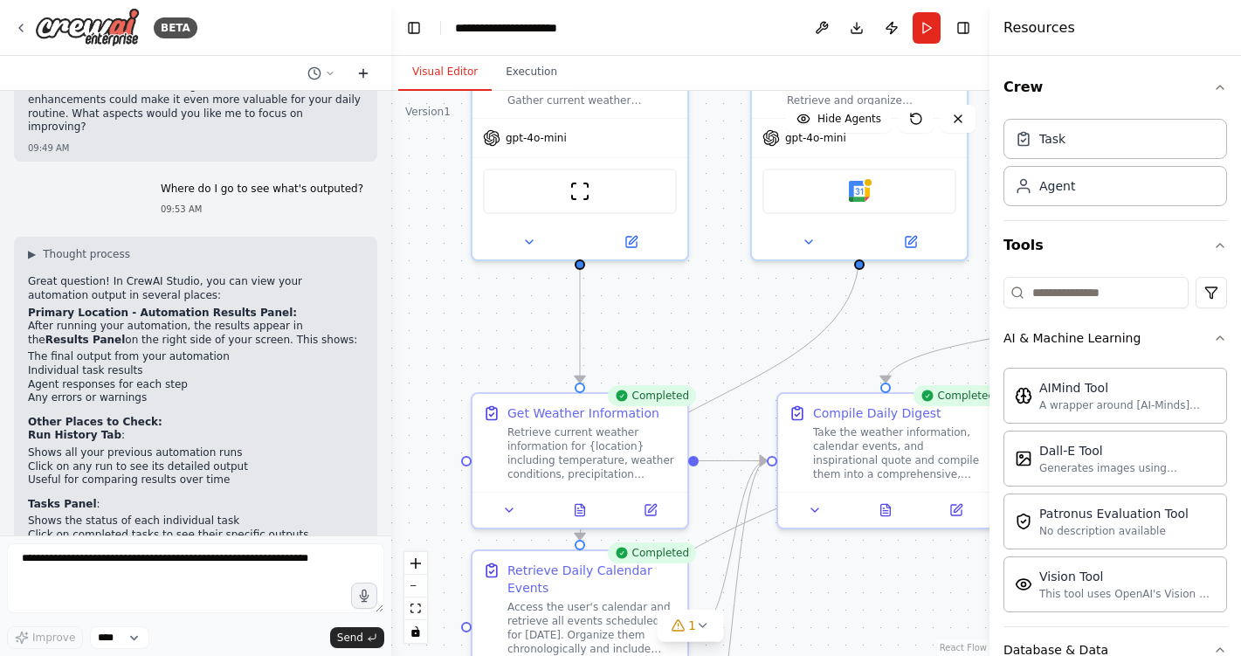
click at [366, 71] on icon at bounding box center [363, 73] width 14 height 14
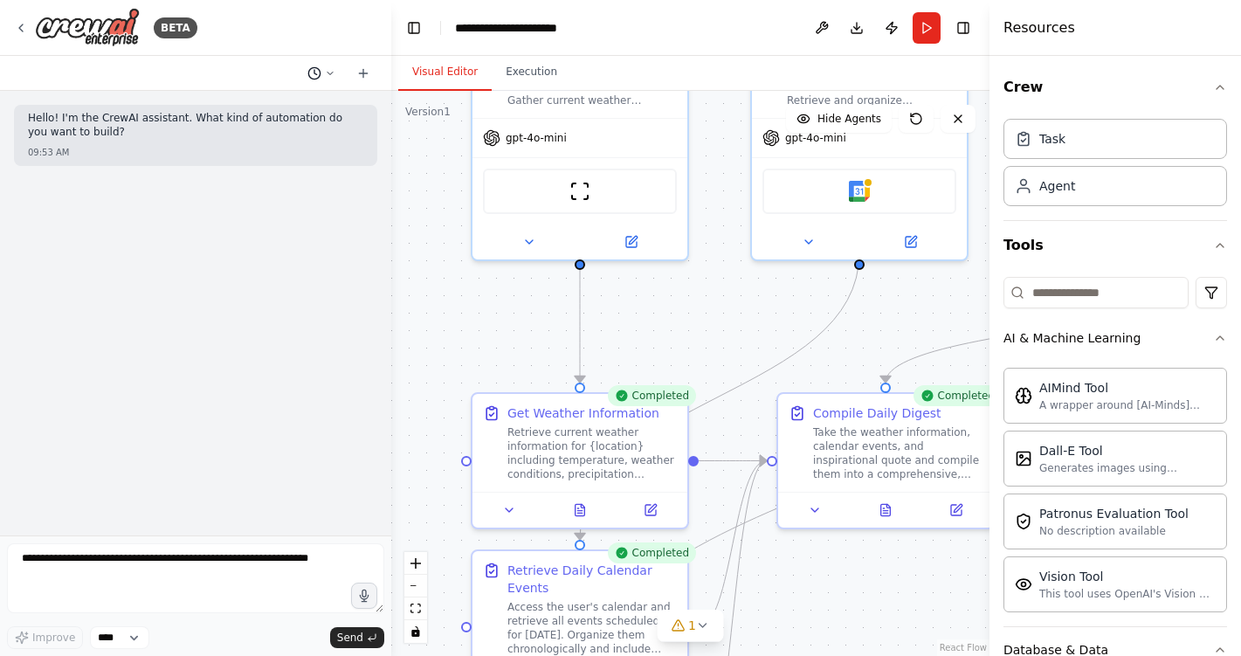
click at [328, 72] on icon at bounding box center [330, 73] width 10 height 10
click at [283, 132] on span "Where do I go to see what's outputed?" at bounding box center [246, 137] width 114 height 14
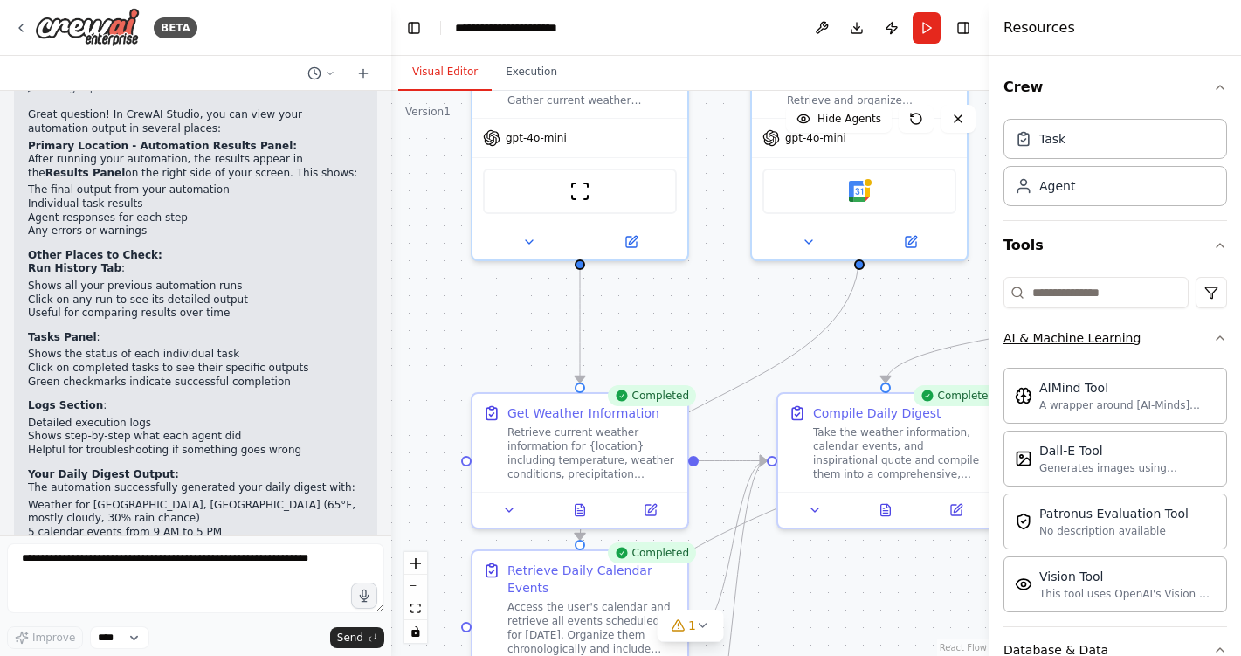
click at [1225, 339] on icon "button" at bounding box center [1220, 338] width 14 height 14
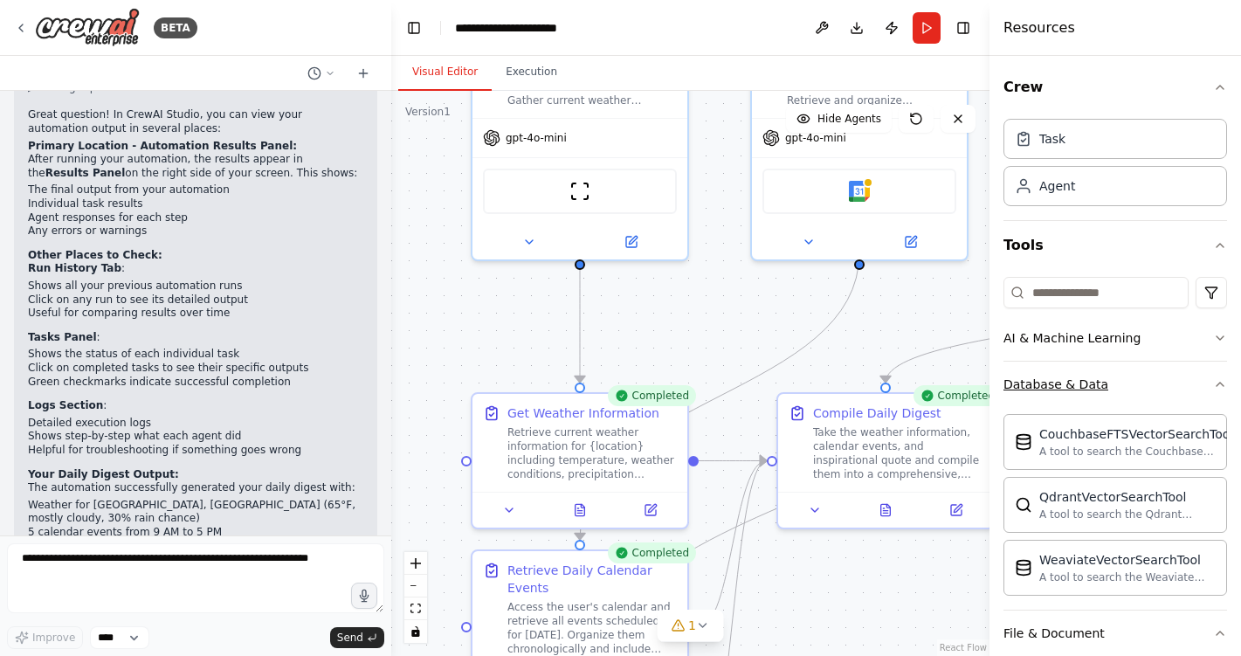
click at [1223, 388] on icon "button" at bounding box center [1220, 384] width 14 height 14
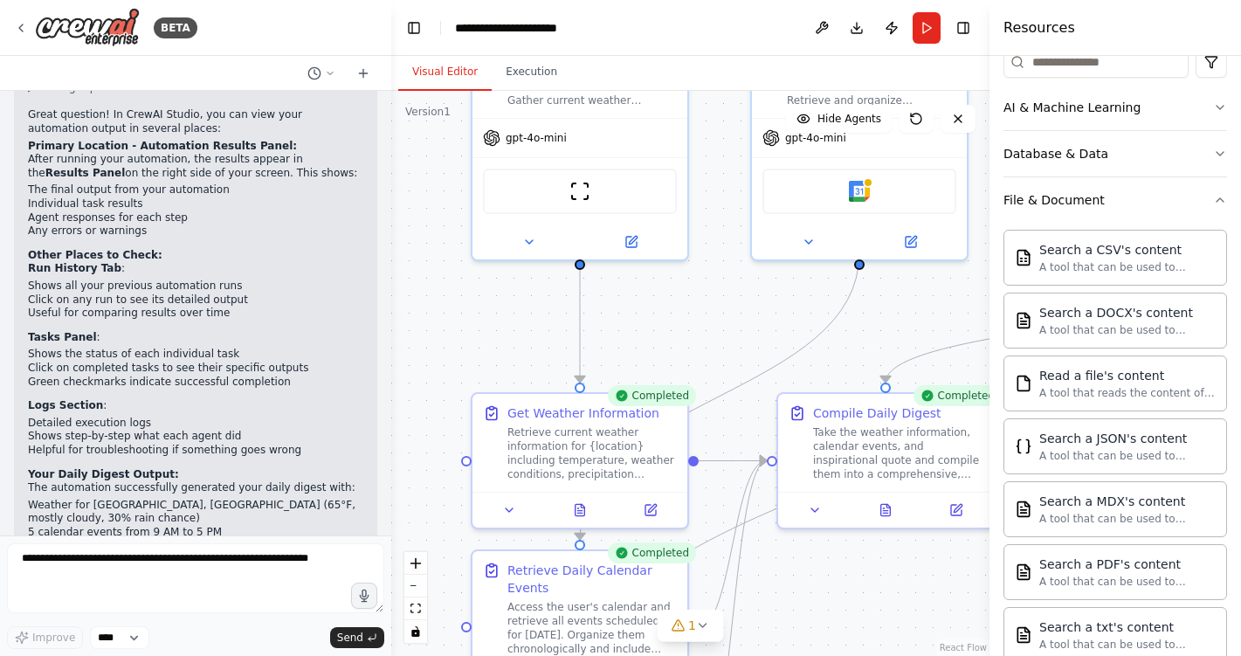
scroll to position [238, 0]
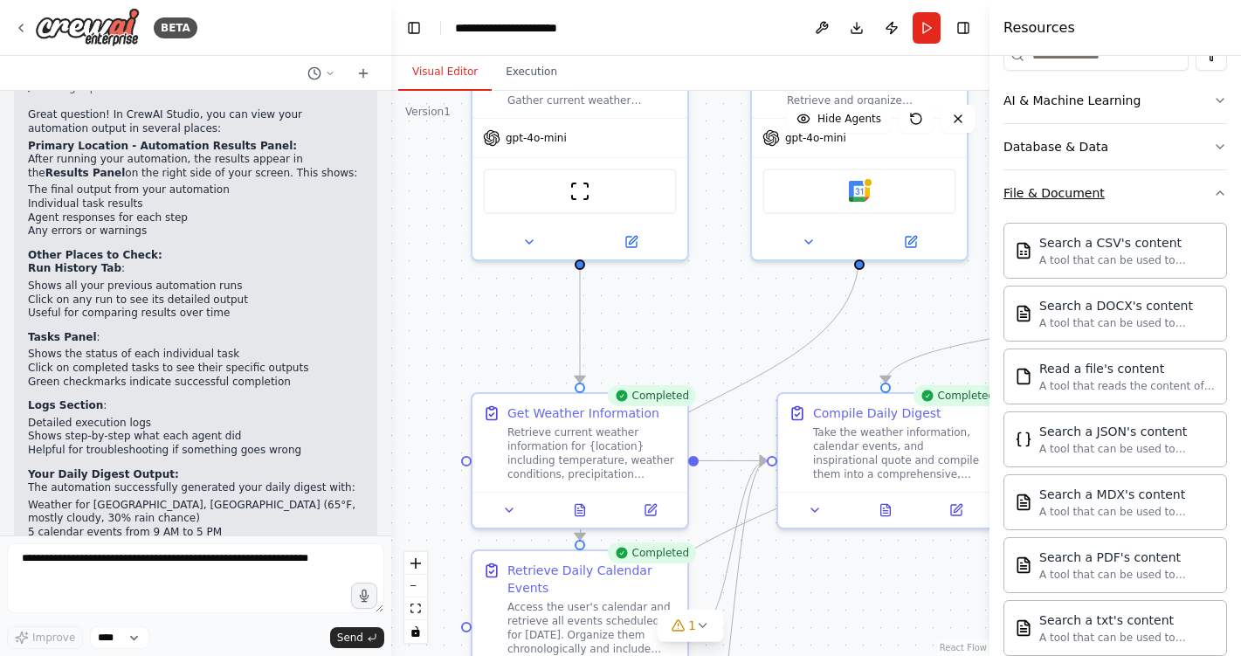
click at [1218, 189] on icon "button" at bounding box center [1220, 193] width 14 height 14
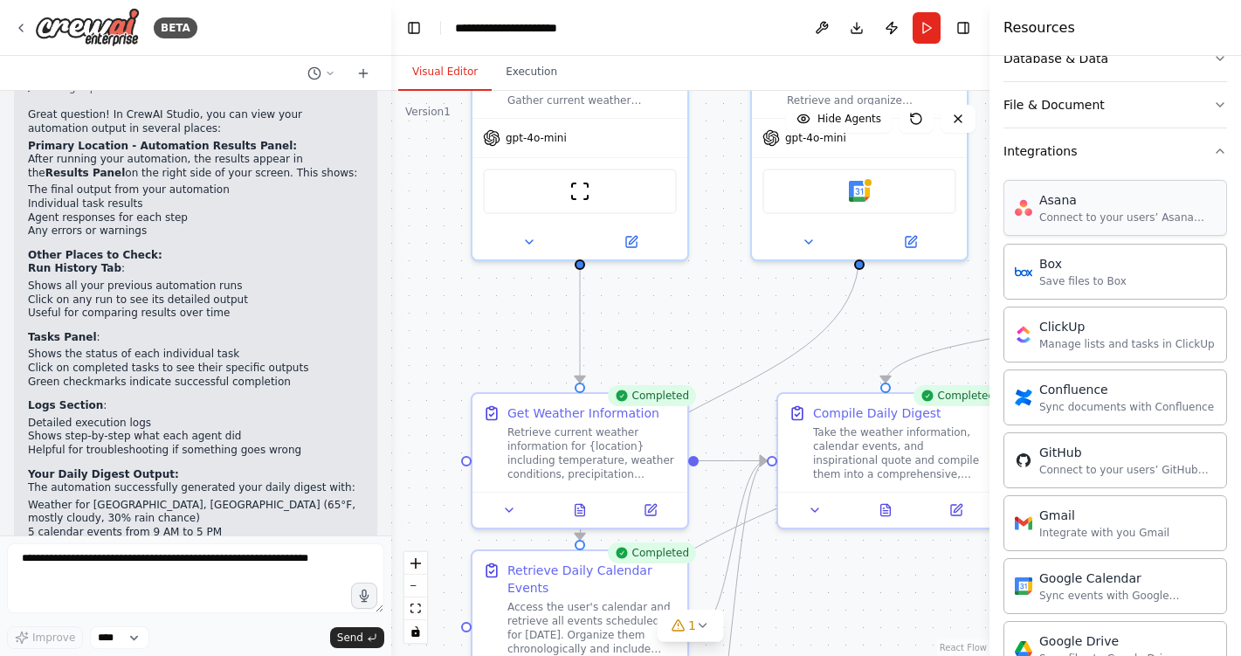
scroll to position [9, 0]
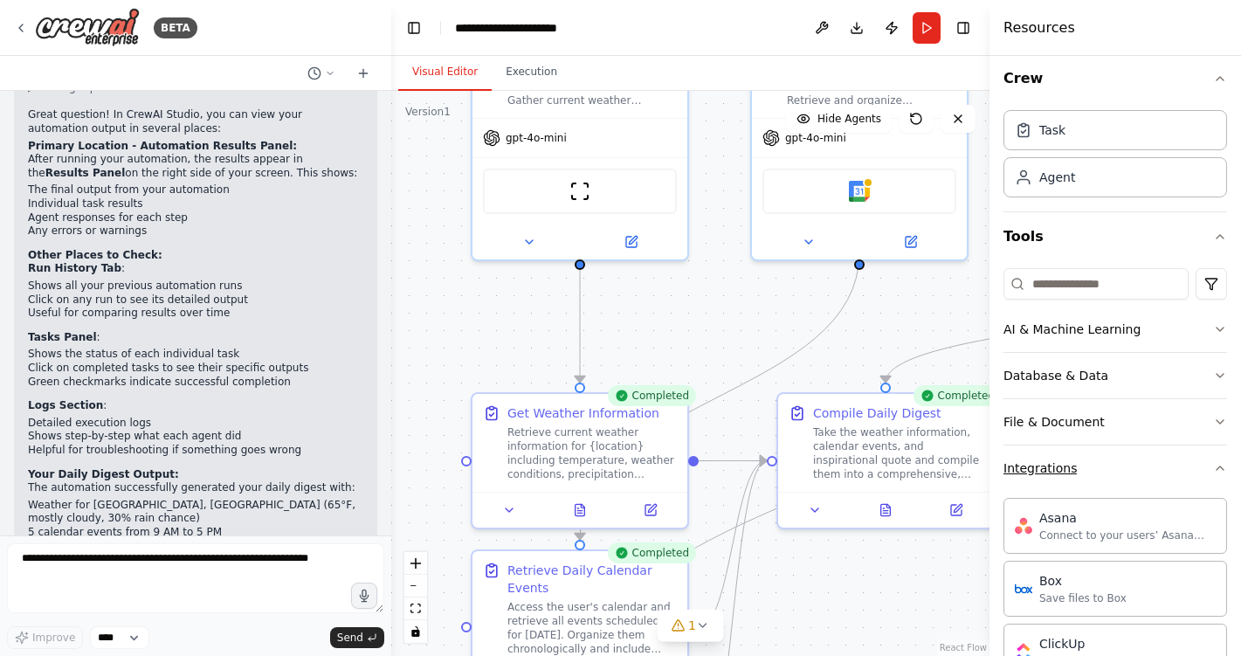
click at [1220, 464] on icon "button" at bounding box center [1220, 468] width 14 height 14
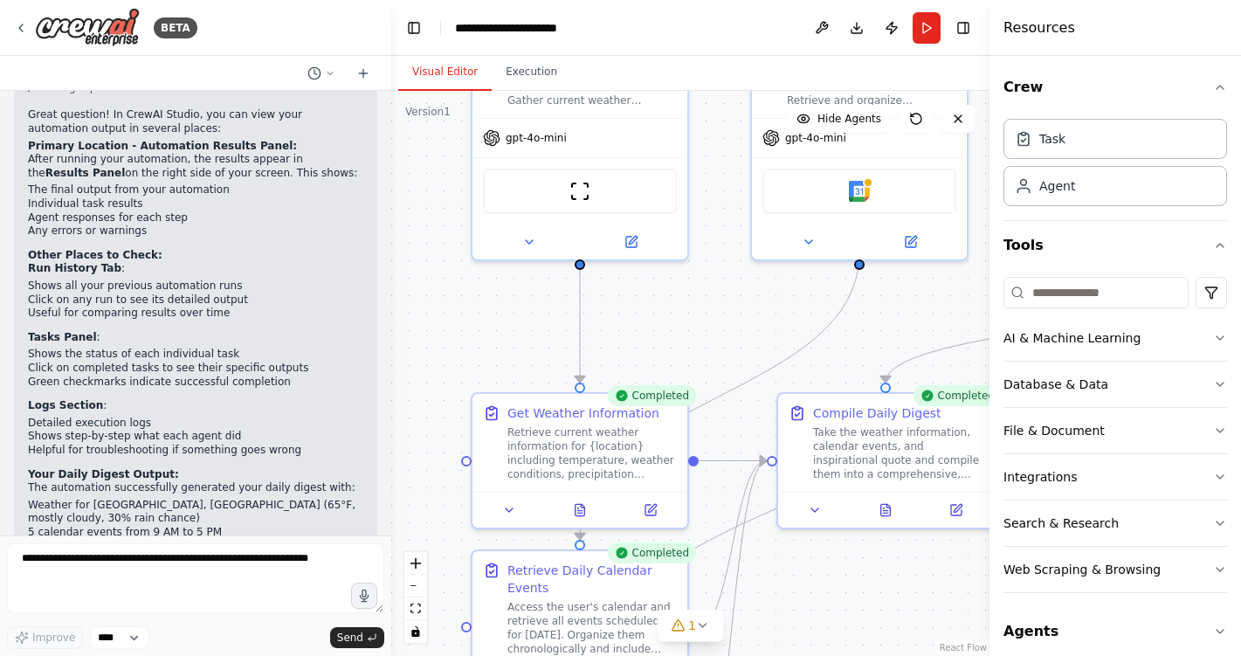
scroll to position [2486, 0]
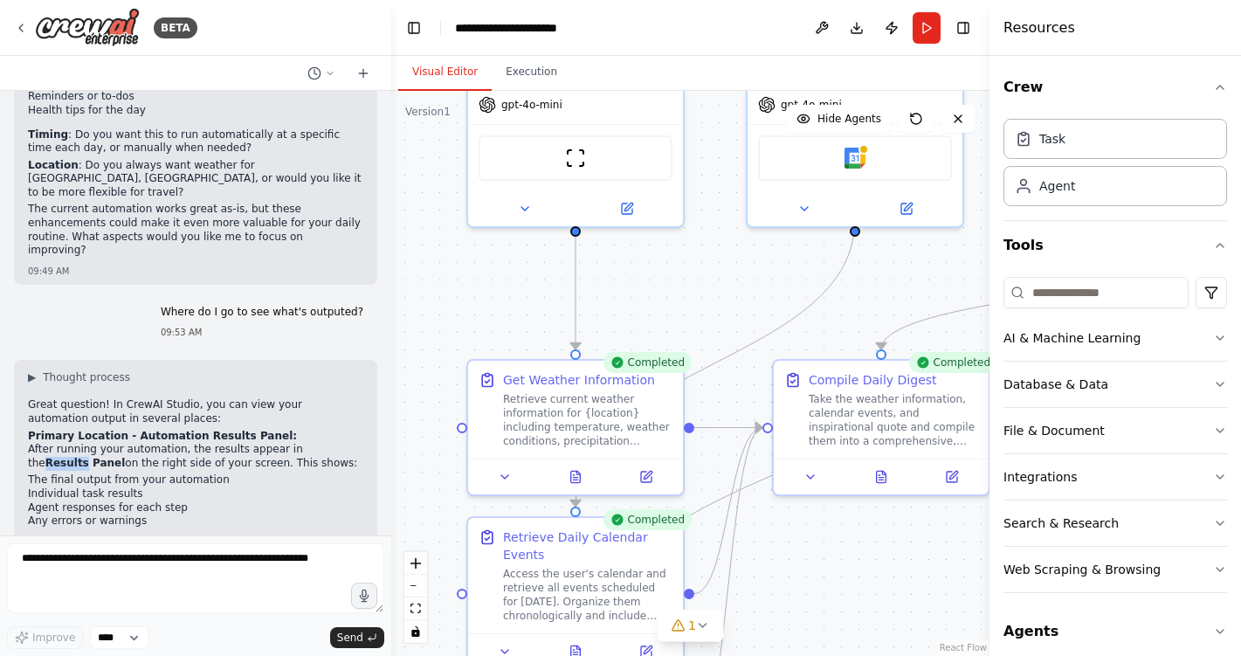
drag, startPoint x: 711, startPoint y: 266, endPoint x: 707, endPoint y: 222, distance: 44.7
click at [706, 223] on div ".deletable-edge-delete-btn { width: 20px; height: 20px; border: 0px solid #ffff…" at bounding box center [690, 373] width 598 height 565
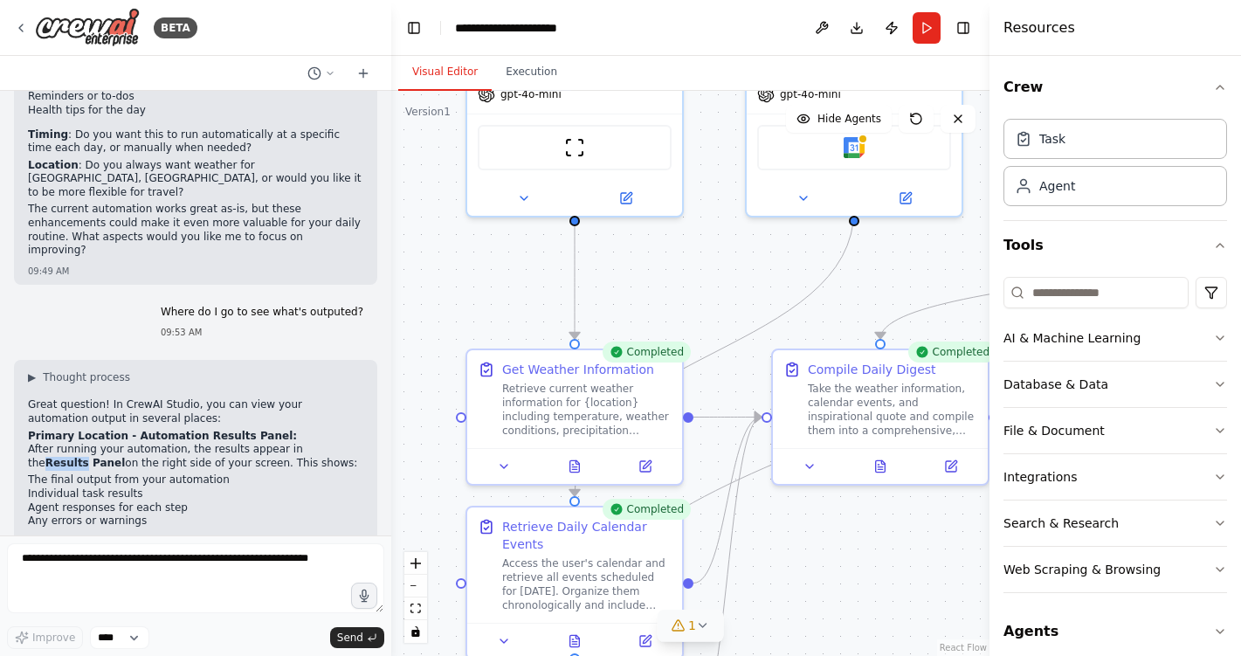
click at [703, 626] on icon at bounding box center [703, 625] width 14 height 14
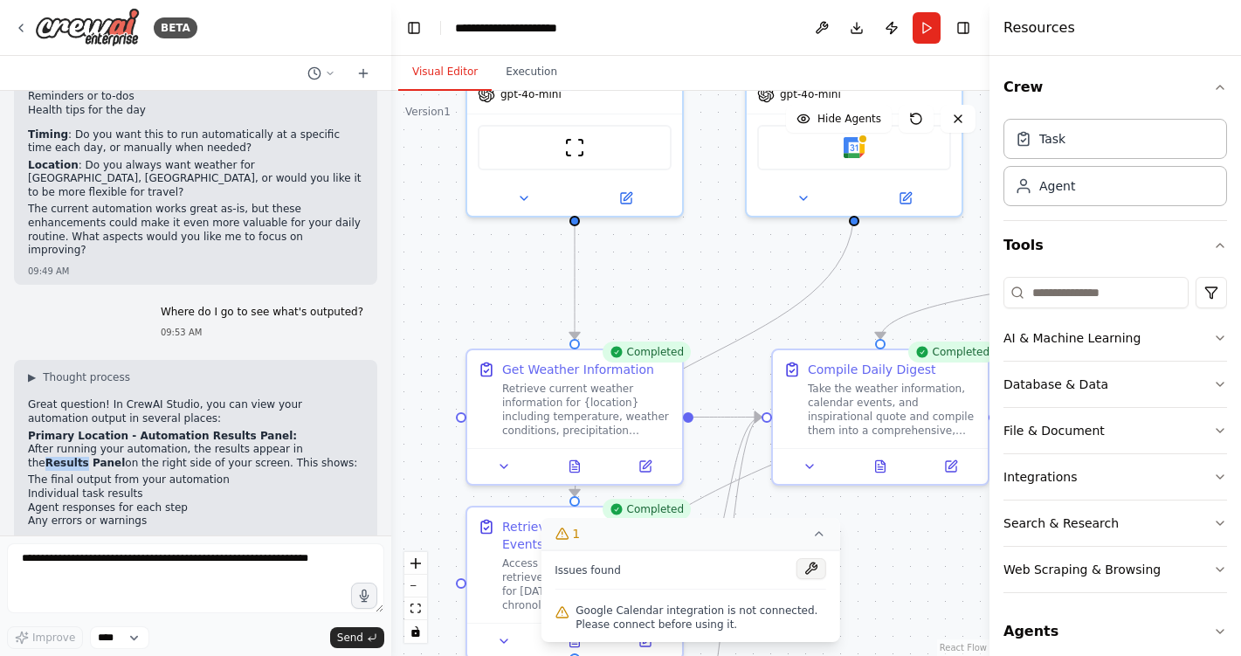
click at [809, 569] on button at bounding box center [811, 568] width 30 height 21
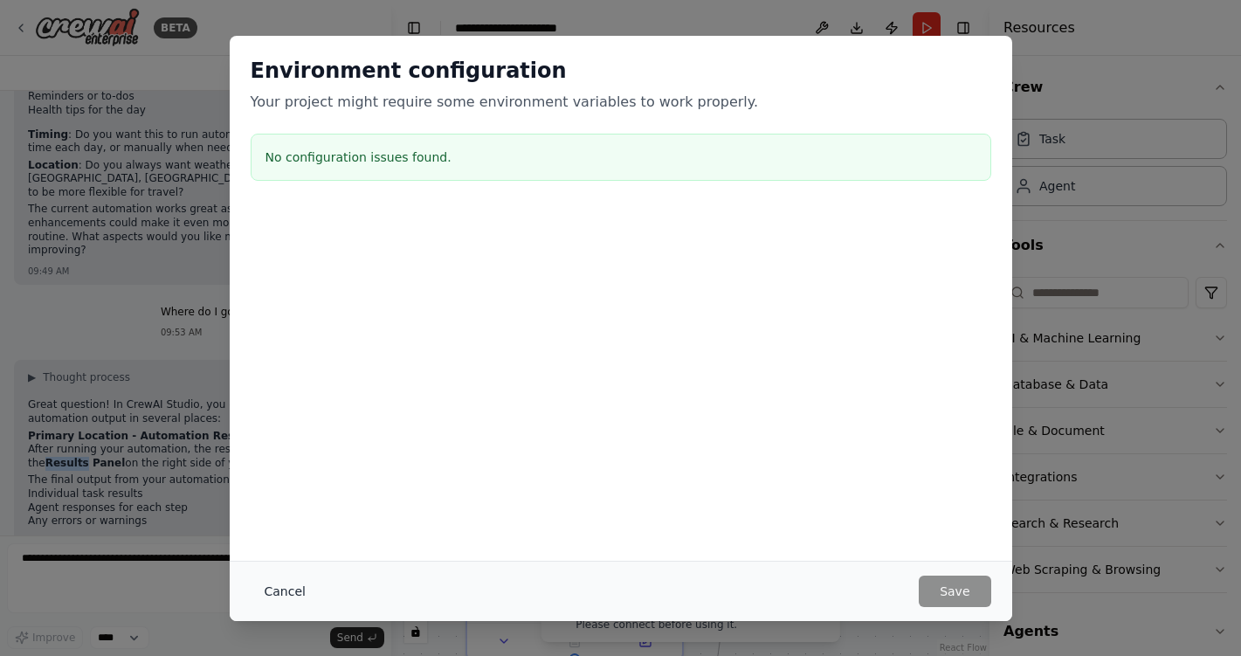
click at [284, 593] on button "Cancel" at bounding box center [285, 590] width 69 height 31
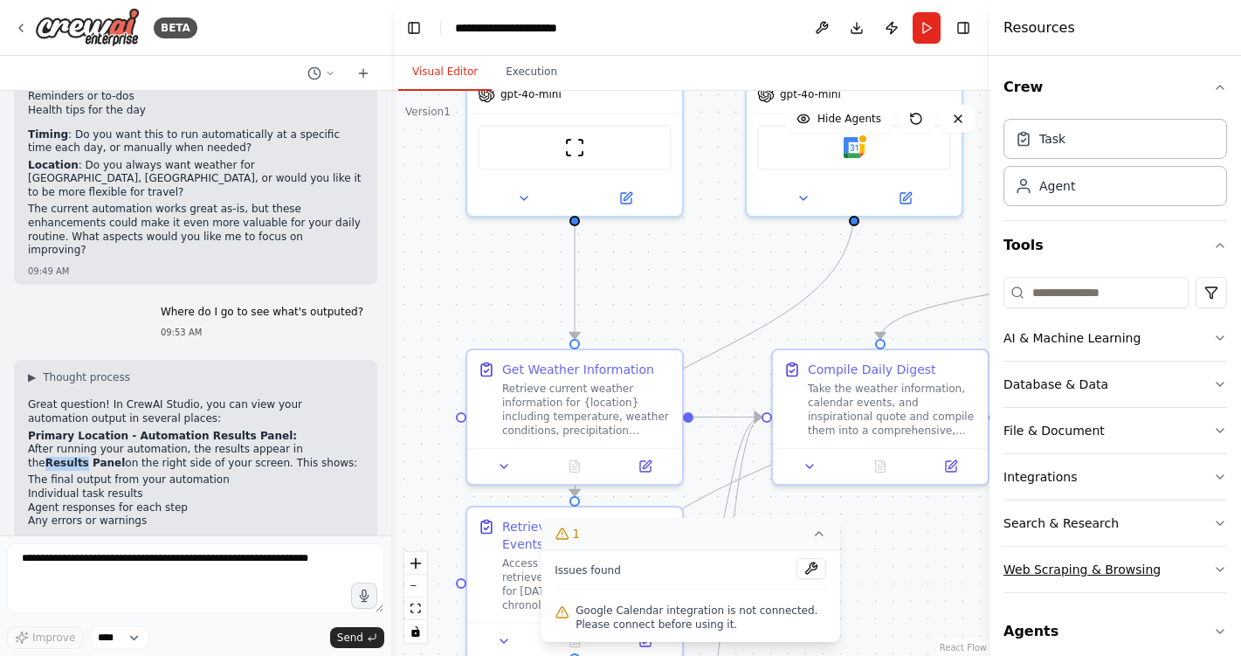
scroll to position [14, 0]
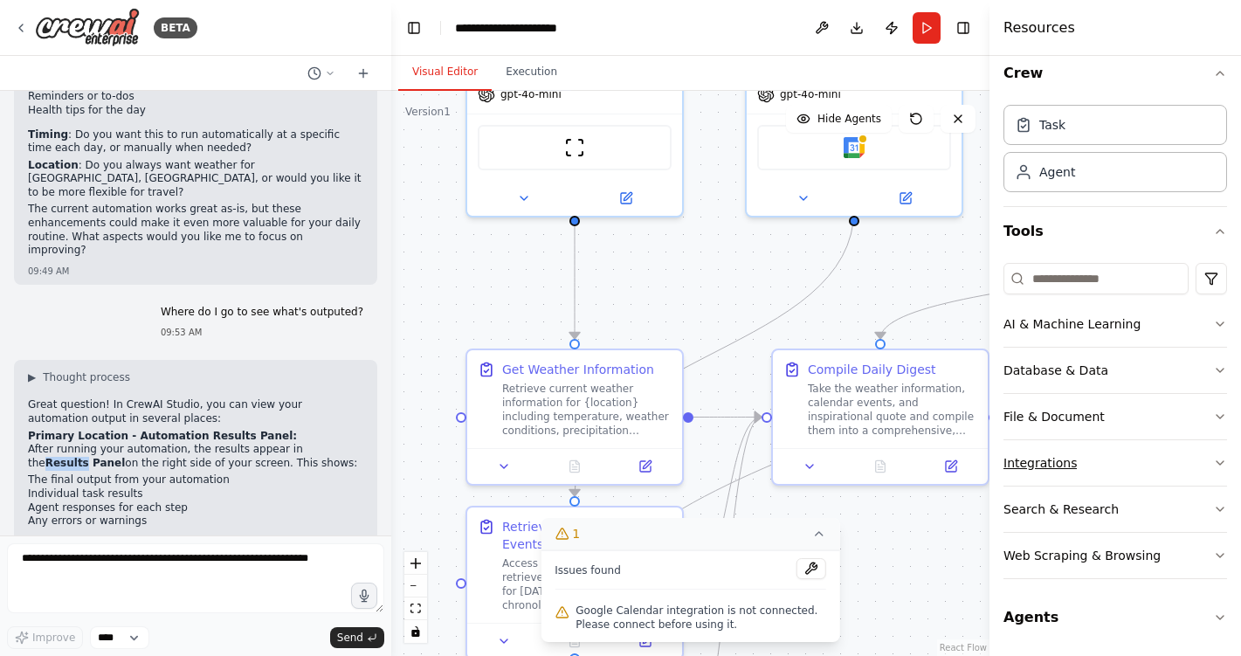
click at [1067, 458] on div "Integrations" at bounding box center [1039, 462] width 73 height 17
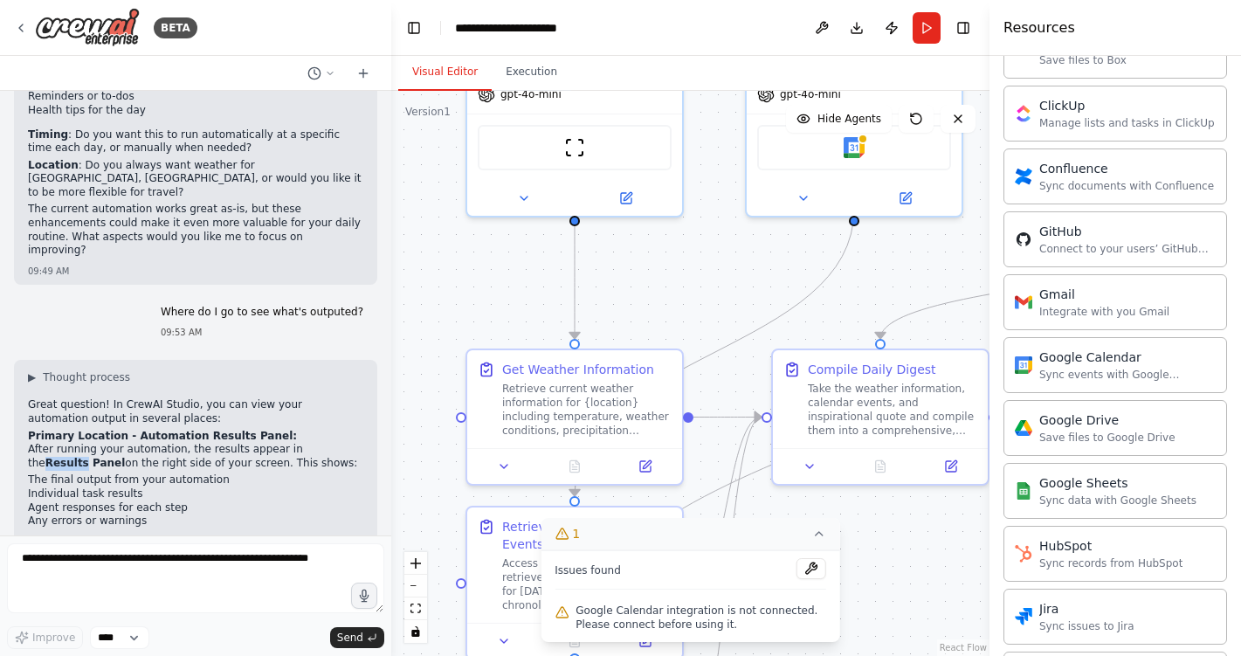
scroll to position [549, 0]
click at [1072, 372] on div "Sync events with Google Calendar" at bounding box center [1127, 371] width 176 height 14
click at [1109, 364] on div "Sync events with Google Calendar" at bounding box center [1127, 371] width 176 height 14
click at [1102, 356] on div "Google Calendar" at bounding box center [1127, 353] width 176 height 17
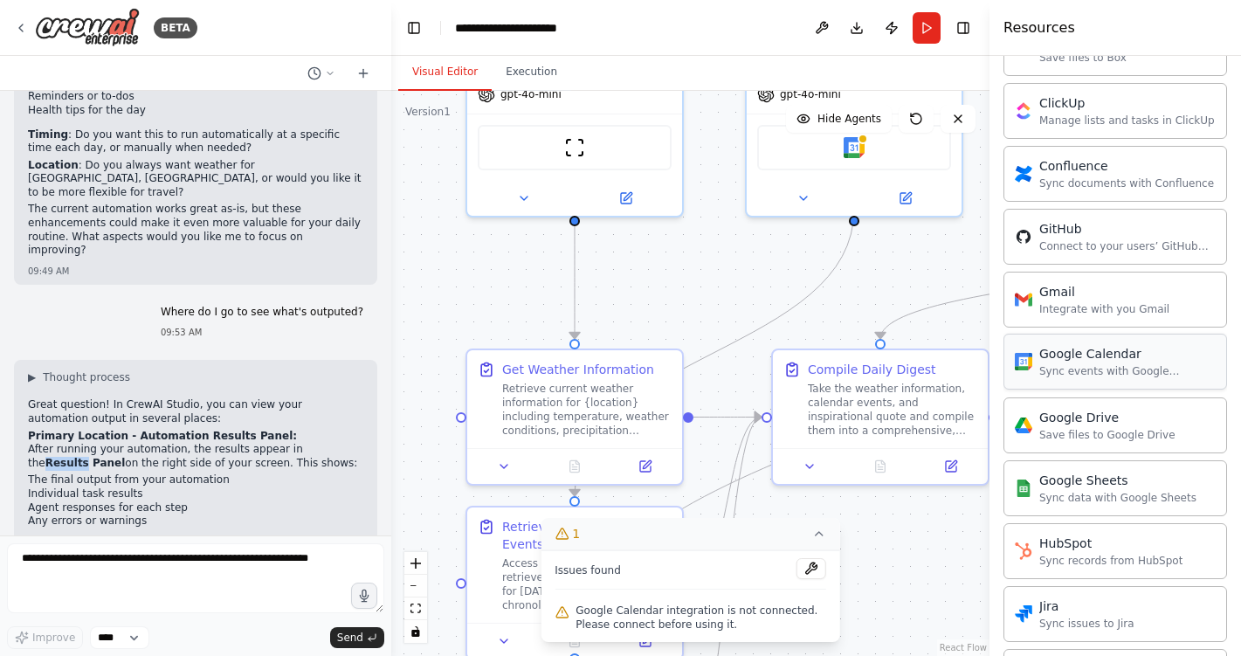
click at [1102, 356] on div "Google Calendar" at bounding box center [1127, 353] width 176 height 17
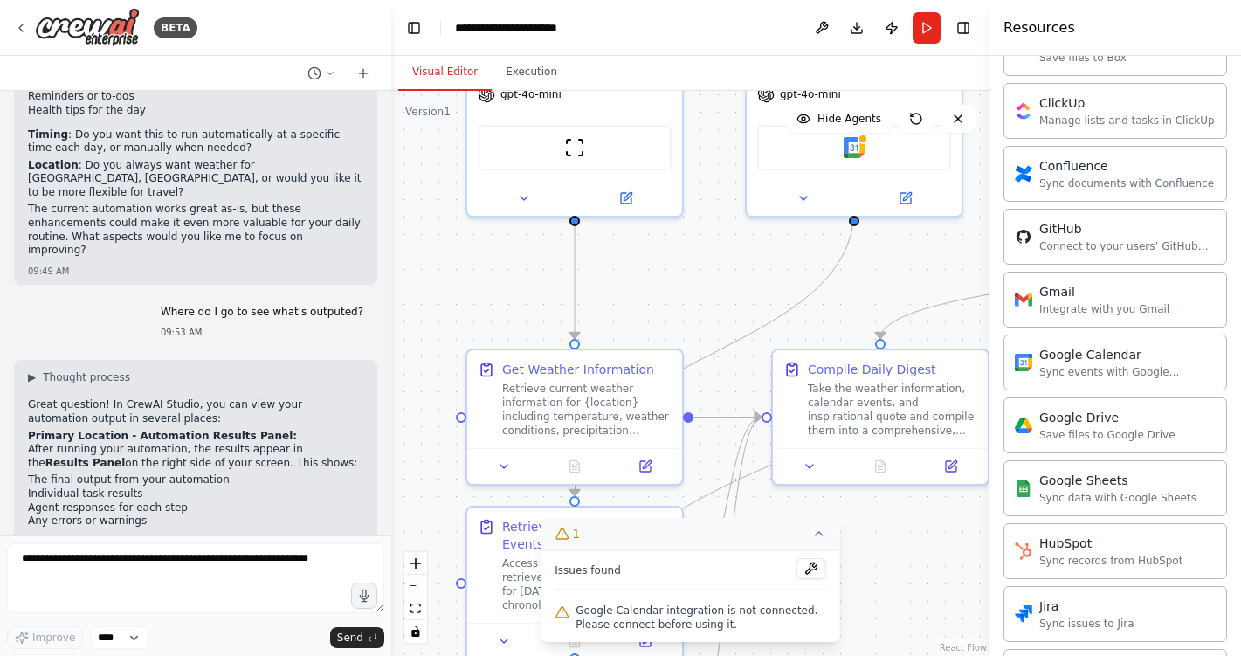
click at [708, 612] on span "Google Calendar integration is not connected. Please connect before using it." at bounding box center [700, 617] width 251 height 28
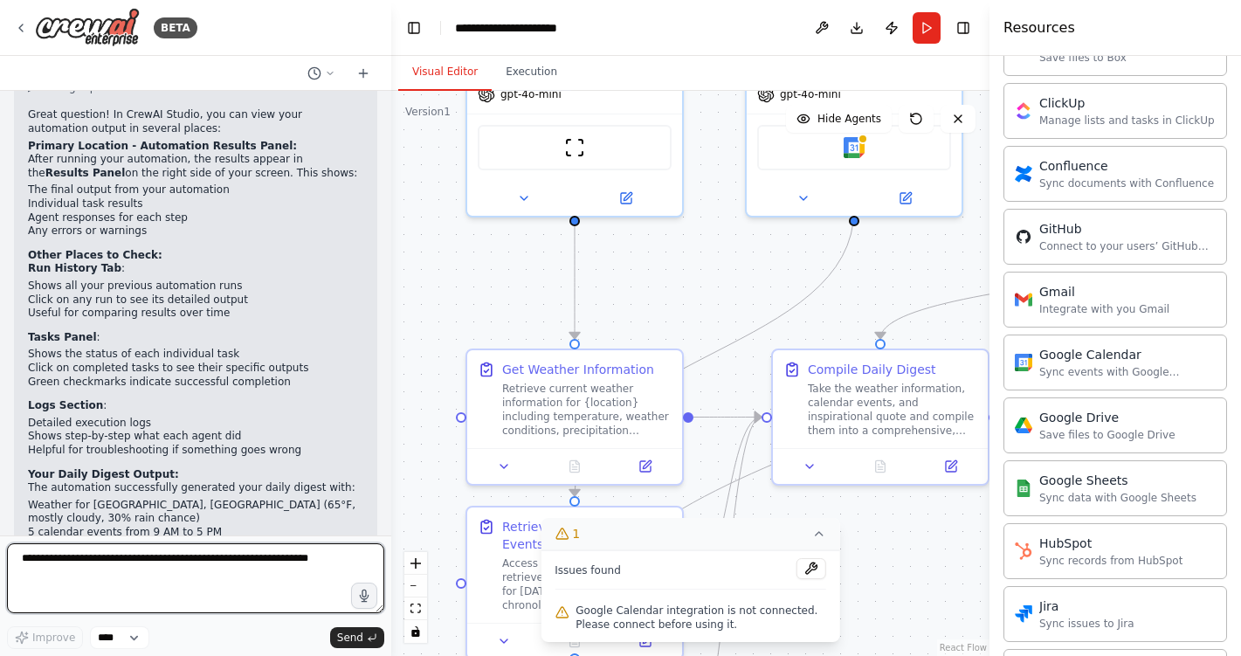
click at [251, 595] on textarea at bounding box center [195, 578] width 377 height 70
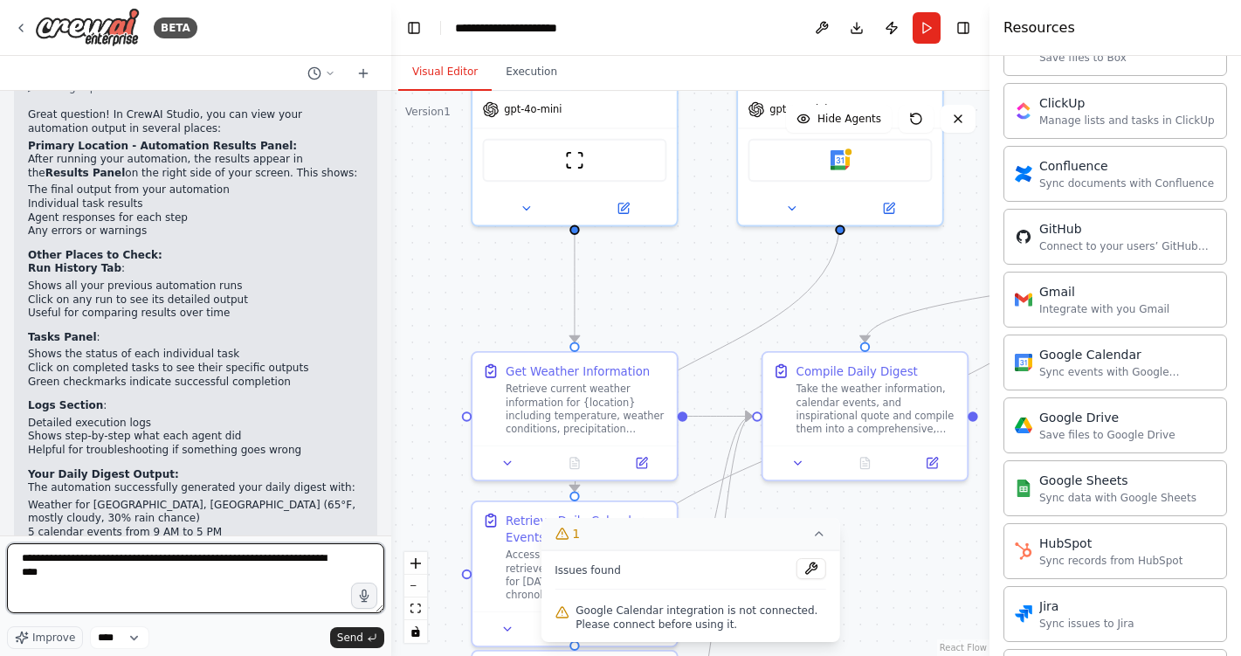
type textarea "**********"
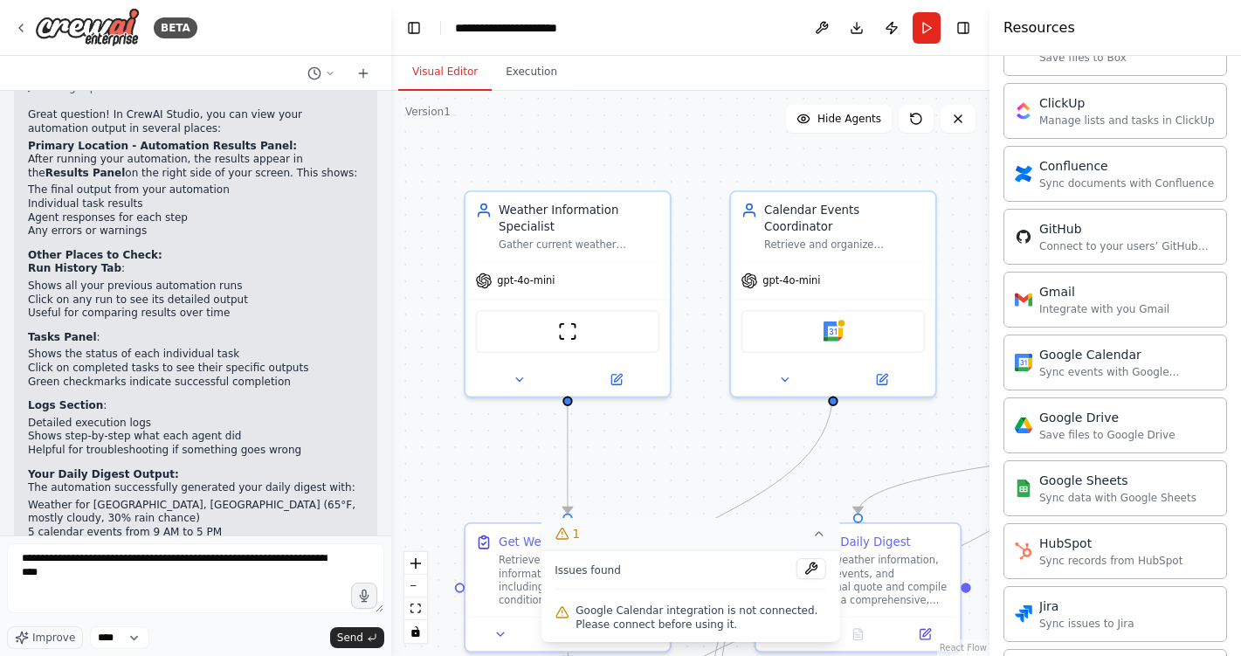
drag, startPoint x: 735, startPoint y: 272, endPoint x: 728, endPoint y: 443, distance: 171.3
click at [728, 443] on div ".deletable-edge-delete-btn { width: 20px; height: 20px; border: 0px solid #ffff…" at bounding box center [690, 373] width 598 height 565
click at [831, 318] on img at bounding box center [833, 328] width 20 height 20
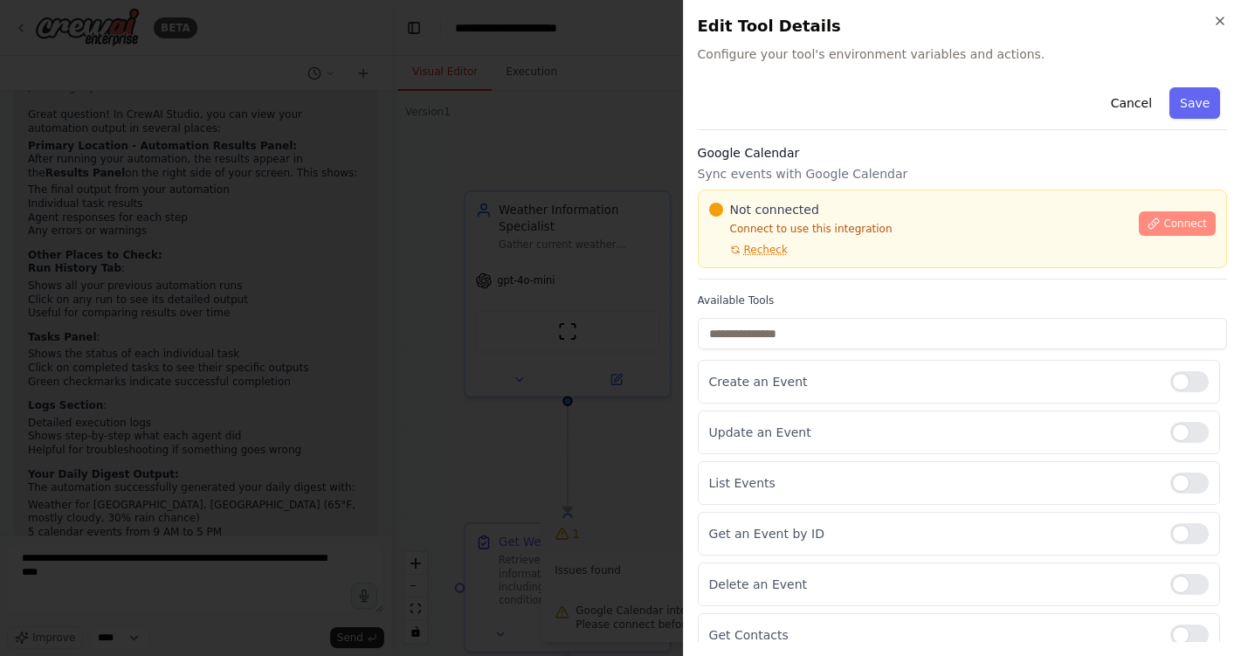
click at [1175, 231] on button "Connect" at bounding box center [1177, 223] width 77 height 24
click at [799, 183] on div "Google Calendar Sync events with Google Calendar Not connected Connect to use t…" at bounding box center [962, 211] width 529 height 135
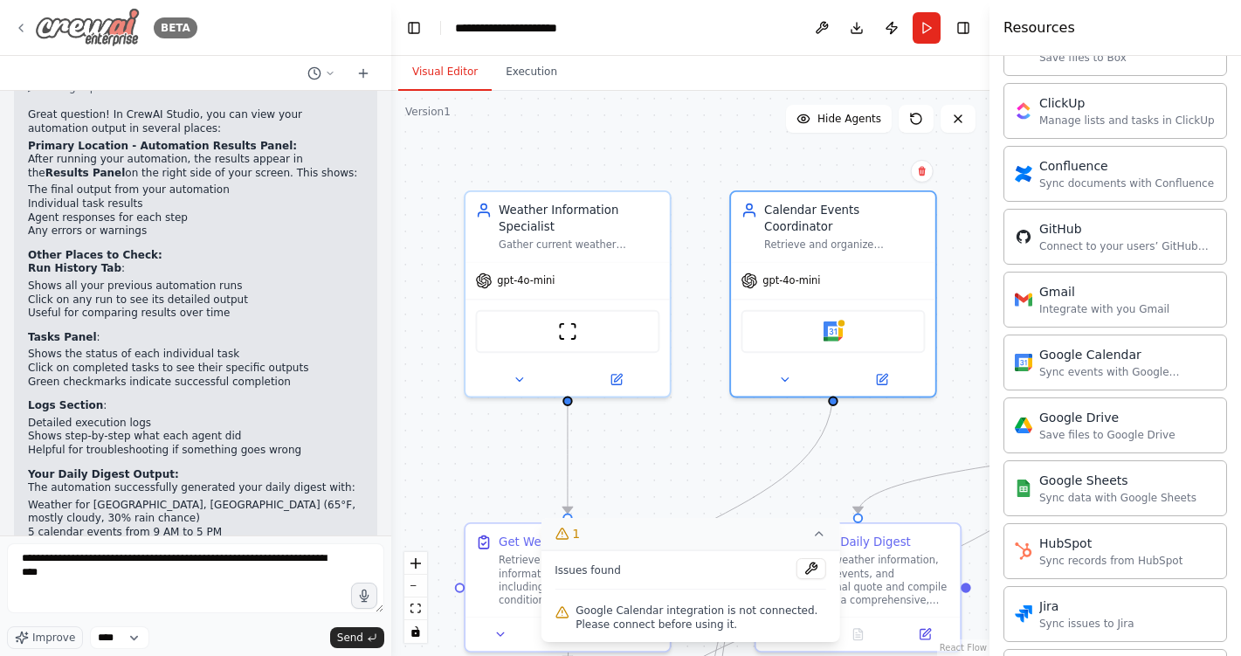
click at [17, 24] on icon at bounding box center [21, 28] width 14 height 14
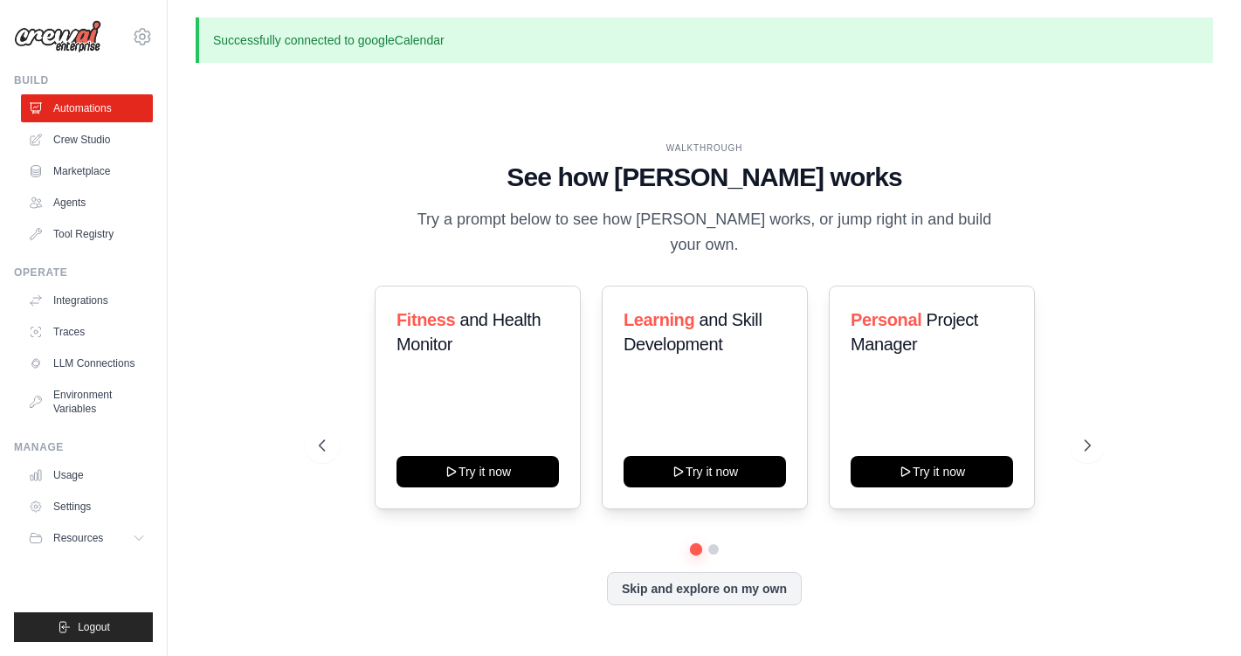
click at [320, 46] on p "Successfully connected to googleCalendar" at bounding box center [704, 39] width 1017 height 45
click at [66, 201] on link "Agents" at bounding box center [89, 203] width 132 height 28
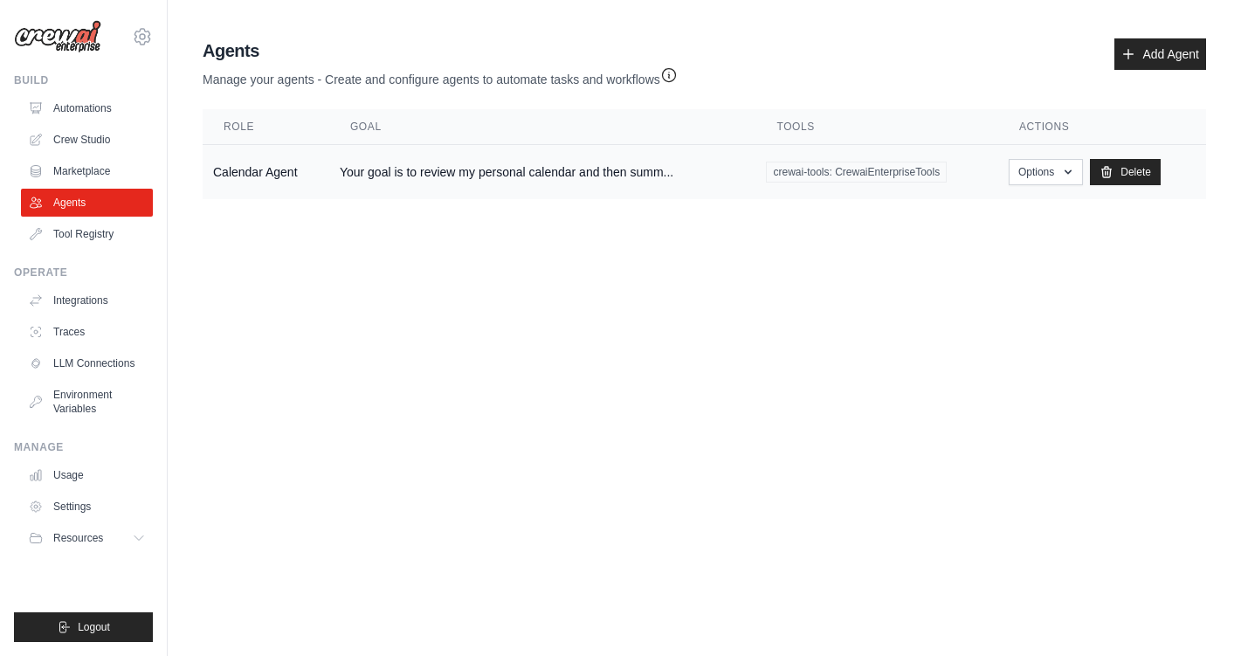
click at [464, 172] on td "Your goal is to review my personal calendar and then summ..." at bounding box center [542, 172] width 427 height 55
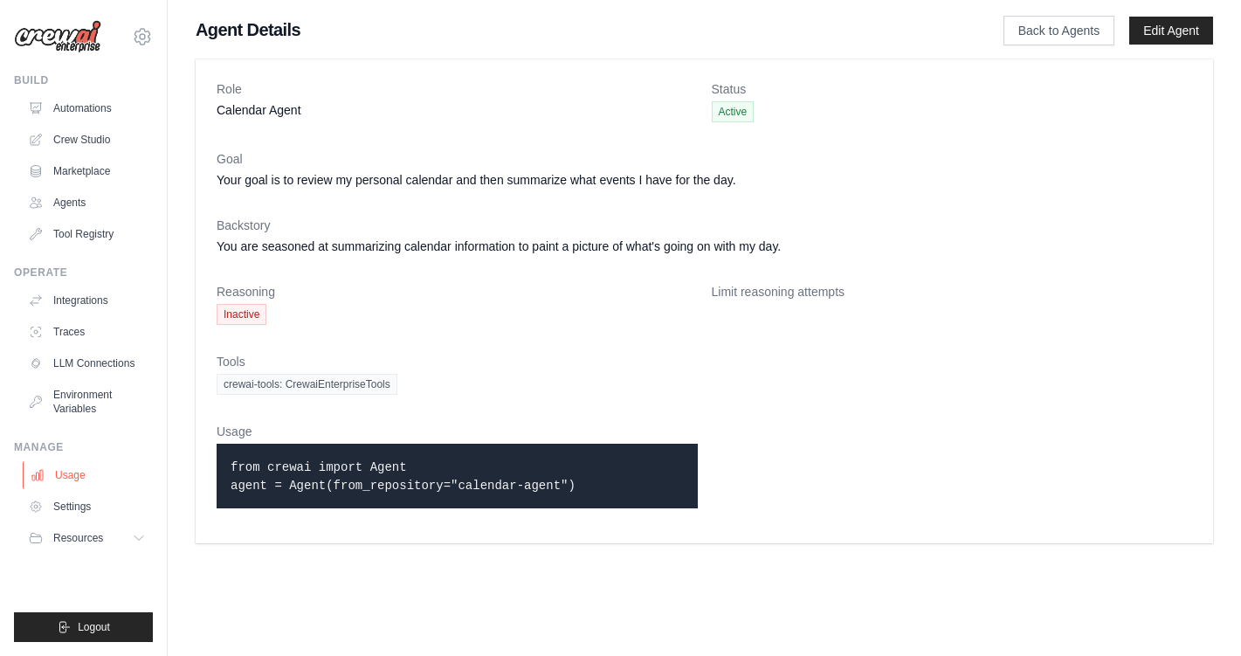
click at [76, 478] on link "Usage" at bounding box center [89, 475] width 132 height 28
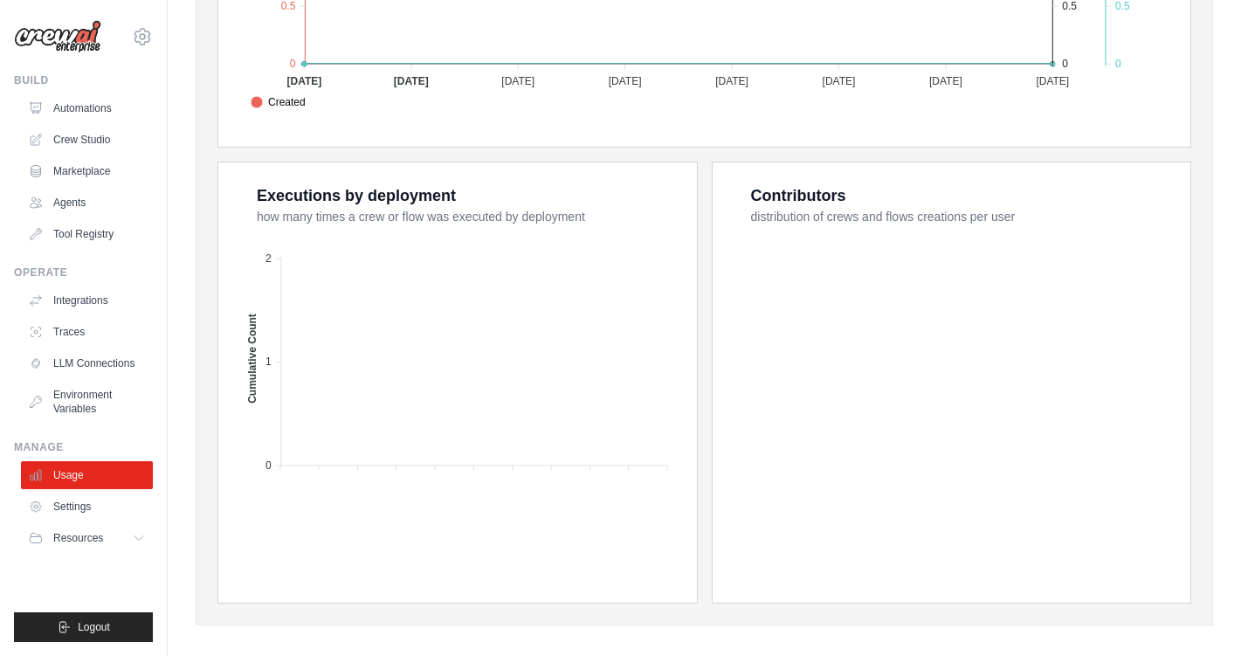
scroll to position [610, 0]
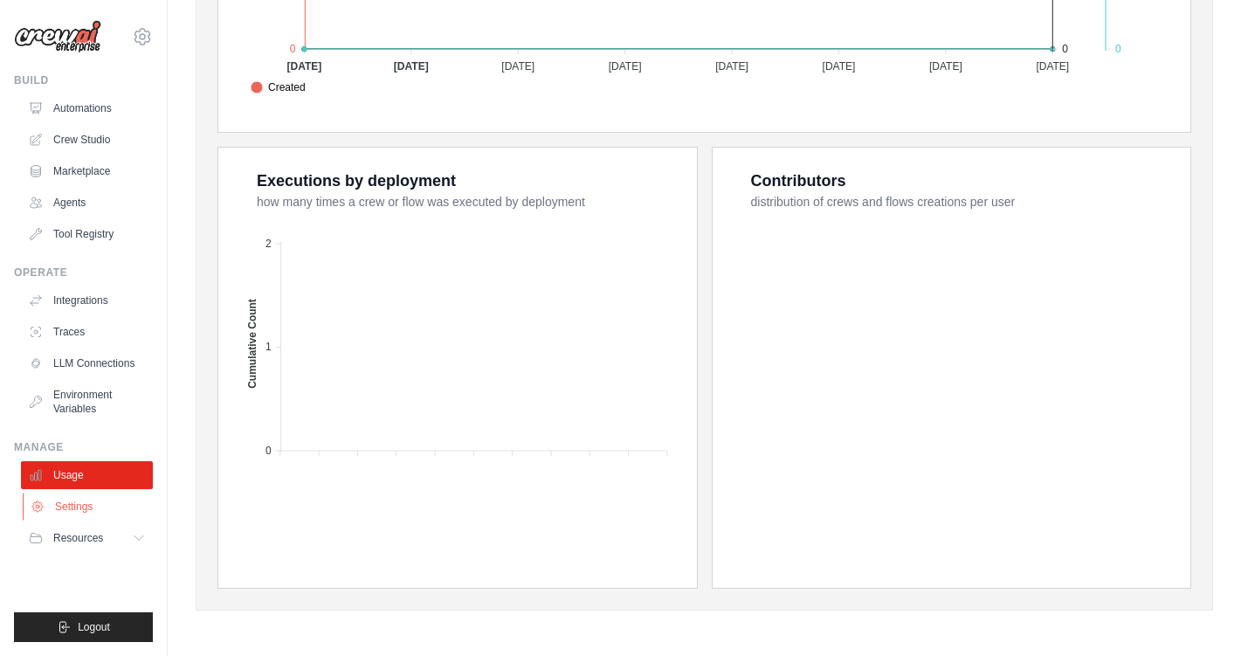
click at [77, 497] on link "Settings" at bounding box center [89, 507] width 132 height 28
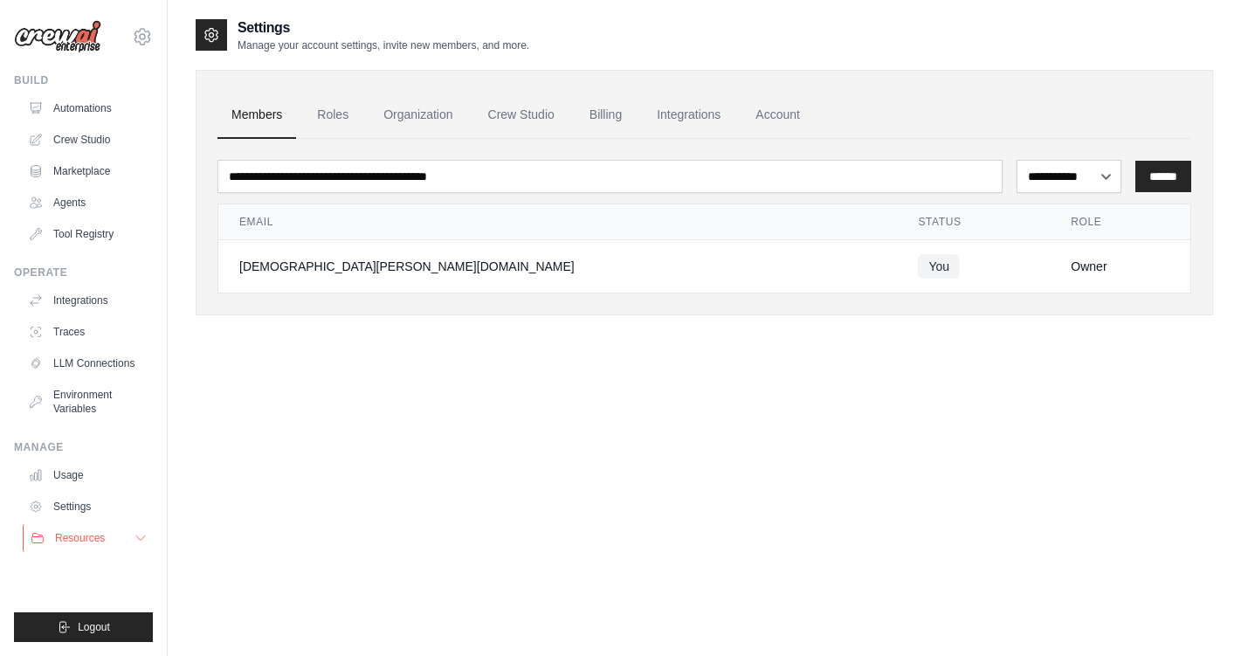
click at [123, 546] on button "Resources" at bounding box center [89, 538] width 132 height 28
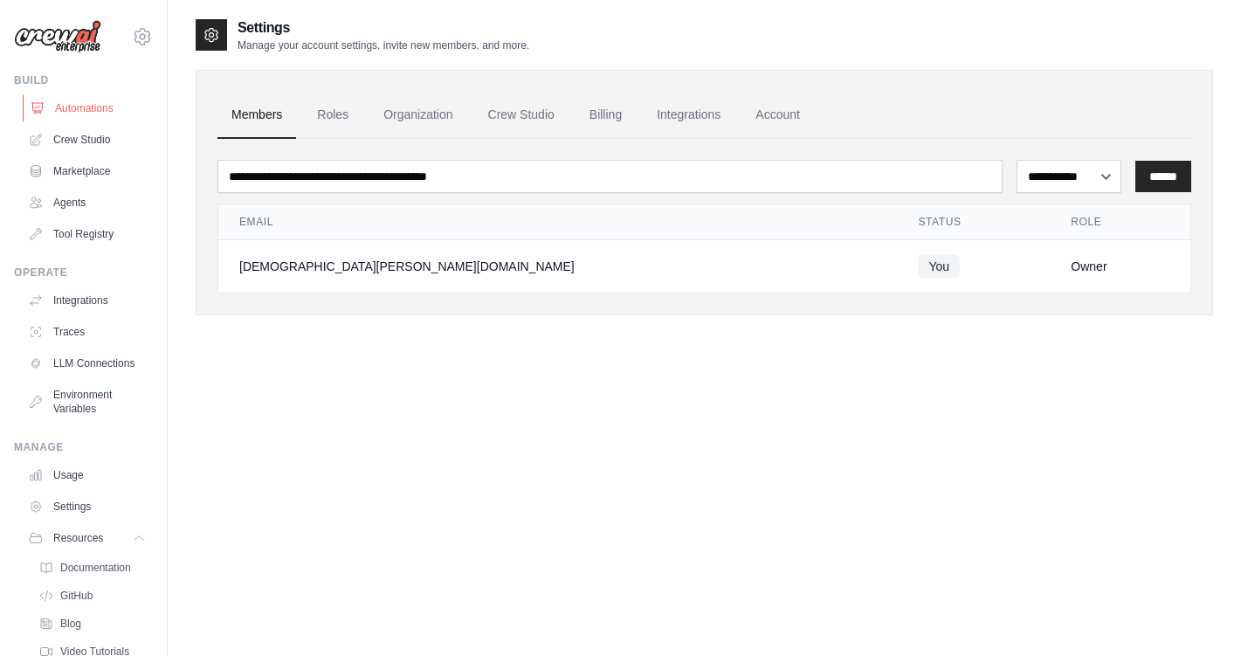
click at [75, 113] on link "Automations" at bounding box center [89, 108] width 132 height 28
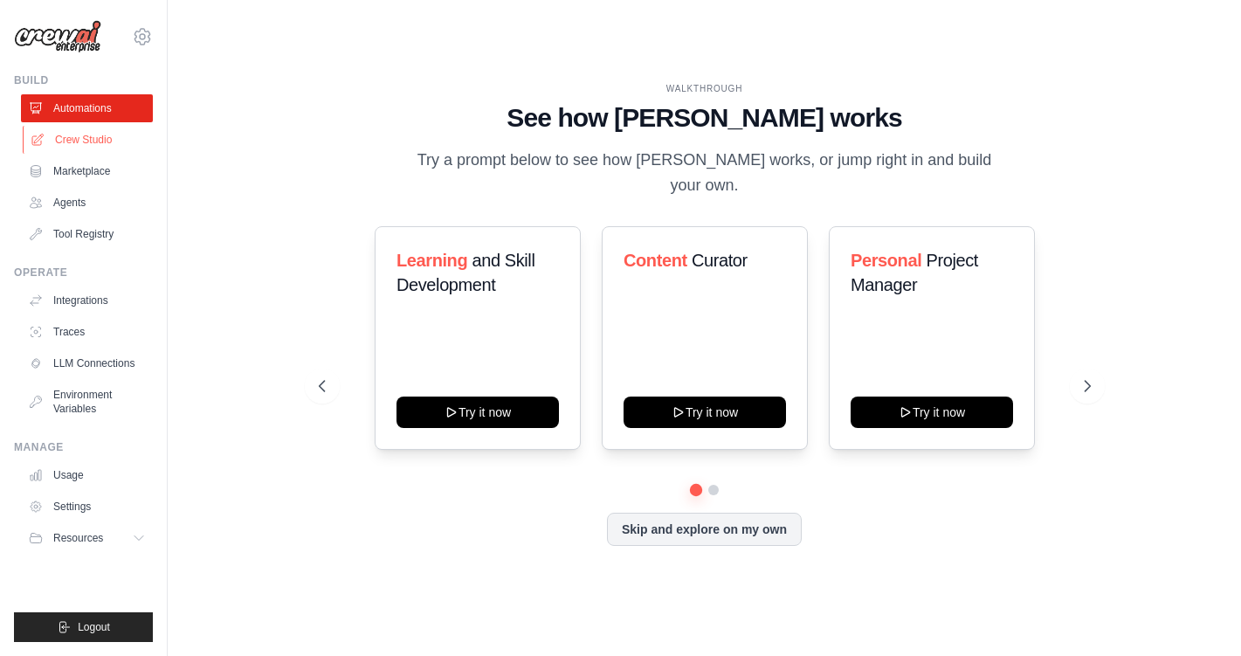
click at [65, 140] on link "Crew Studio" at bounding box center [89, 140] width 132 height 28
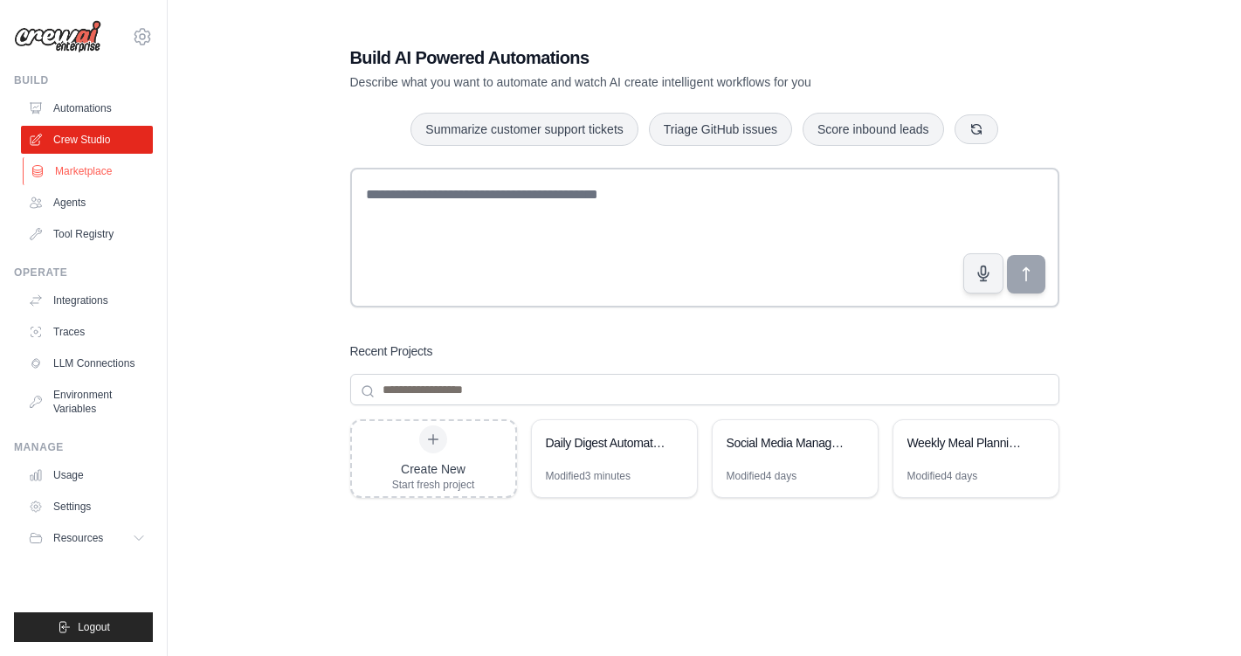
click at [68, 167] on link "Marketplace" at bounding box center [89, 171] width 132 height 28
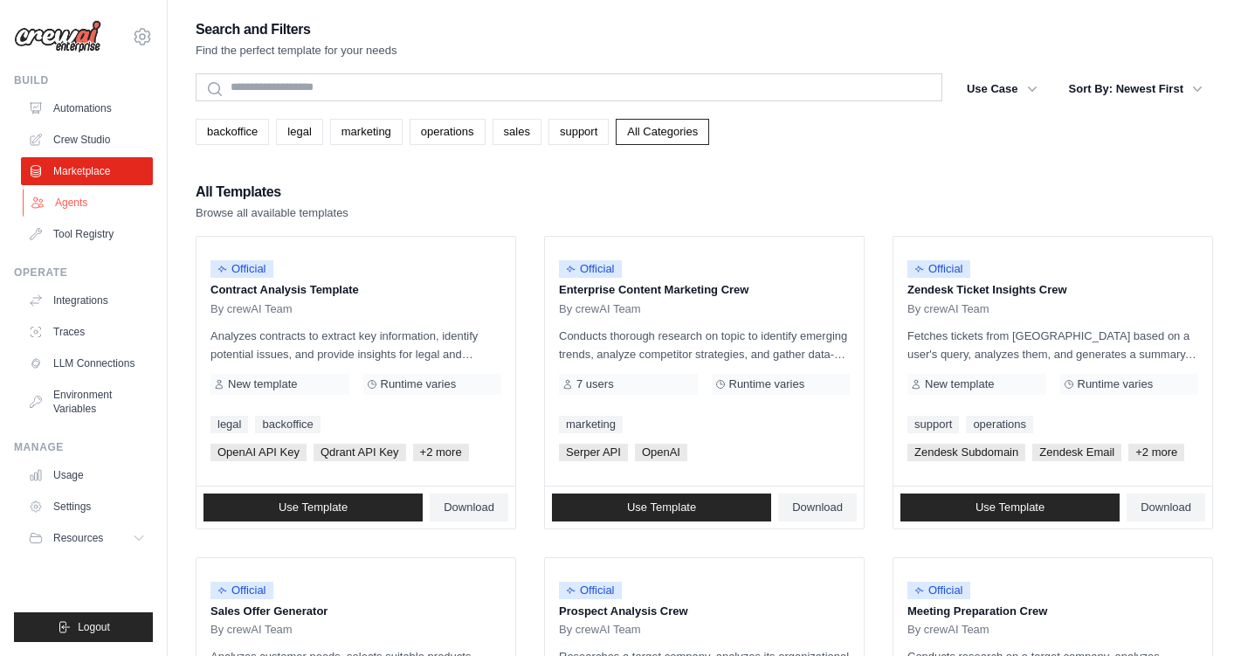
click at [67, 200] on link "Agents" at bounding box center [89, 203] width 132 height 28
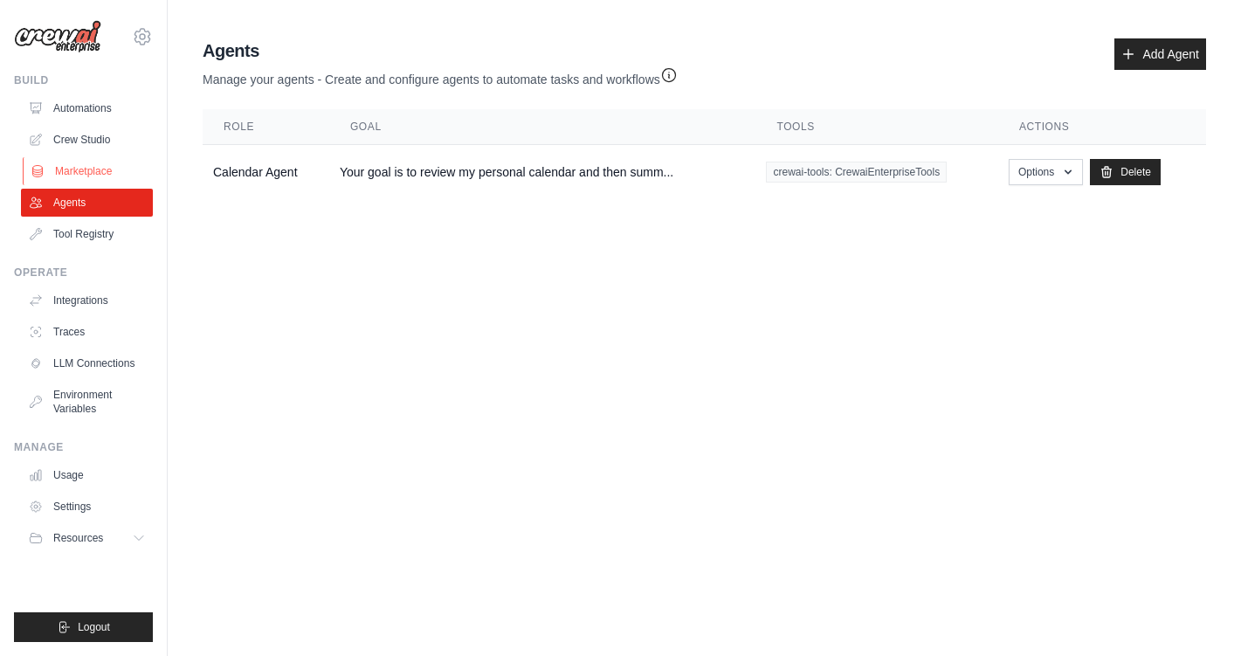
click at [93, 166] on link "Marketplace" at bounding box center [89, 171] width 132 height 28
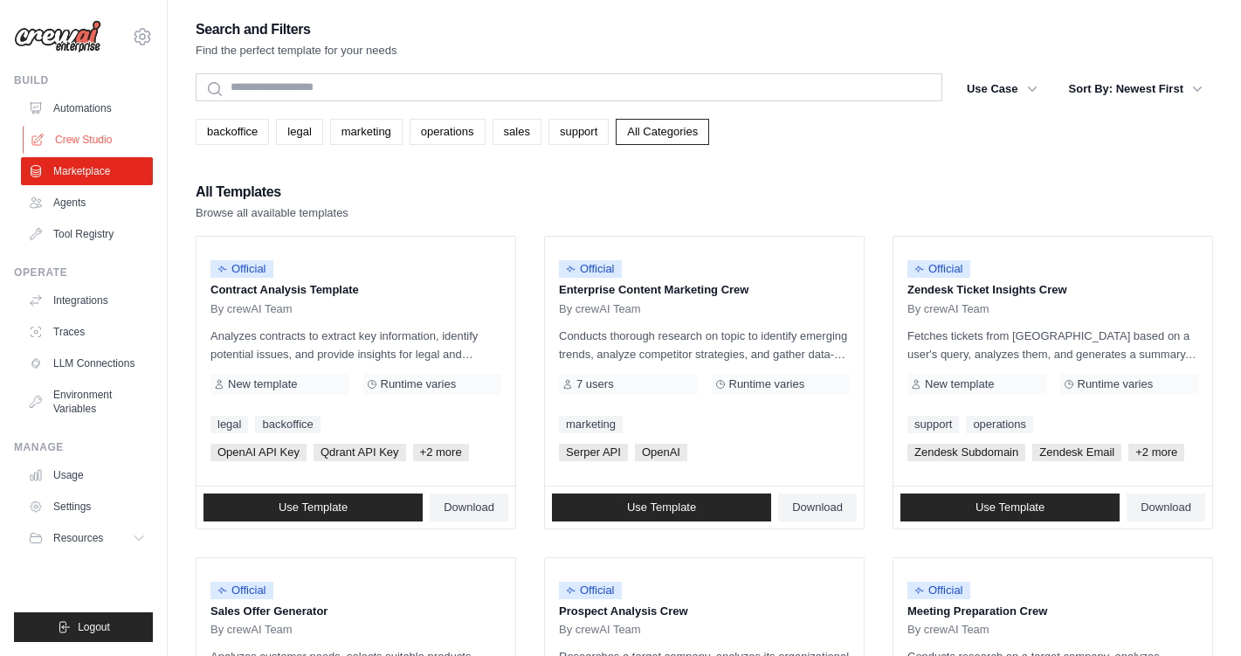
click at [93, 138] on link "Crew Studio" at bounding box center [89, 140] width 132 height 28
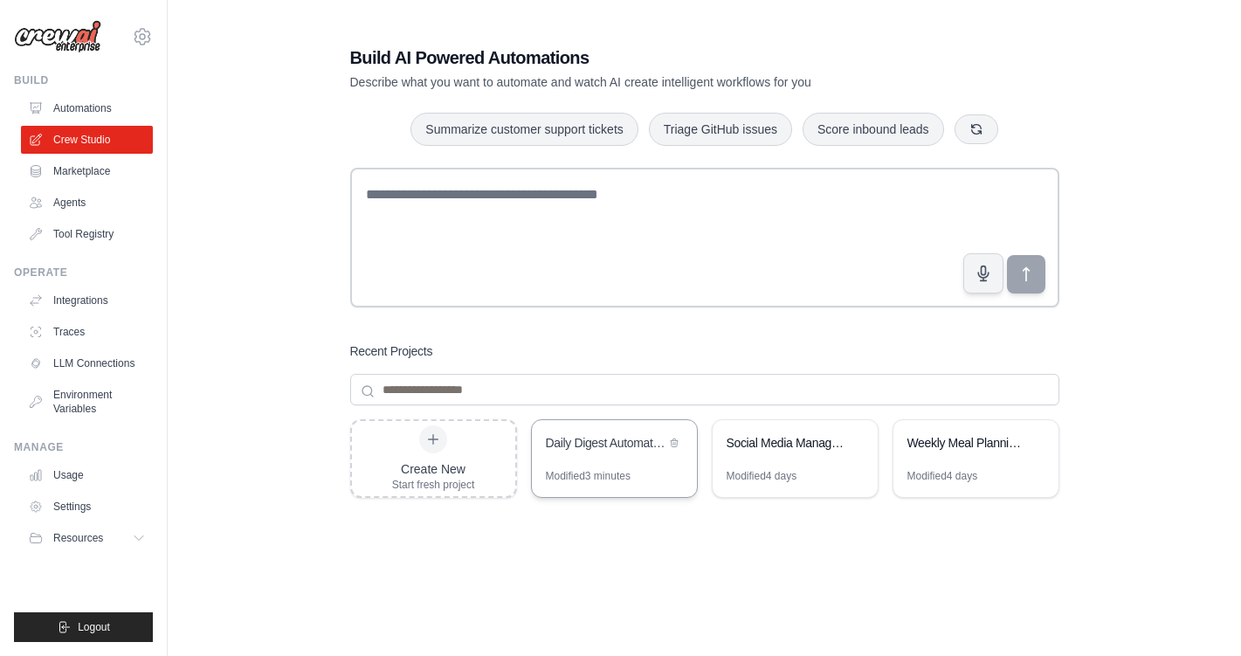
click at [604, 448] on div "Daily Digest Automation" at bounding box center [606, 442] width 120 height 17
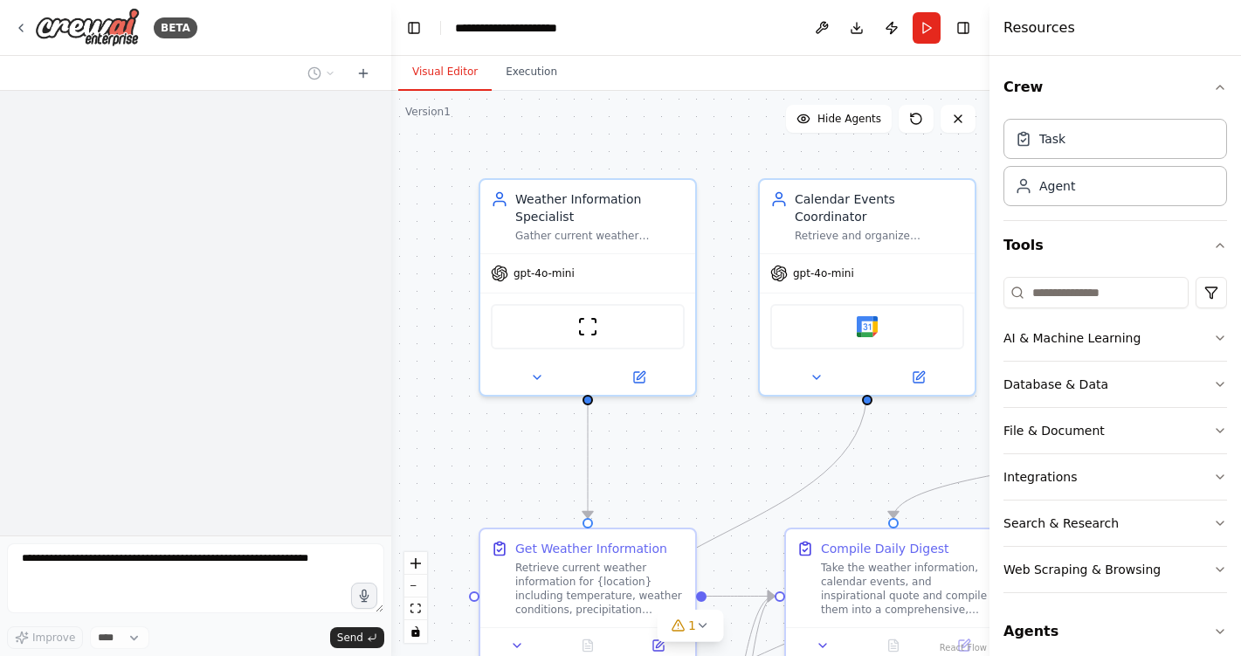
scroll to position [2776, 0]
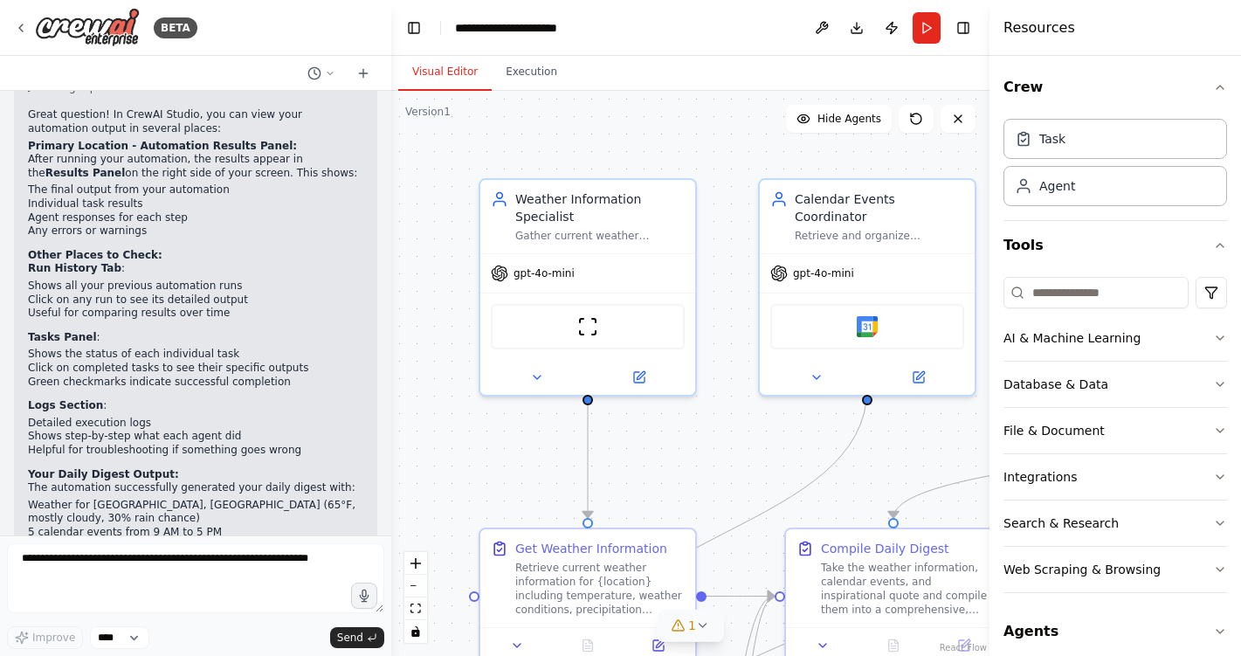
click at [699, 623] on icon at bounding box center [702, 624] width 7 height 3
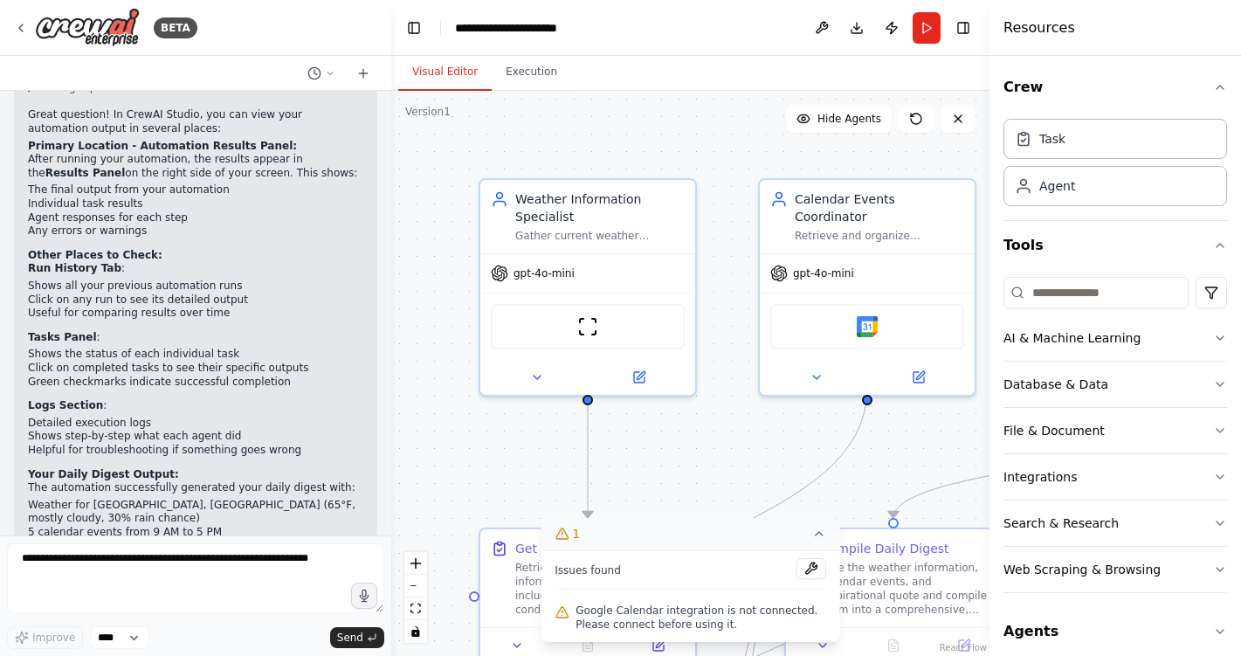
click at [689, 612] on span "Google Calendar integration is not connected. Please connect before using it." at bounding box center [700, 617] width 251 height 28
click at [812, 567] on button at bounding box center [811, 568] width 30 height 21
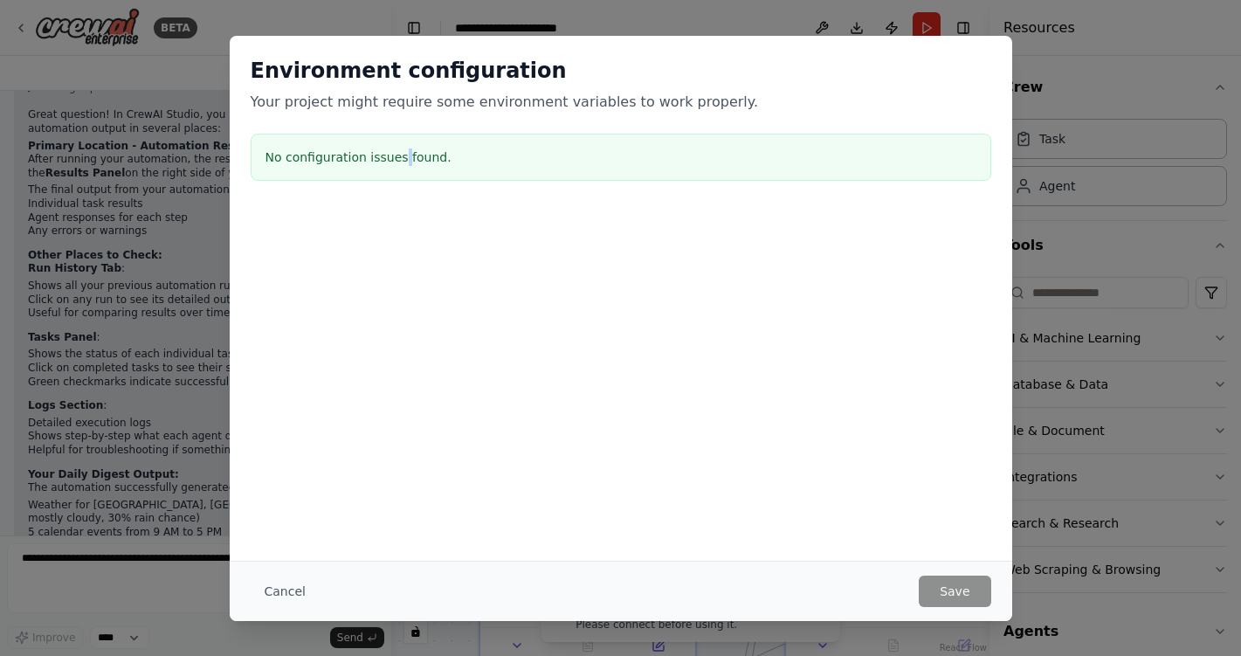
click at [402, 148] on h3 "No configuration issues found." at bounding box center [620, 156] width 711 height 17
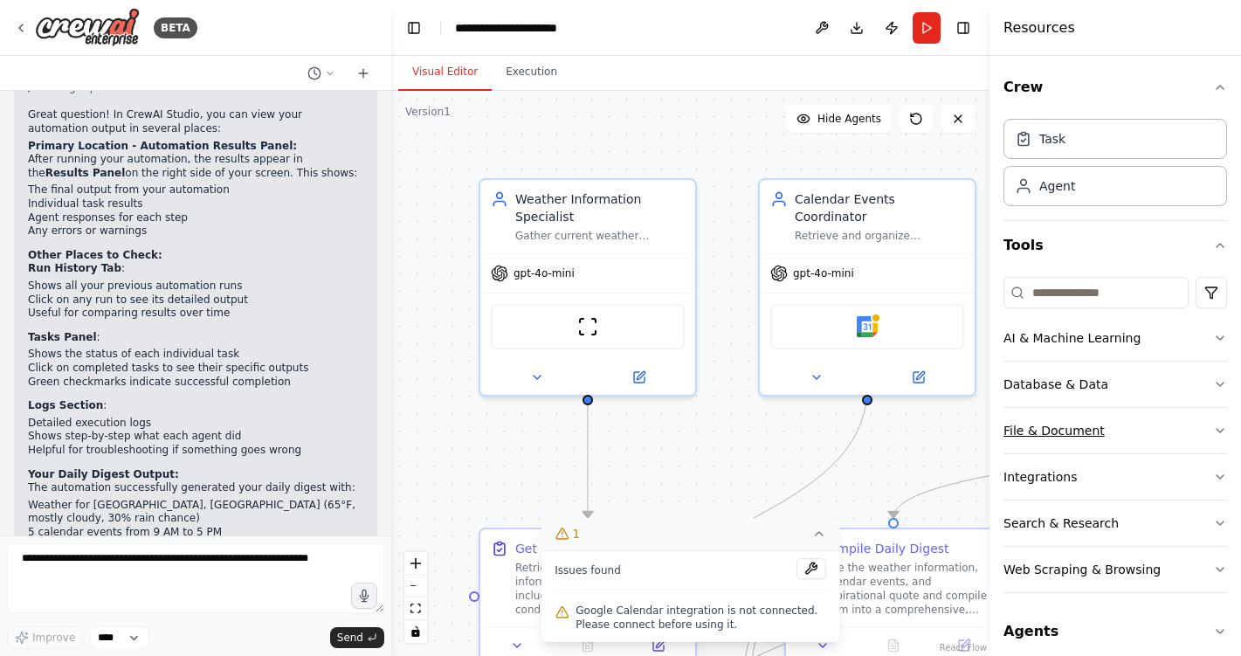
scroll to position [14, 0]
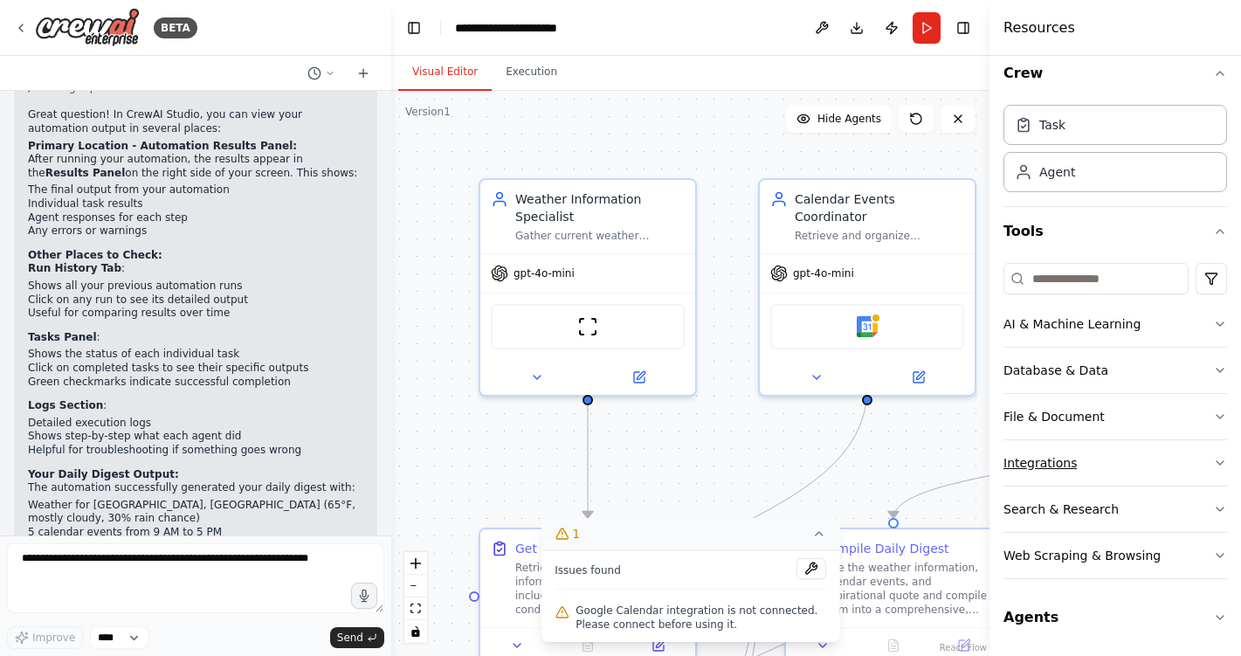
click at [1046, 479] on button "Integrations" at bounding box center [1115, 462] width 224 height 45
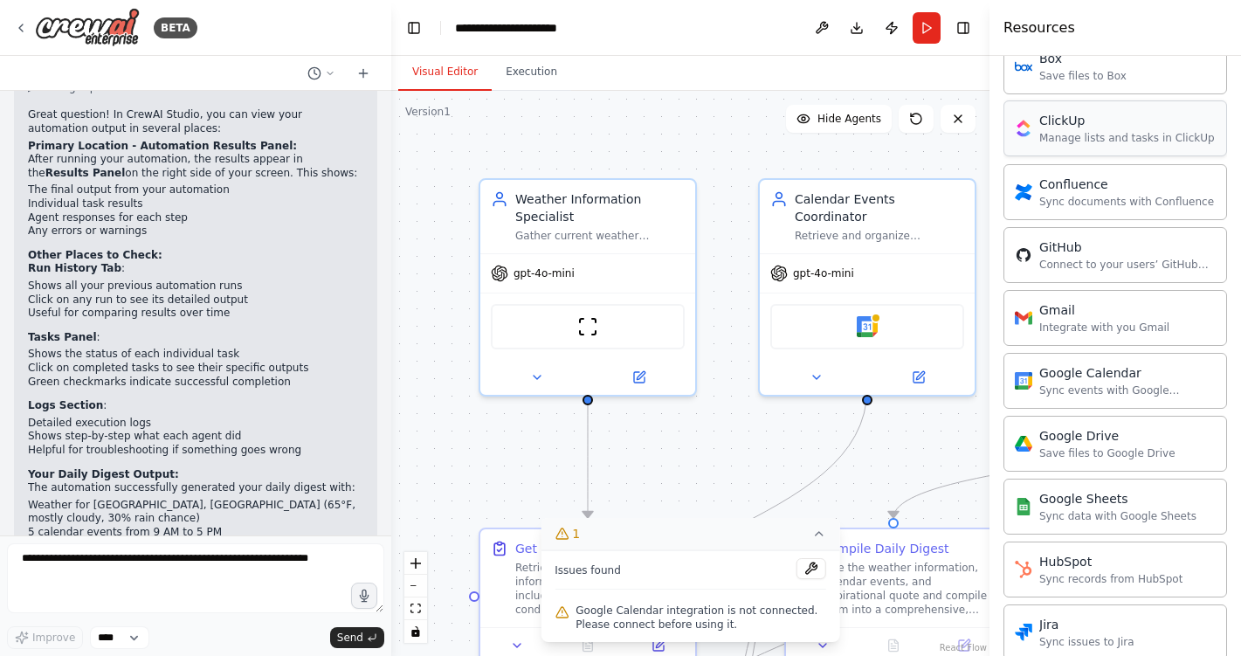
scroll to position [541, 0]
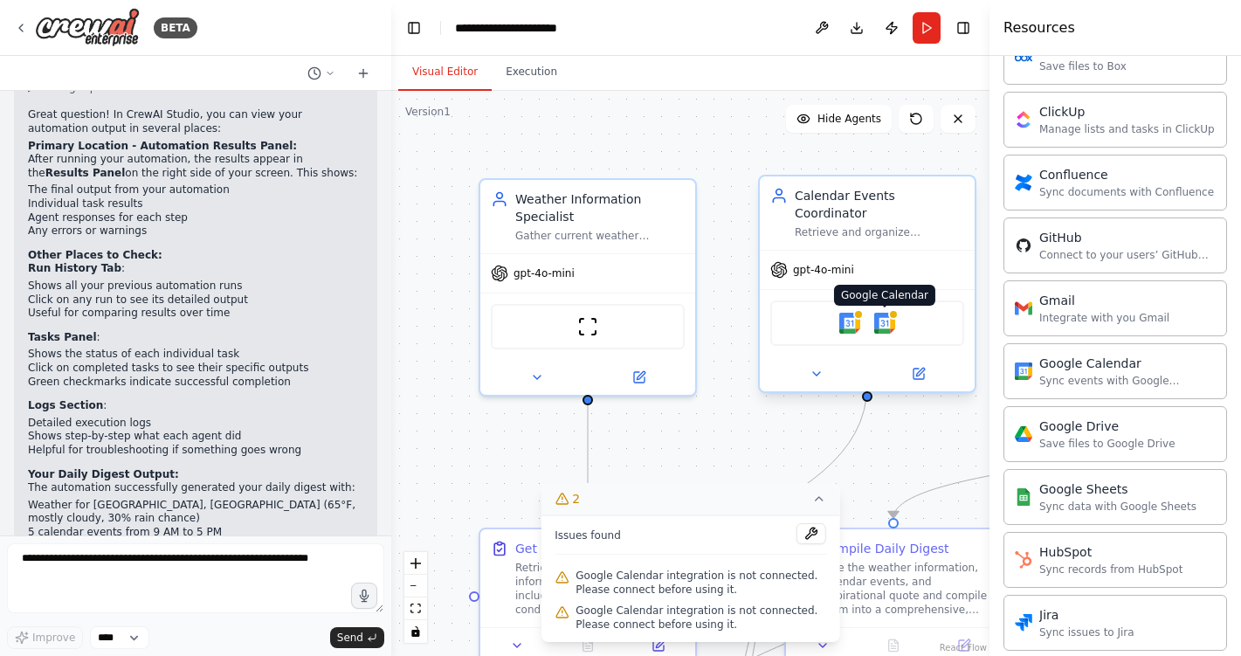
click at [892, 309] on div at bounding box center [893, 314] width 10 height 10
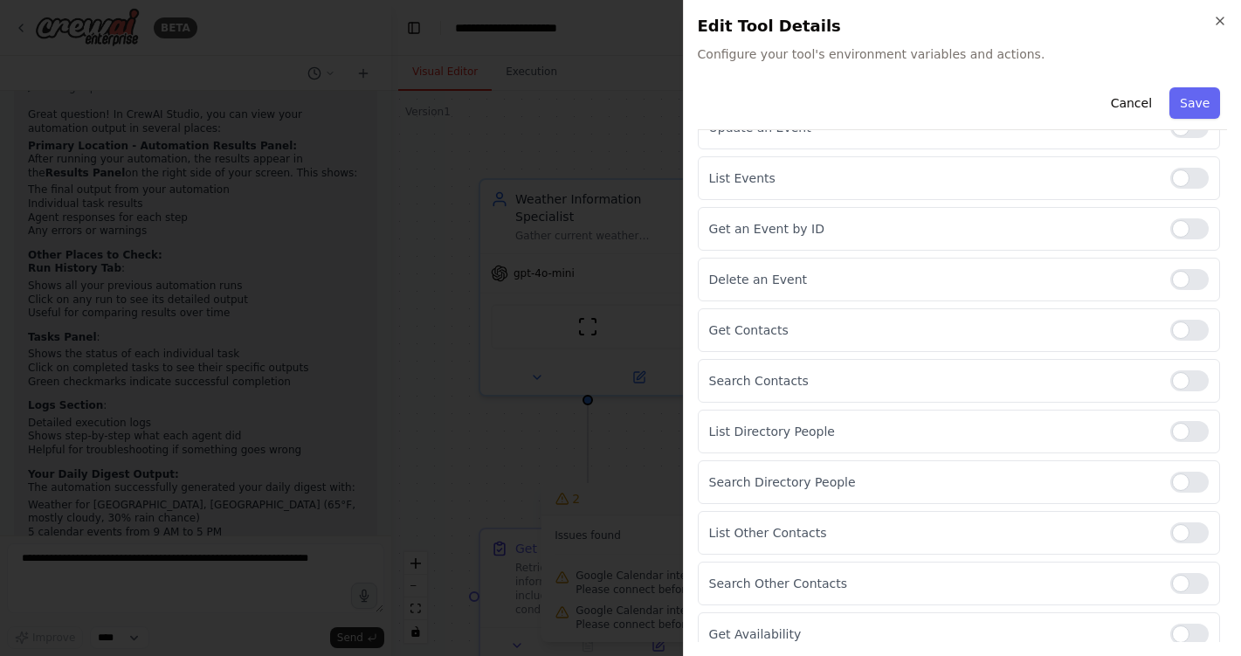
scroll to position [319, 0]
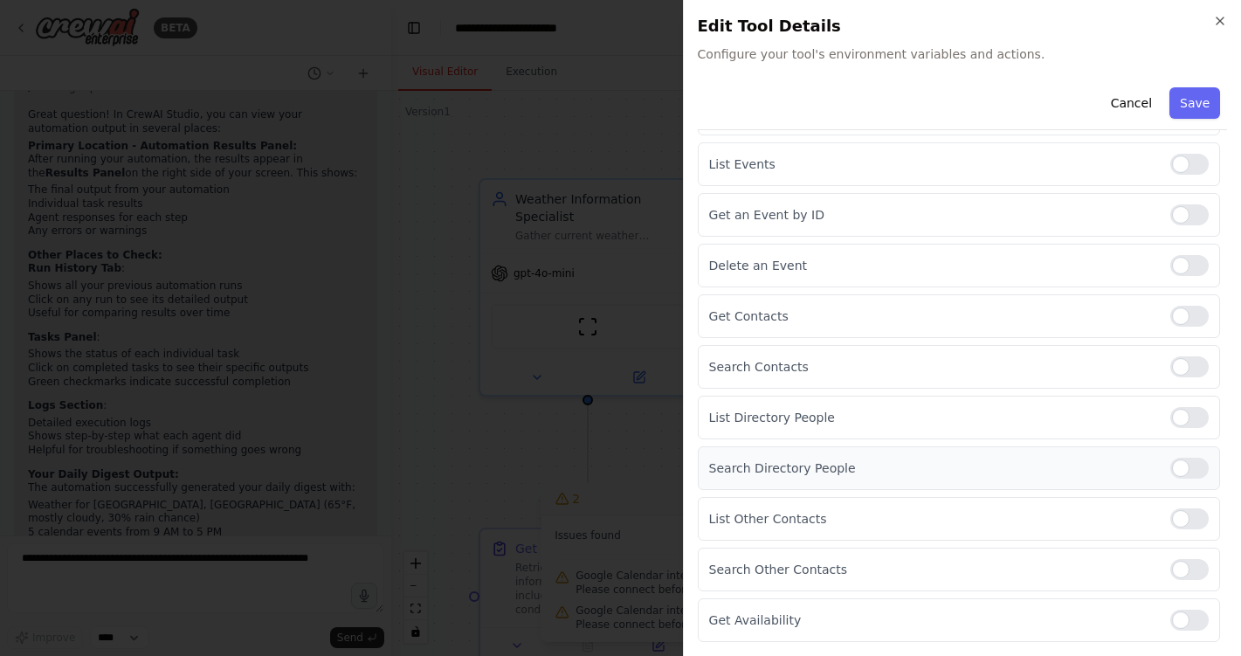
click at [1199, 472] on div at bounding box center [1189, 468] width 38 height 21
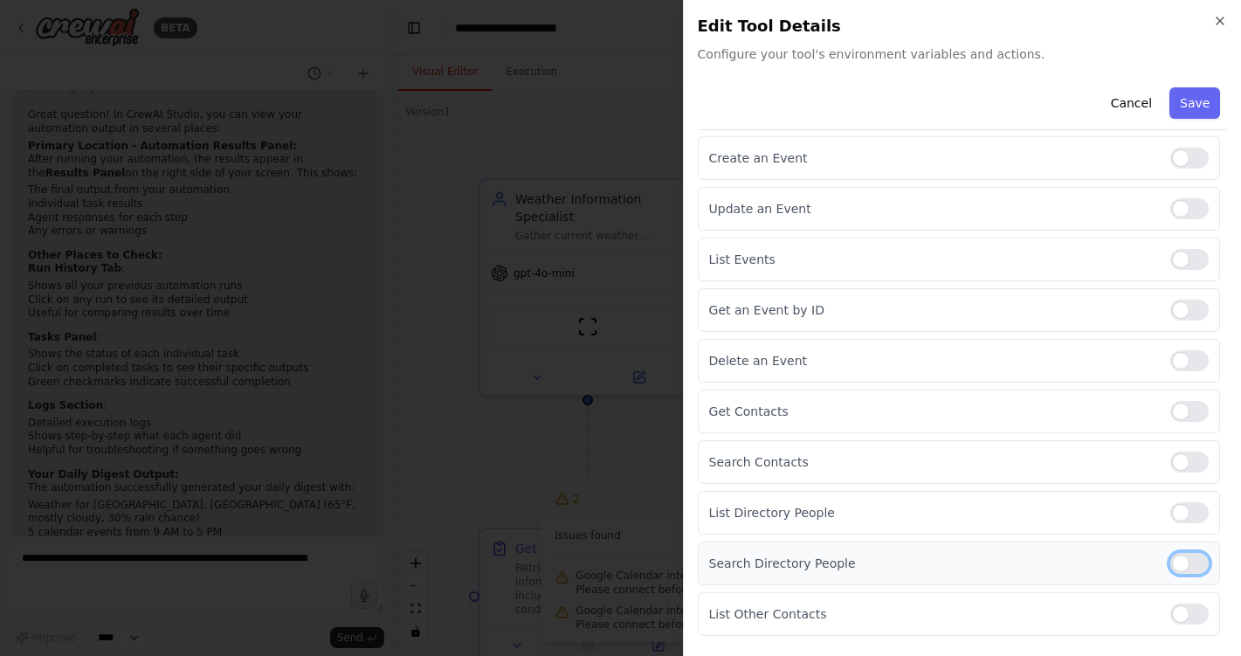
scroll to position [296, 0]
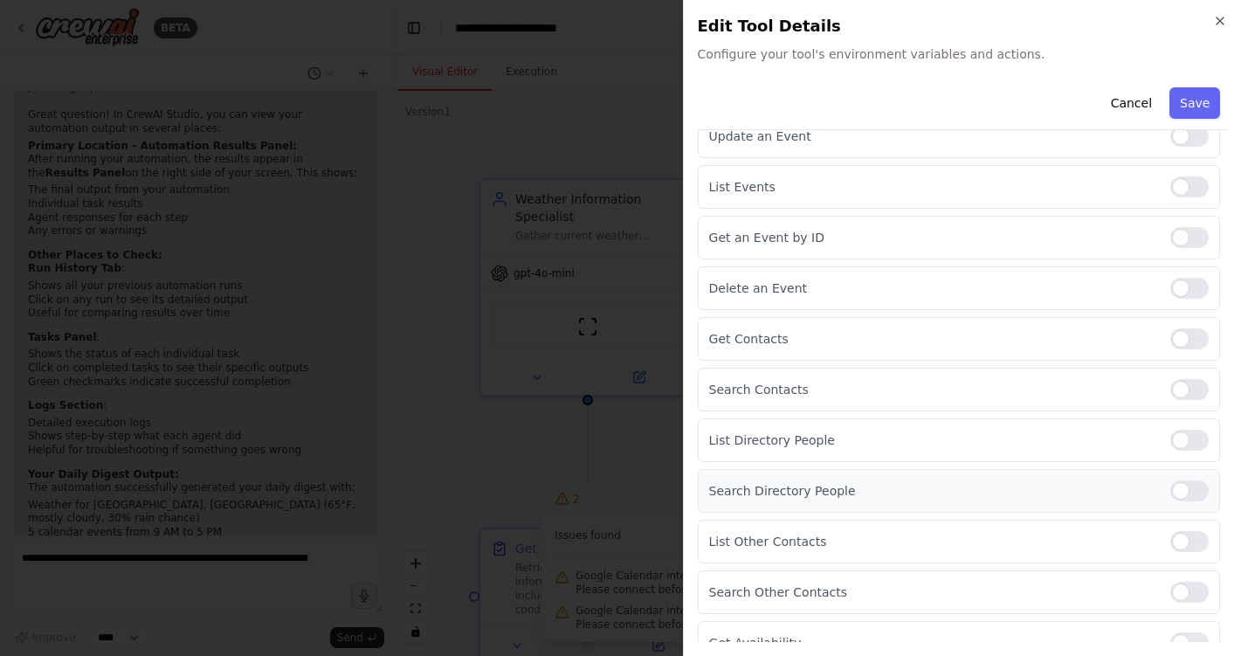
click at [1187, 488] on div at bounding box center [1189, 490] width 38 height 21
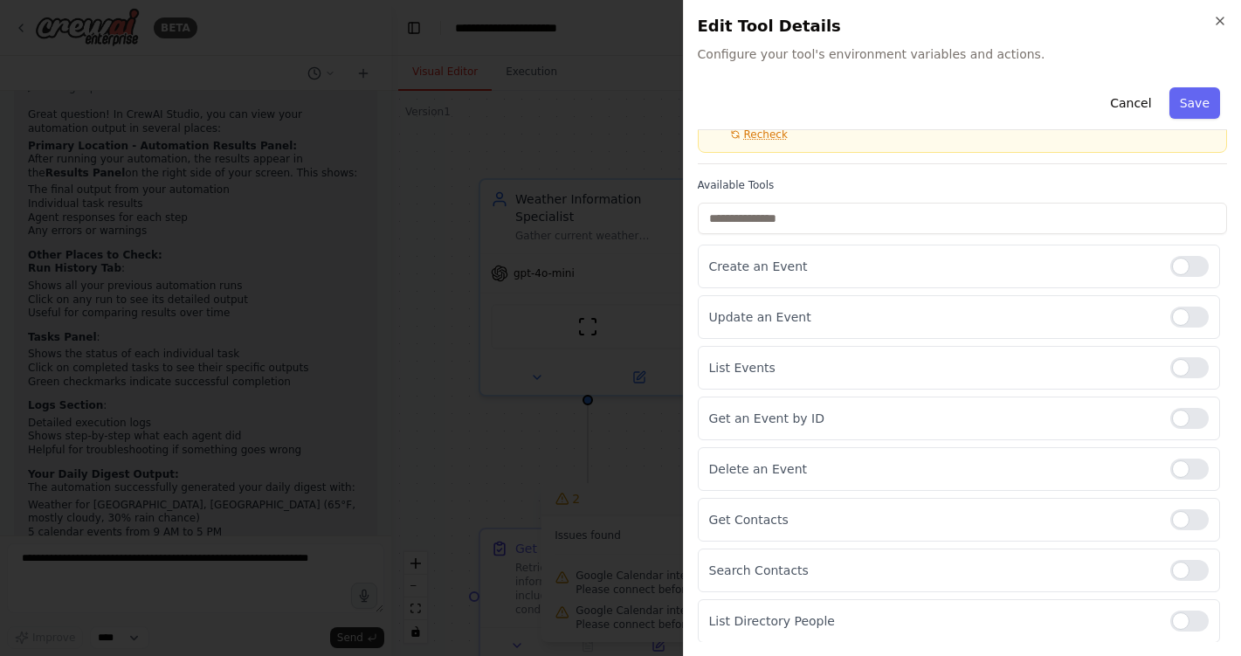
scroll to position [113, 0]
click at [1196, 372] on div at bounding box center [1189, 370] width 38 height 21
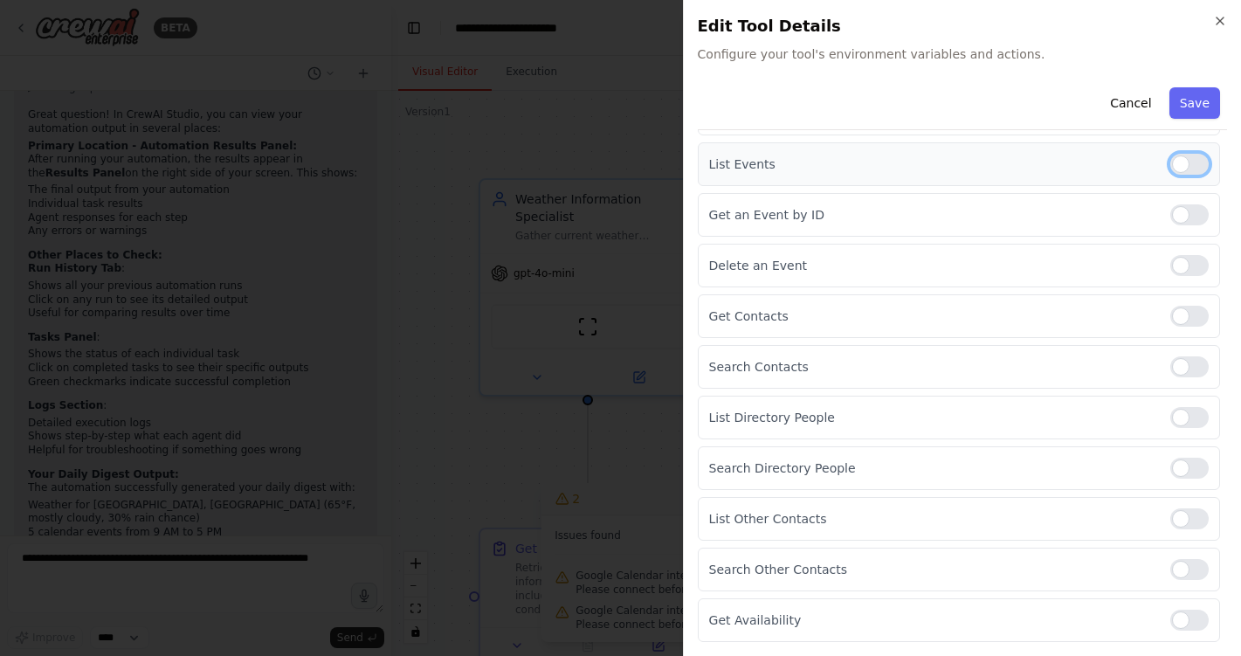
scroll to position [0, 0]
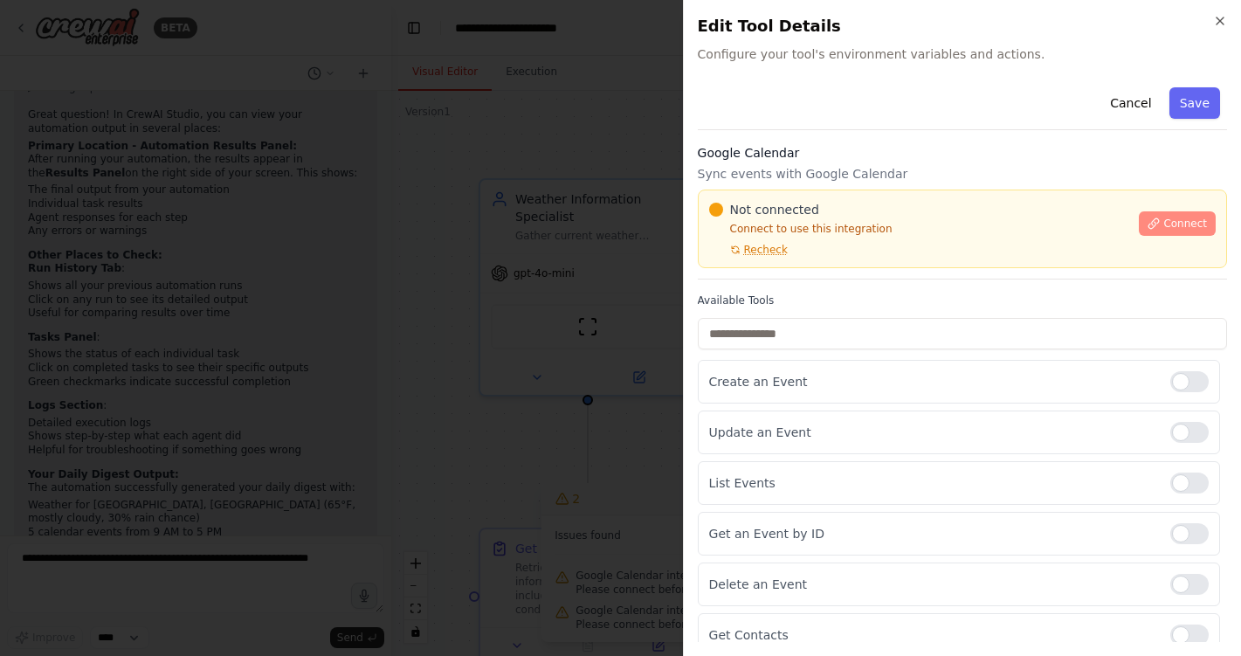
click at [1175, 224] on span "Connect" at bounding box center [1185, 224] width 44 height 14
click at [789, 175] on p "Sync events with Google Calendar" at bounding box center [962, 173] width 529 height 17
click at [799, 187] on div "Google Calendar Sync events with Google Calendar Not connected Connect to use t…" at bounding box center [962, 211] width 529 height 135
click at [509, 269] on div at bounding box center [620, 328] width 1241 height 656
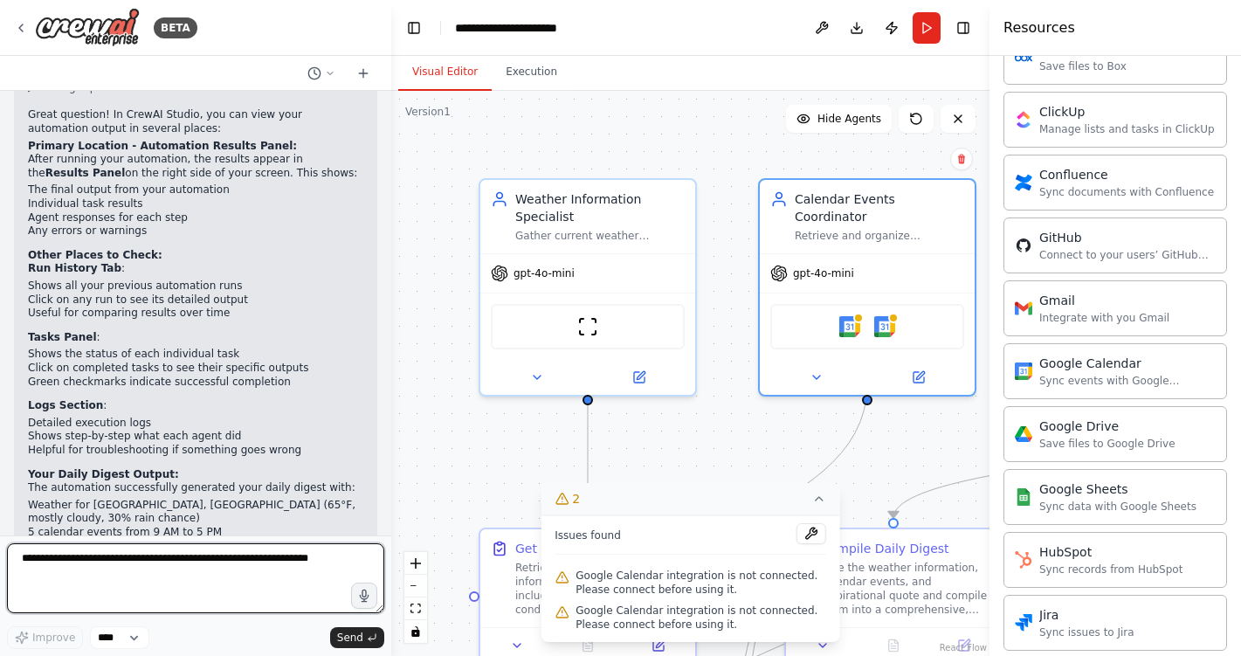
click at [277, 563] on textarea at bounding box center [195, 578] width 377 height 70
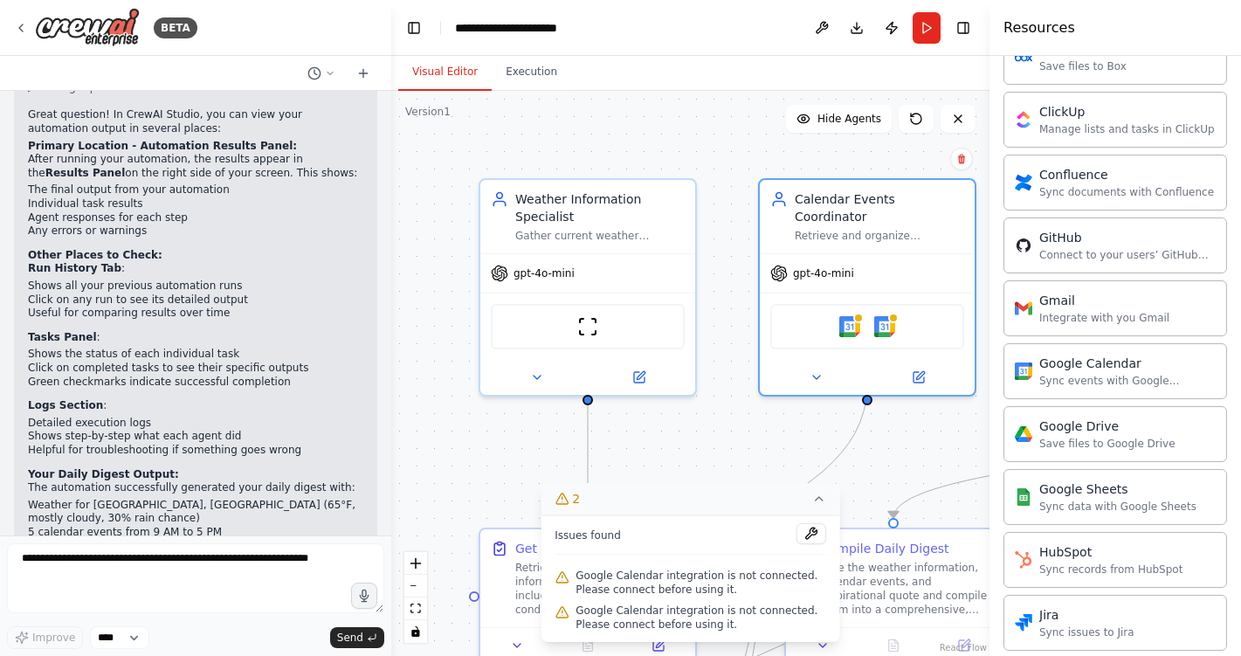
click at [828, 497] on button "2" at bounding box center [691, 499] width 300 height 32
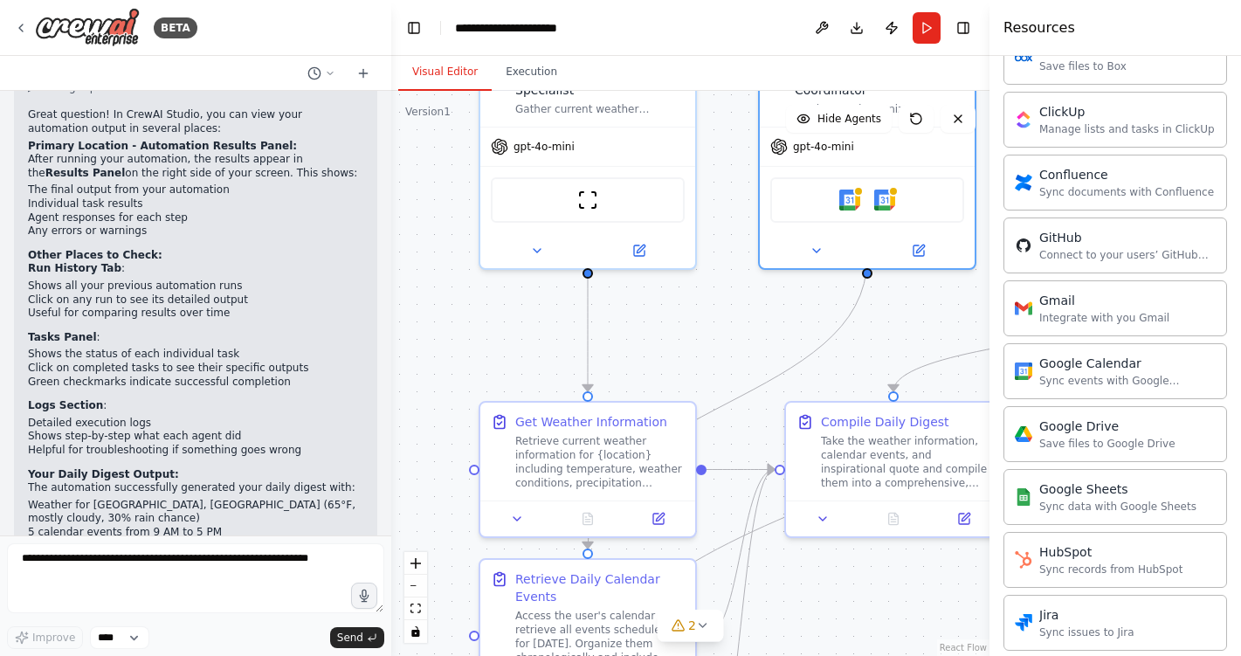
drag, startPoint x: 765, startPoint y: 458, endPoint x: 765, endPoint y: 331, distance: 126.6
click at [765, 331] on div ".deletable-edge-delete-btn { width: 20px; height: 20px; border: 0px solid #ffff…" at bounding box center [690, 373] width 598 height 565
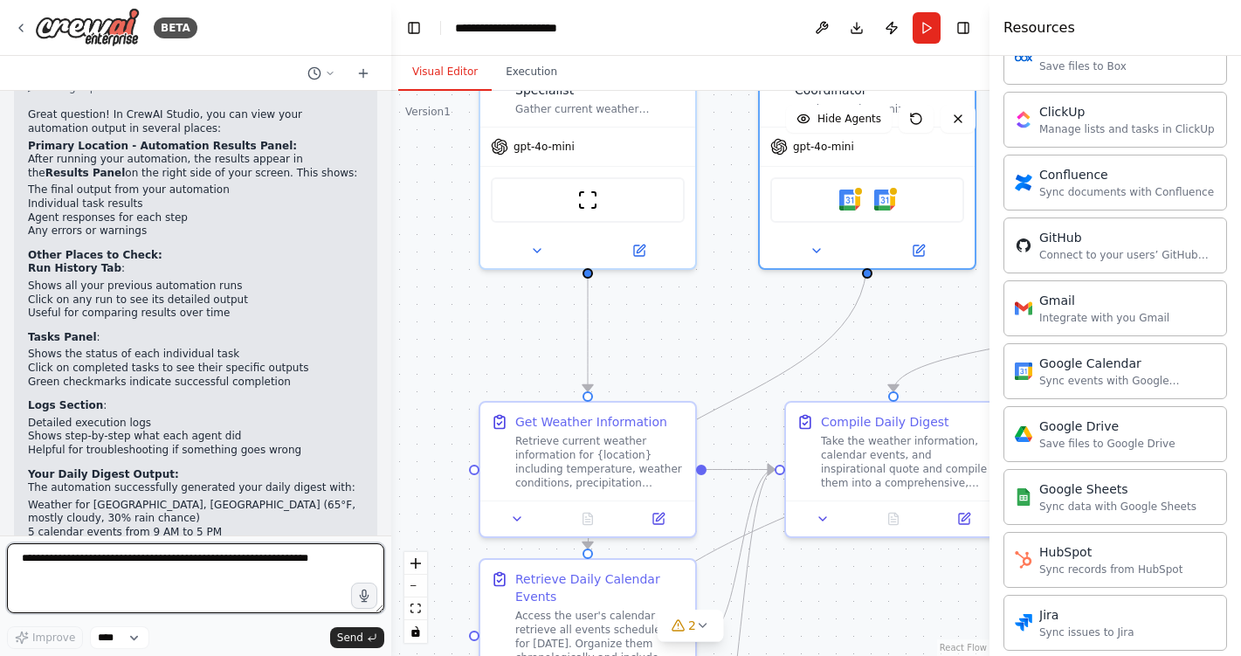
click at [165, 565] on textarea at bounding box center [195, 578] width 377 height 70
type textarea "**********"
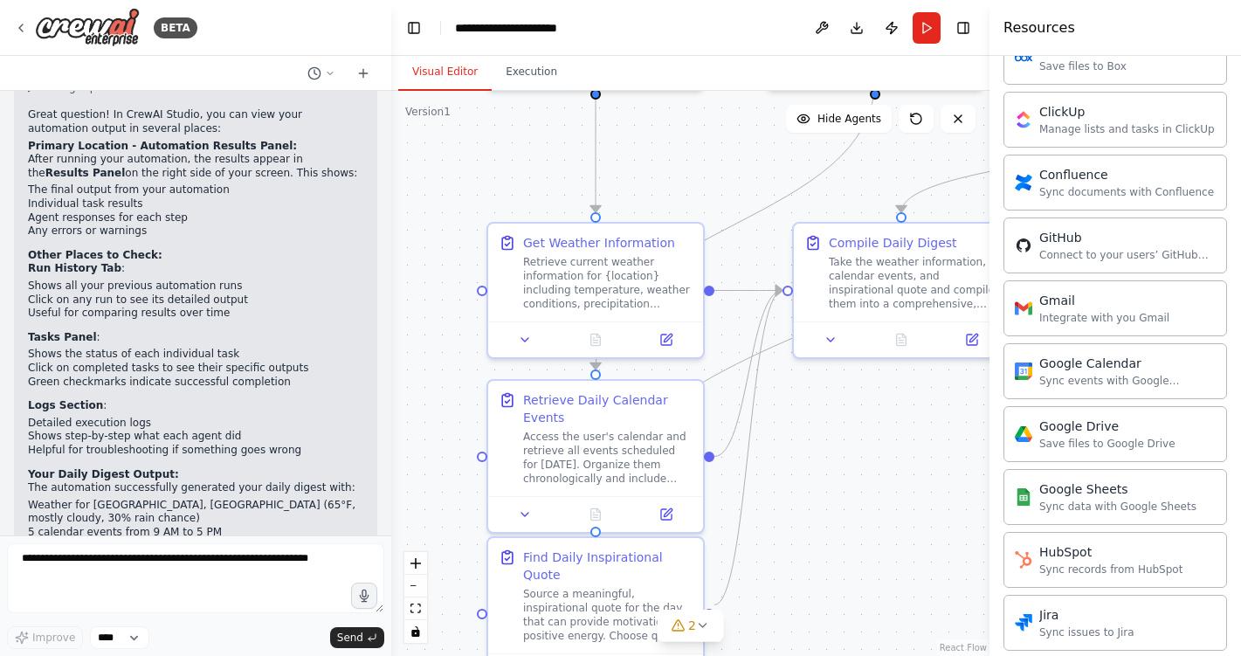
drag, startPoint x: 684, startPoint y: 320, endPoint x: 692, endPoint y: 141, distance: 179.2
click at [692, 141] on div ".deletable-edge-delete-btn { width: 20px; height: 20px; border: 0px solid #ffff…" at bounding box center [690, 373] width 598 height 565
click at [608, 459] on div "Access the user's calendar and retrieve all events scheduled for [DATE]. Organi…" at bounding box center [607, 454] width 169 height 56
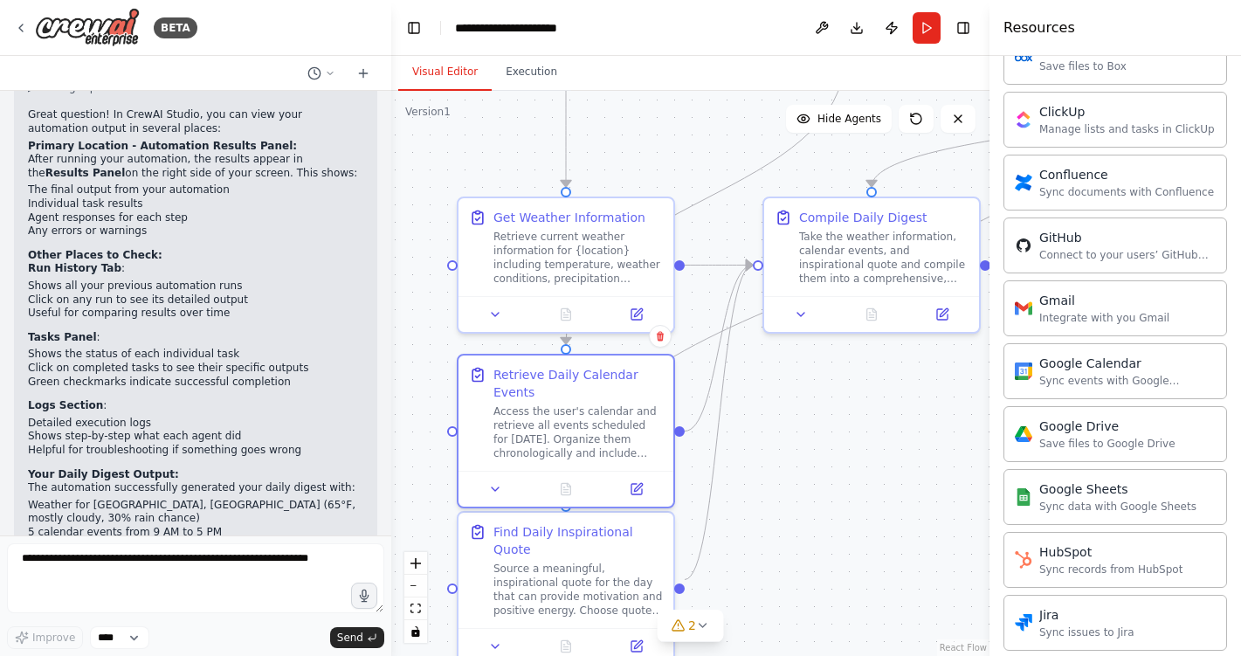
drag, startPoint x: 414, startPoint y: 436, endPoint x: 385, endPoint y: 408, distance: 40.1
click at [385, 408] on div "BETA I would like to get a daily digest that summarizes: The weather. Events th…" at bounding box center [620, 328] width 1241 height 656
click at [658, 249] on div "Retrieve current weather information for {location} including temperature, weat…" at bounding box center [577, 254] width 169 height 56
click at [643, 388] on div "Retrieve Daily Calendar Events" at bounding box center [577, 379] width 169 height 35
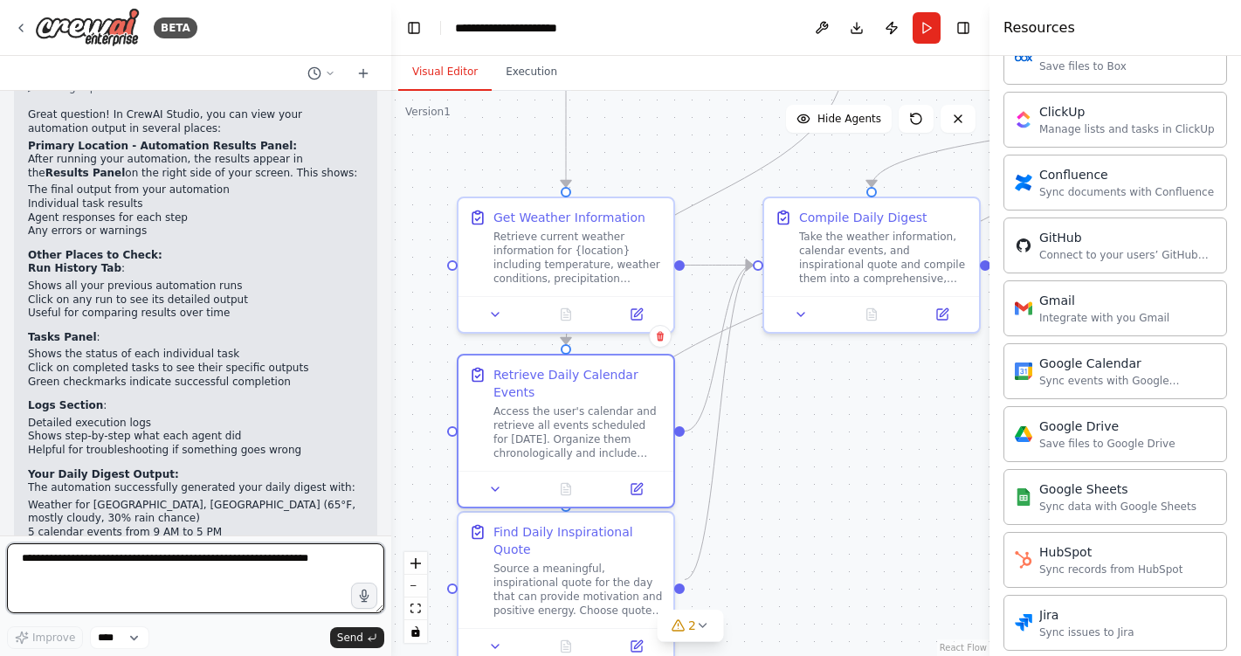
click at [238, 579] on textarea at bounding box center [195, 578] width 377 height 70
type textarea "**********"
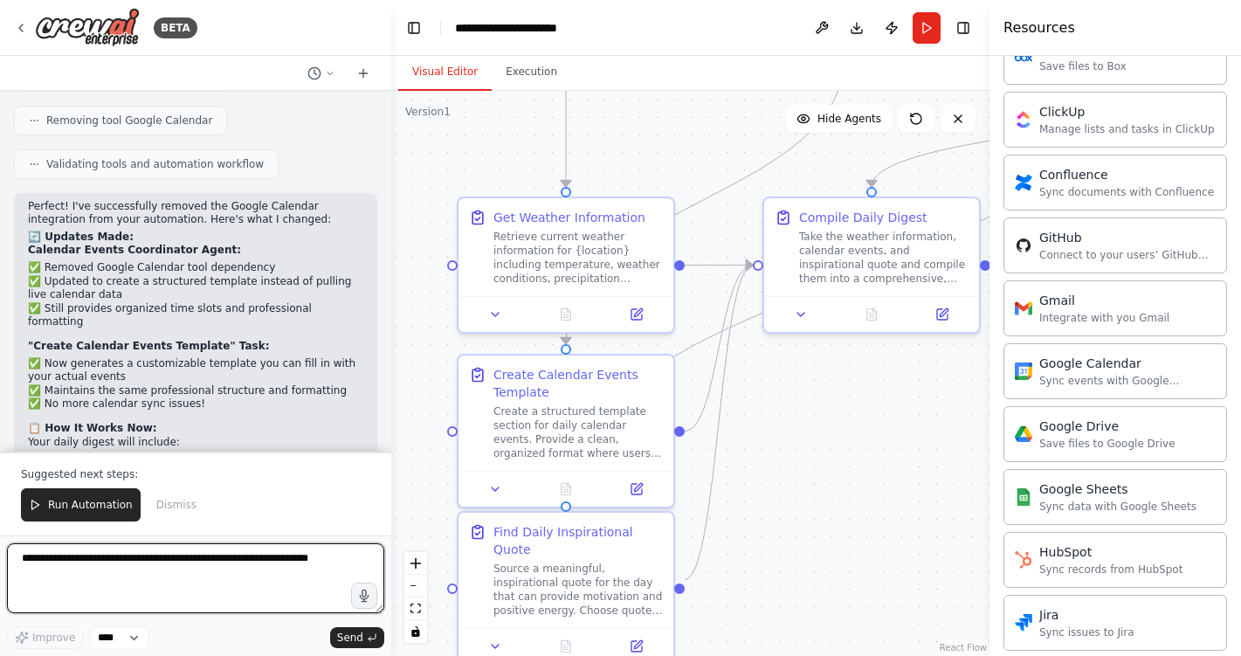
scroll to position [3791, 0]
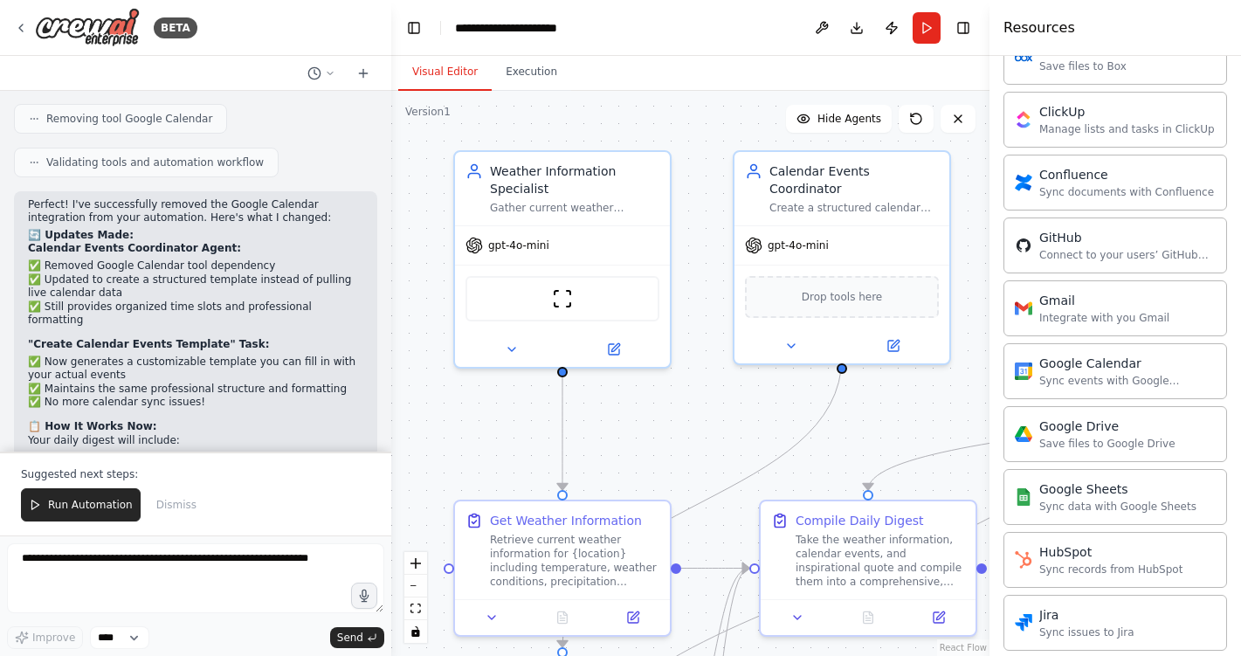
drag, startPoint x: 423, startPoint y: 176, endPoint x: 419, endPoint y: 479, distance: 303.0
click at [419, 479] on div ".deletable-edge-delete-btn { width: 20px; height: 20px; border: 0px solid #ffff…" at bounding box center [690, 373] width 598 height 565
click at [111, 486] on div "Suggested next steps: Run Automation Dismiss" at bounding box center [195, 493] width 391 height 84
click at [109, 499] on span "Run Automation" at bounding box center [90, 505] width 85 height 14
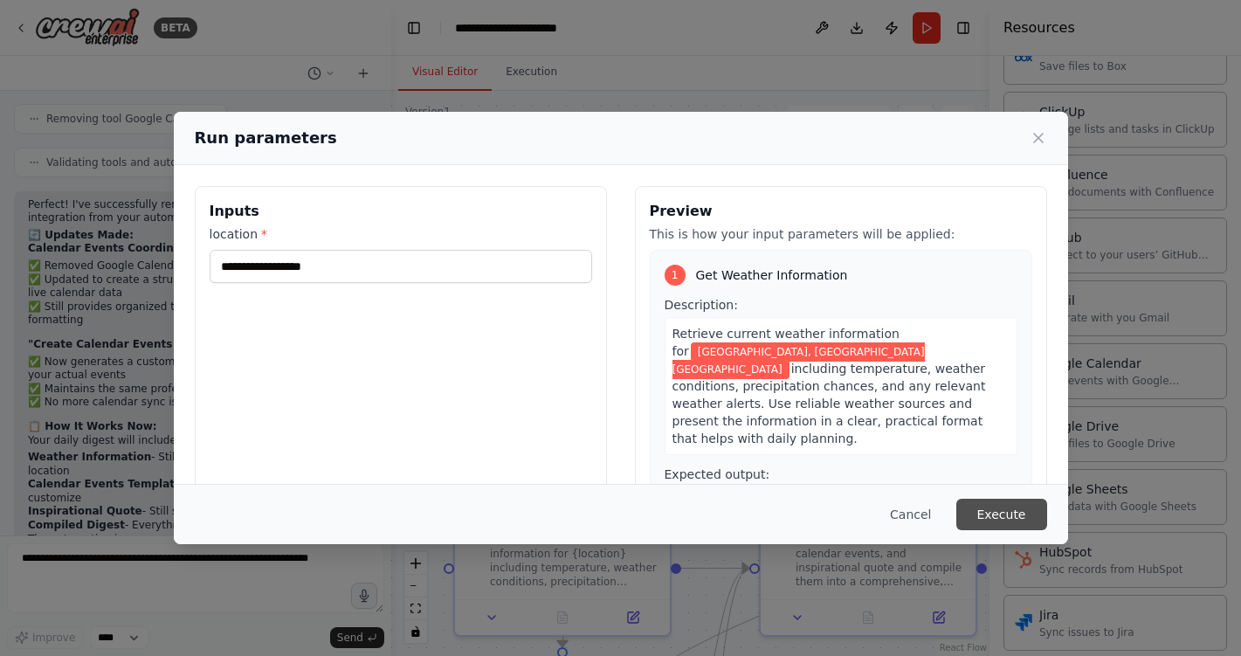
click at [996, 504] on button "Execute" at bounding box center [1001, 514] width 91 height 31
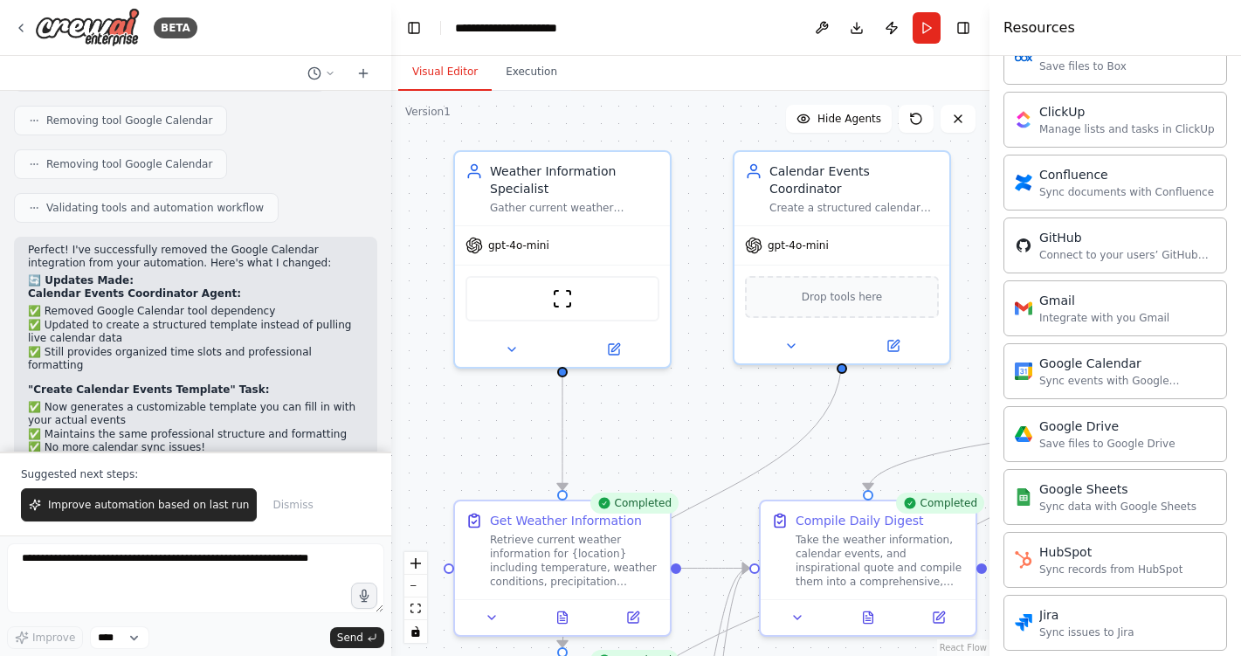
scroll to position [3878, 0]
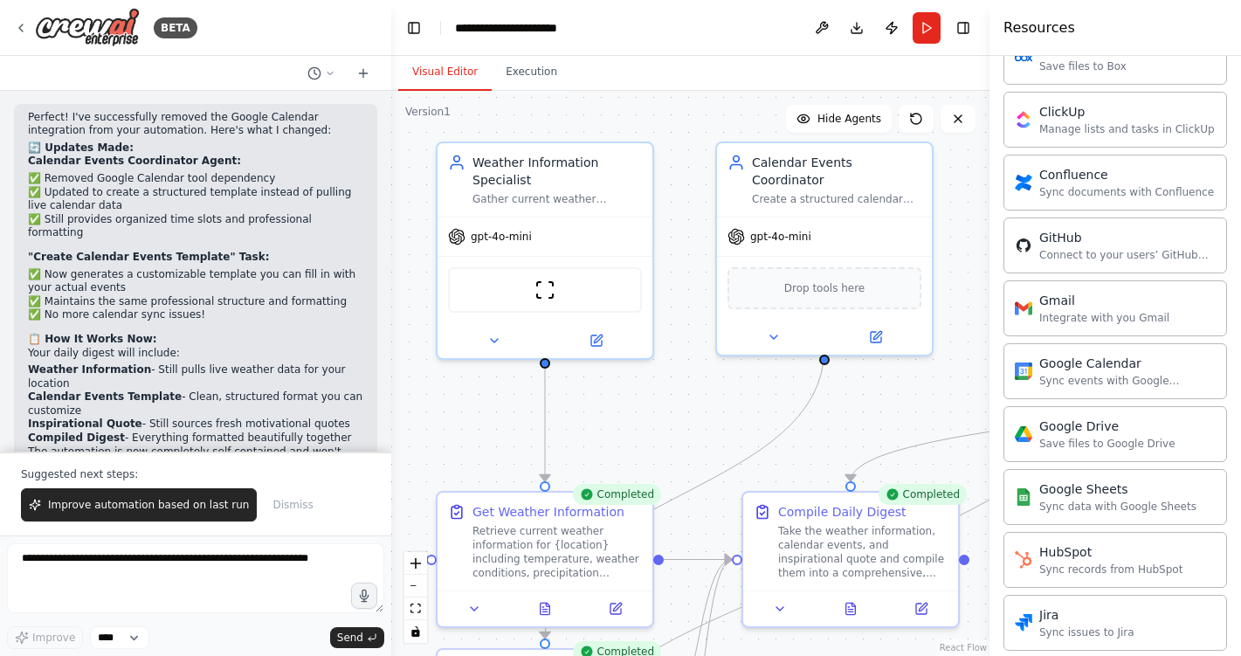
drag, startPoint x: 635, startPoint y: 414, endPoint x: 617, endPoint y: 405, distance: 19.5
click at [617, 405] on div ".deletable-edge-delete-btn { width: 20px; height: 20px; border: 0px solid #ffff…" at bounding box center [690, 373] width 598 height 565
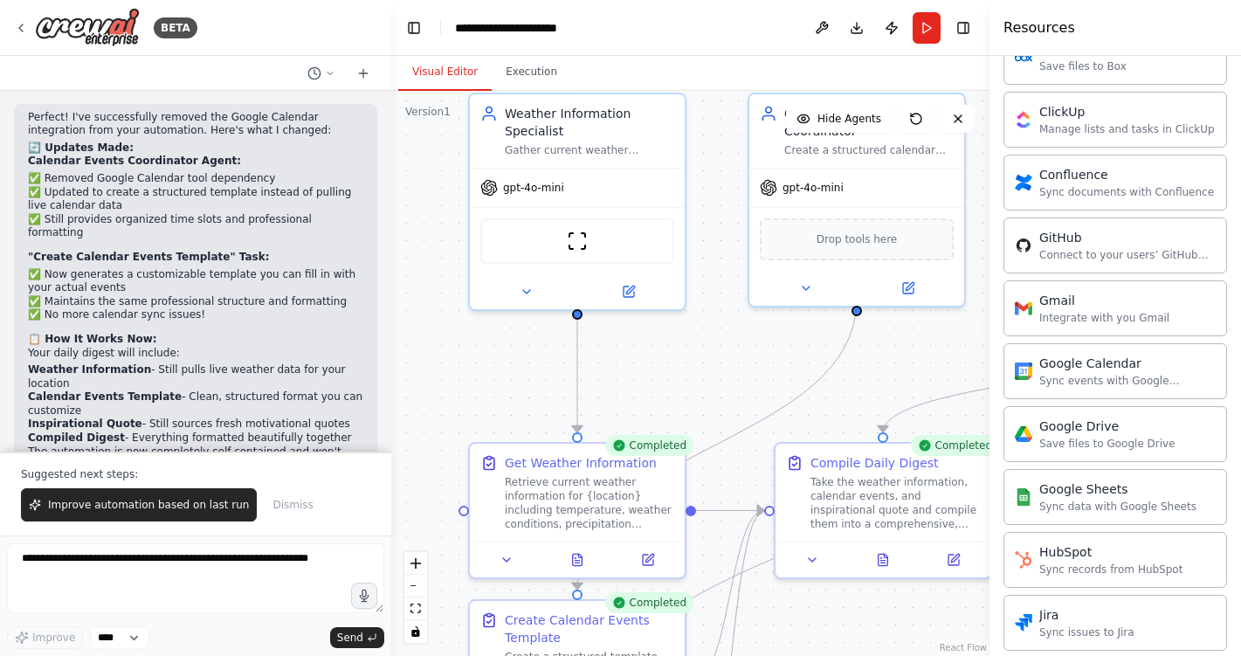
drag, startPoint x: 701, startPoint y: 443, endPoint x: 738, endPoint y: 366, distance: 85.1
click at [738, 366] on div ".deletable-edge-delete-btn { width: 20px; height: 20px; border: 0px solid #ffff…" at bounding box center [690, 373] width 598 height 565
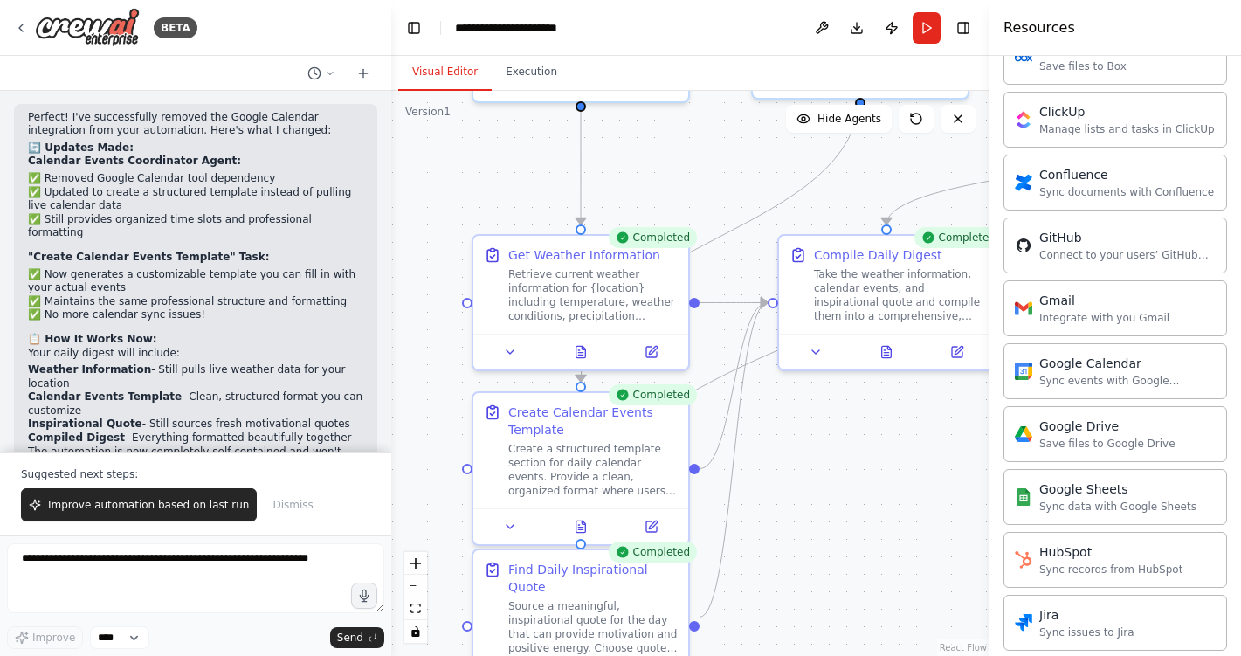
drag, startPoint x: 738, startPoint y: 366, endPoint x: 726, endPoint y: 127, distance: 238.7
click at [726, 127] on div ".deletable-edge-delete-btn { width: 20px; height: 20px; border: 0px solid #ffff…" at bounding box center [690, 373] width 598 height 565
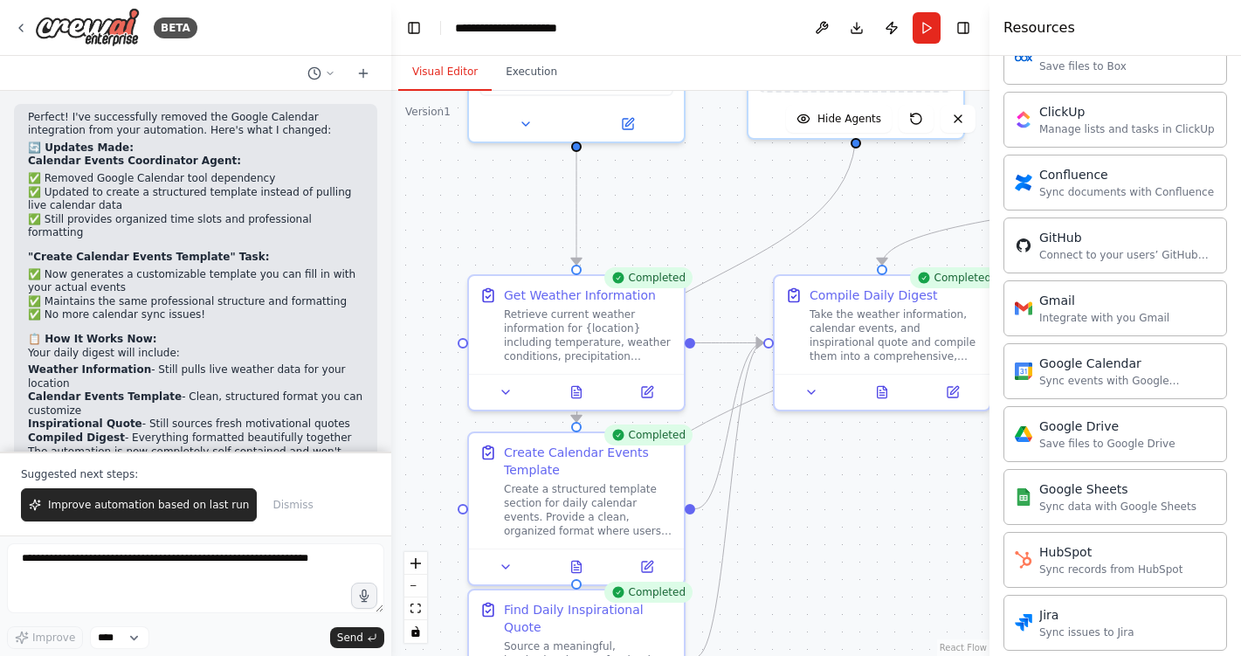
drag, startPoint x: 782, startPoint y: 434, endPoint x: 789, endPoint y: 533, distance: 98.9
click at [789, 533] on div ".deletable-edge-delete-btn { width: 20px; height: 20px; border: 0px solid #ffff…" at bounding box center [690, 373] width 598 height 565
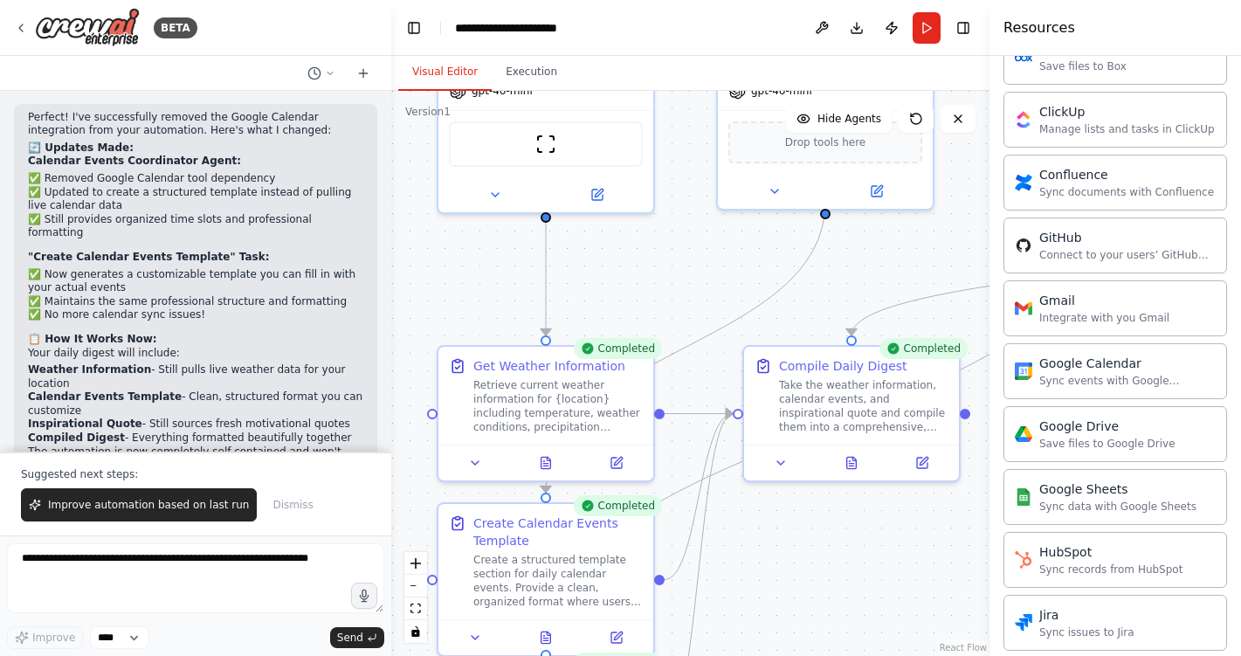
drag, startPoint x: 693, startPoint y: 216, endPoint x: 654, endPoint y: 314, distance: 106.2
click at [654, 315] on div ".deletable-edge-delete-btn { width: 20px; height: 20px; border: 0px solid #ffff…" at bounding box center [690, 373] width 598 height 565
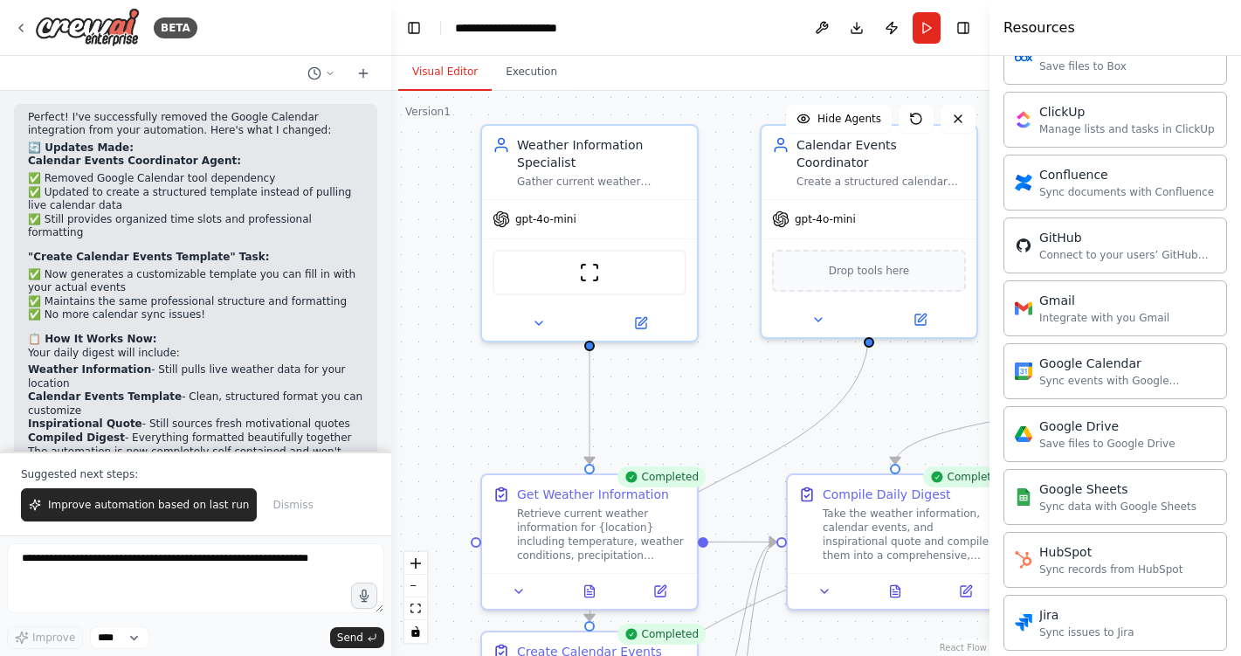
drag, startPoint x: 823, startPoint y: 259, endPoint x: 876, endPoint y: 358, distance: 111.7
click at [876, 359] on div ".deletable-edge-delete-btn { width: 20px; height: 20px; border: 0px solid #ffff…" at bounding box center [690, 373] width 598 height 565
click at [675, 483] on div "Completed" at bounding box center [661, 476] width 88 height 21
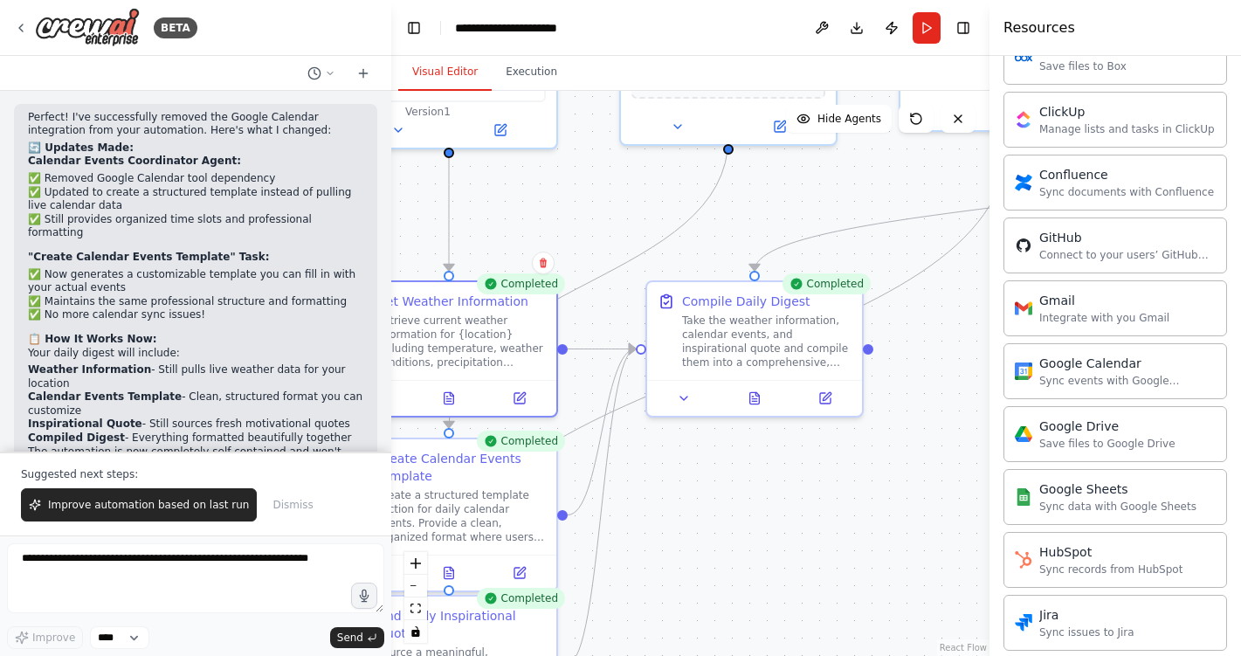
drag, startPoint x: 750, startPoint y: 492, endPoint x: 609, endPoint y: 297, distance: 240.7
click at [609, 297] on div ".deletable-edge-delete-btn { width: 20px; height: 20px; border: 0px solid #ffff…" at bounding box center [690, 373] width 598 height 565
click at [685, 396] on icon at bounding box center [683, 393] width 14 height 14
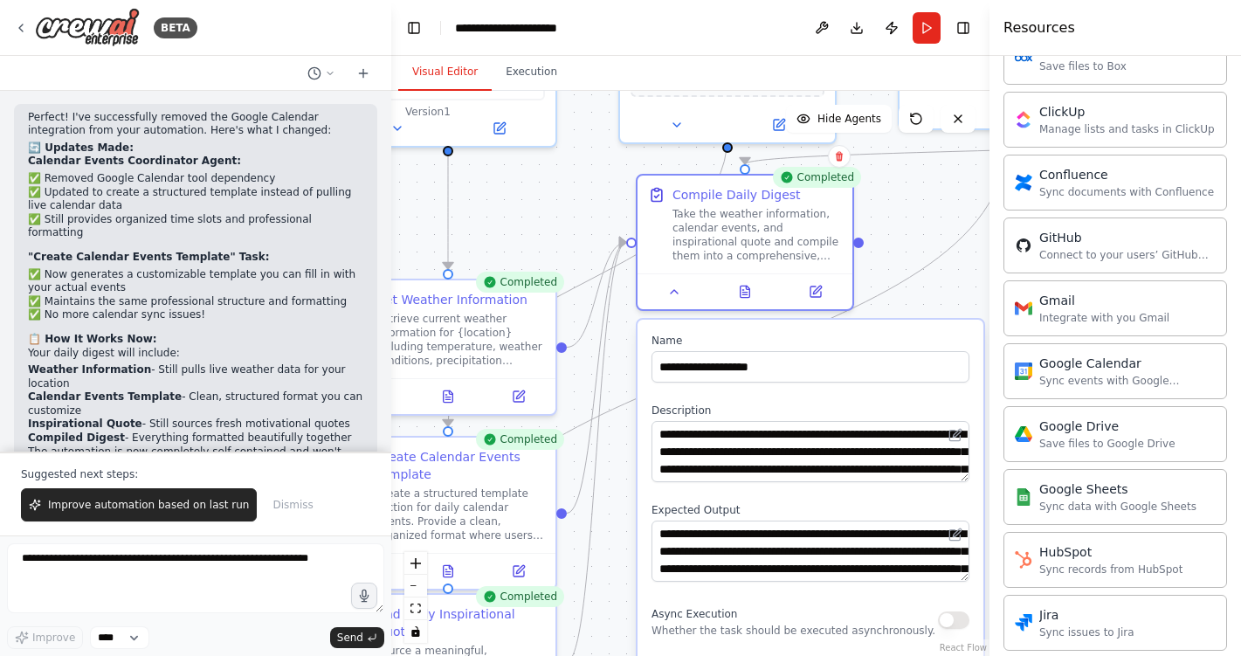
drag, startPoint x: 648, startPoint y: 520, endPoint x: 645, endPoint y: 415, distance: 105.7
click at [645, 415] on div "**********" at bounding box center [810, 547] width 346 height 454
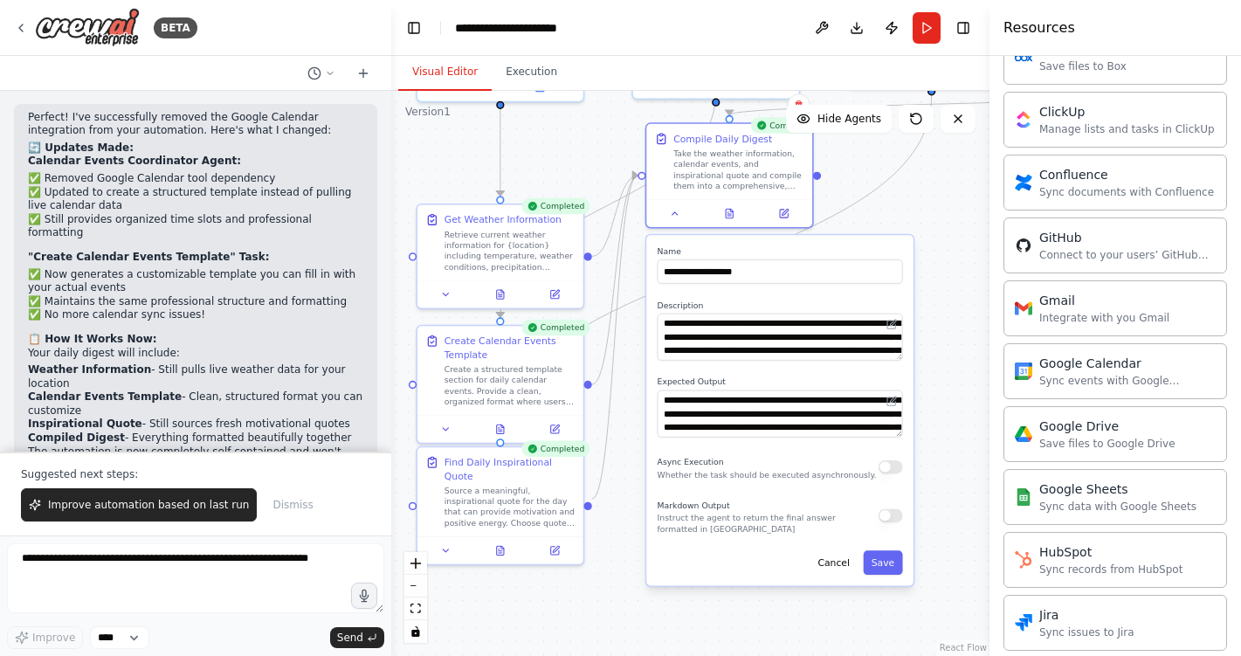
drag, startPoint x: 940, startPoint y: 570, endPoint x: 932, endPoint y: 433, distance: 137.3
click at [932, 433] on div ".deletable-edge-delete-btn { width: 20px; height: 20px; border: 0px solid #ffff…" at bounding box center [690, 373] width 598 height 565
click at [936, 303] on div ".deletable-edge-delete-btn { width: 20px; height: 20px; border: 0px solid #ffff…" at bounding box center [690, 373] width 598 height 565
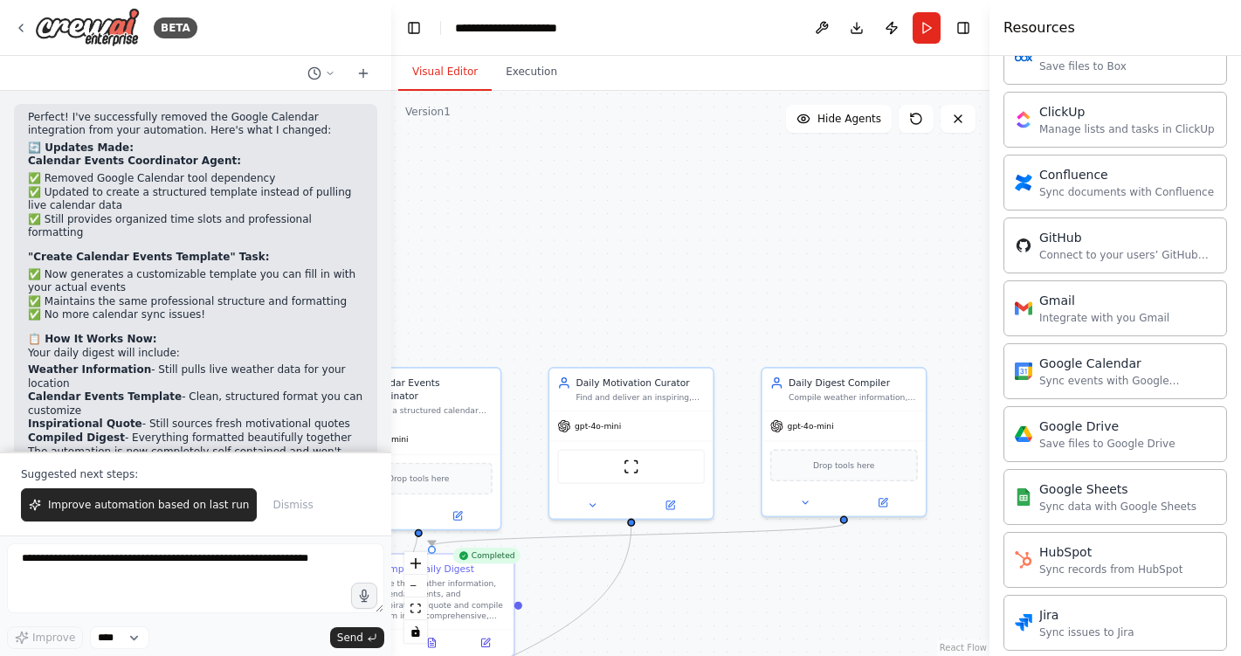
drag, startPoint x: 962, startPoint y: 233, endPoint x: 663, endPoint y: 662, distance: 523.0
click at [663, 655] on html "BETA I would like to get a daily digest that summarizes: The weather. Events th…" at bounding box center [620, 328] width 1241 height 656
click at [801, 502] on icon at bounding box center [805, 499] width 10 height 10
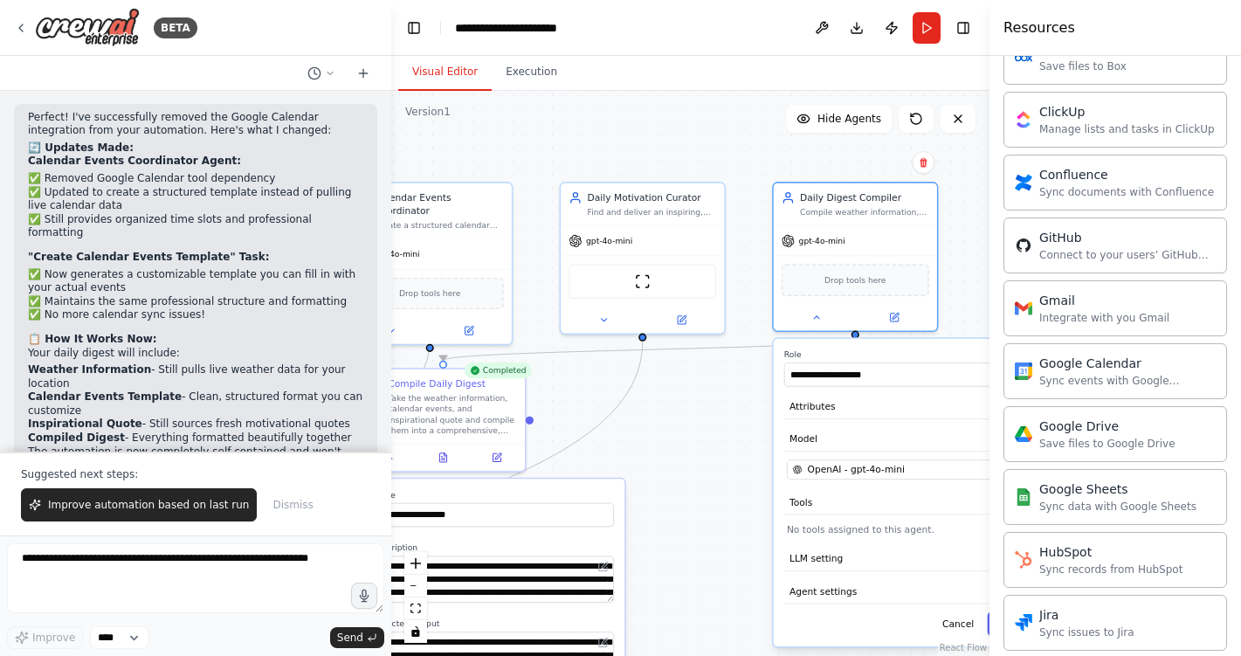
drag, startPoint x: 720, startPoint y: 636, endPoint x: 732, endPoint y: 451, distance: 185.5
click at [732, 451] on div ".deletable-edge-delete-btn { width: 20px; height: 20px; border: 0px solid #ffff…" at bounding box center [690, 373] width 598 height 565
